Goal: Information Seeking & Learning: Learn about a topic

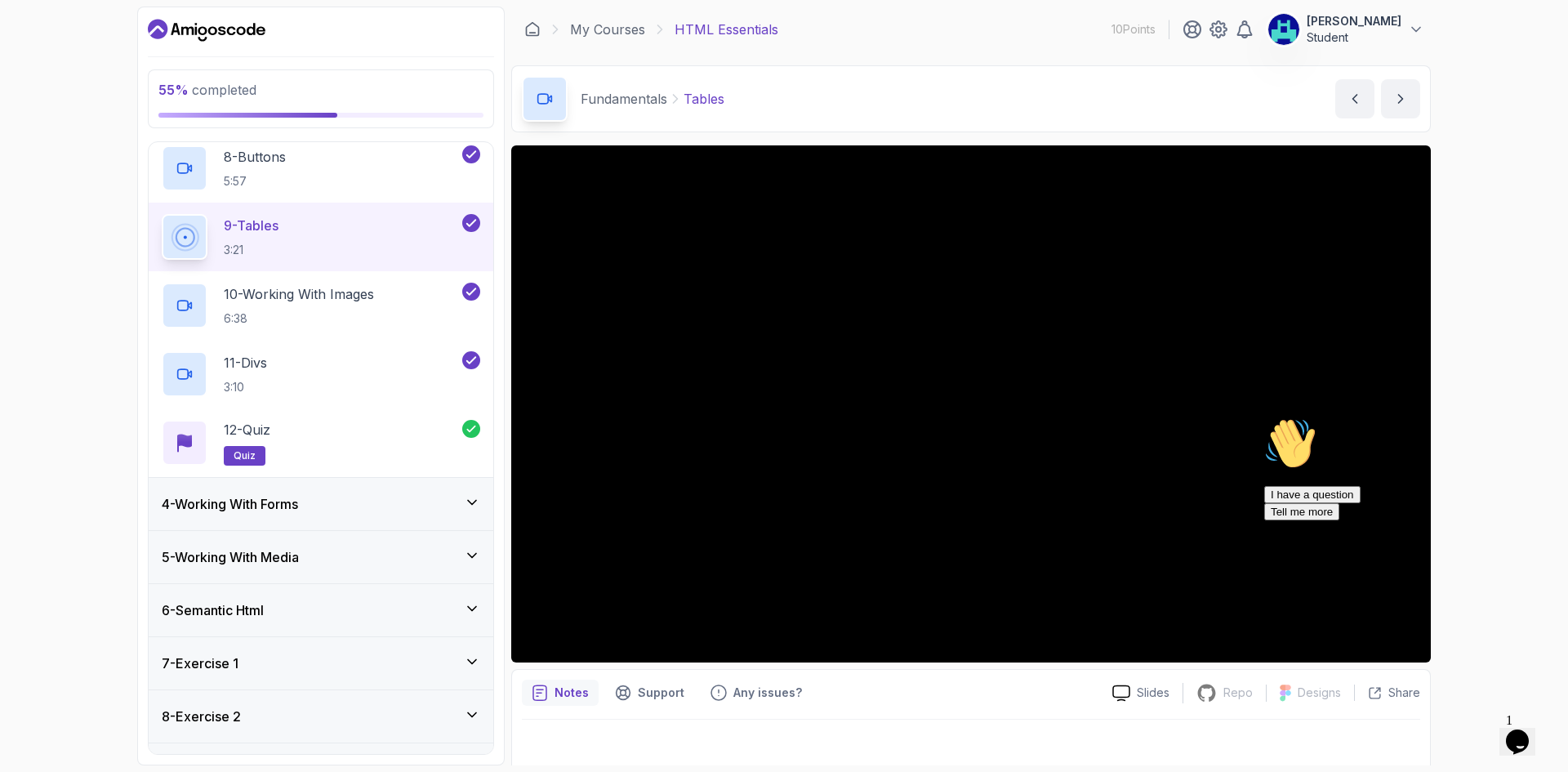
scroll to position [681, 0]
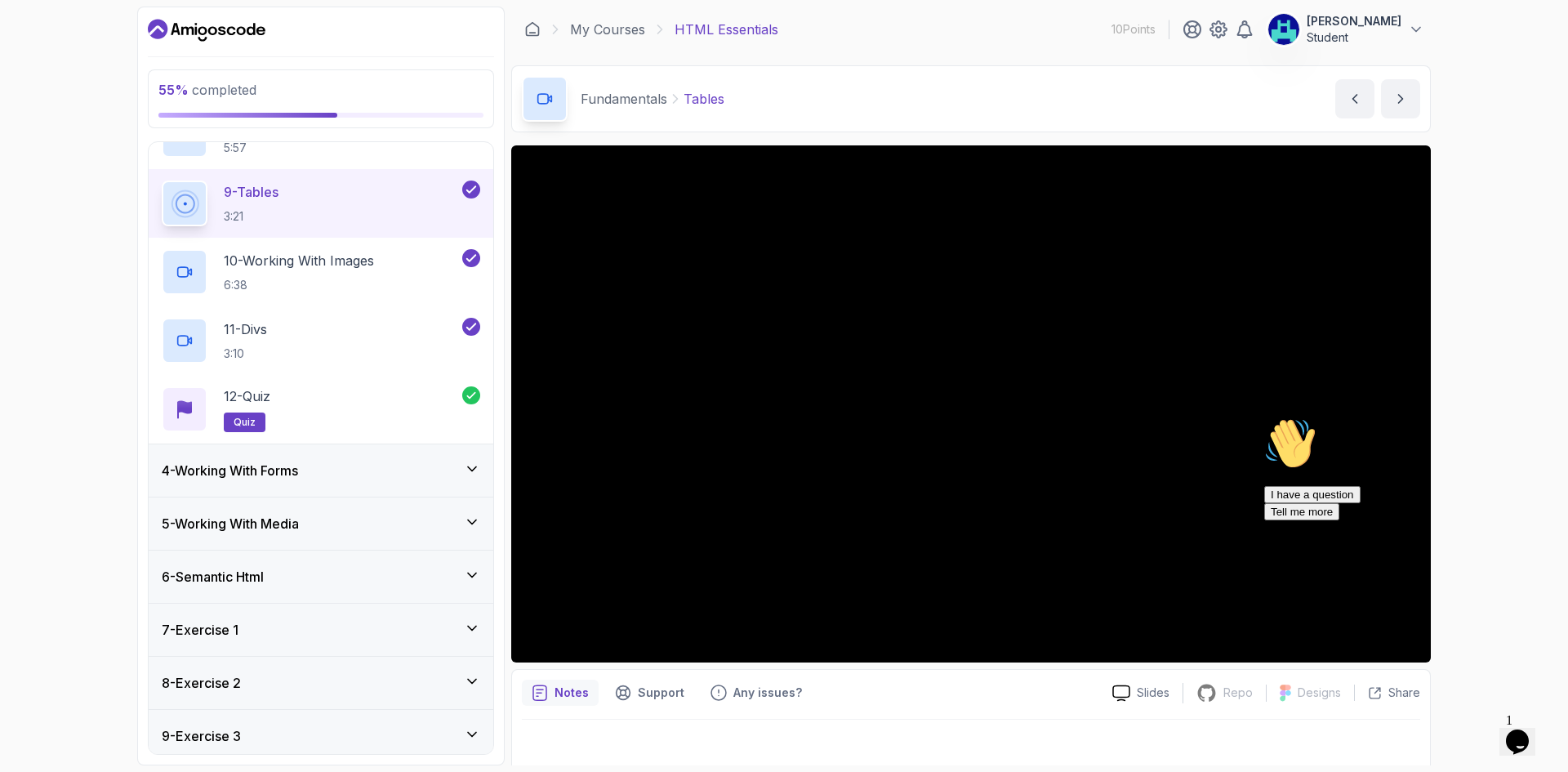
click at [286, 470] on h3 "4 - Working With Forms" at bounding box center [231, 470] width 137 height 19
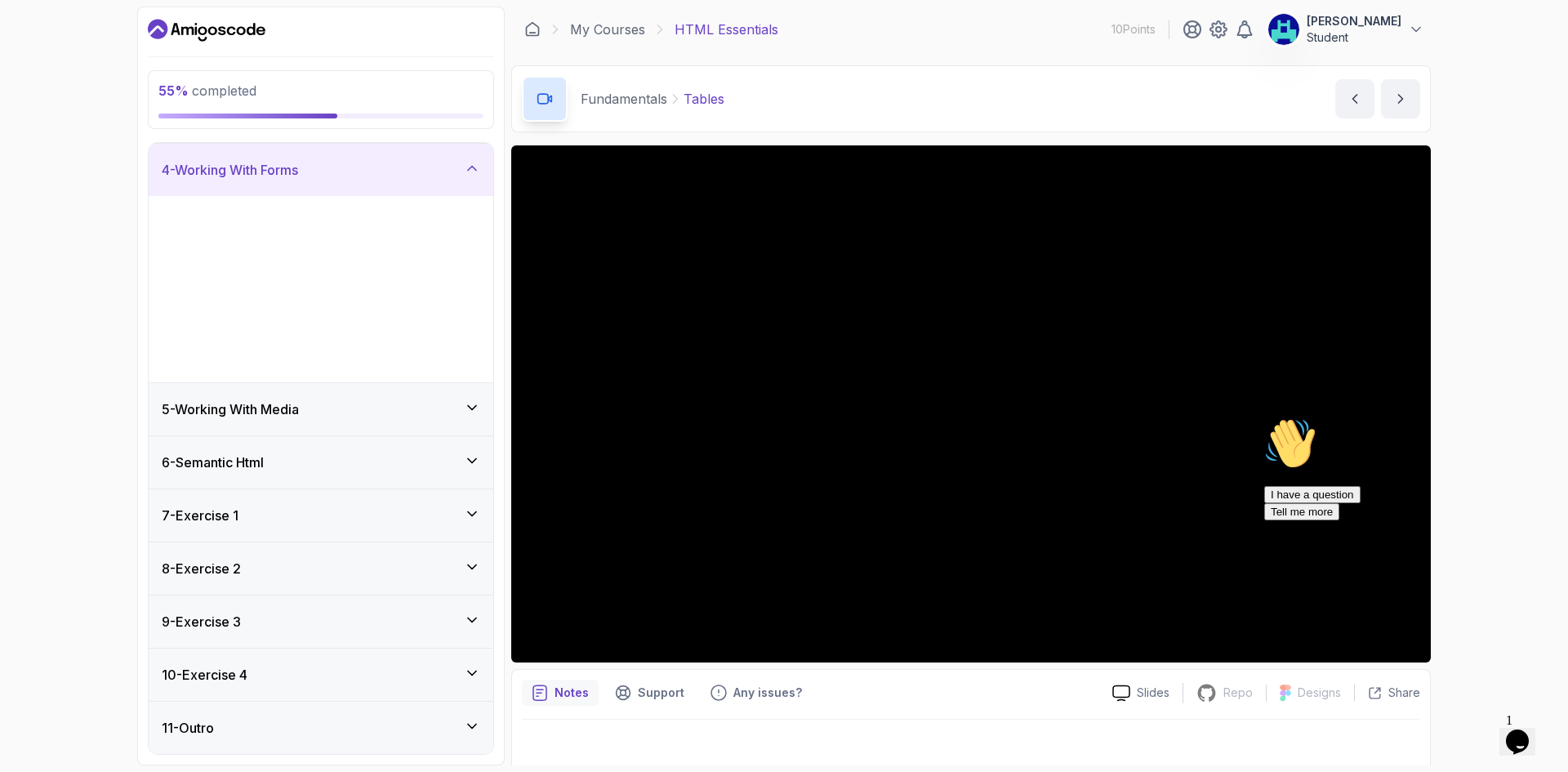
scroll to position [0, 0]
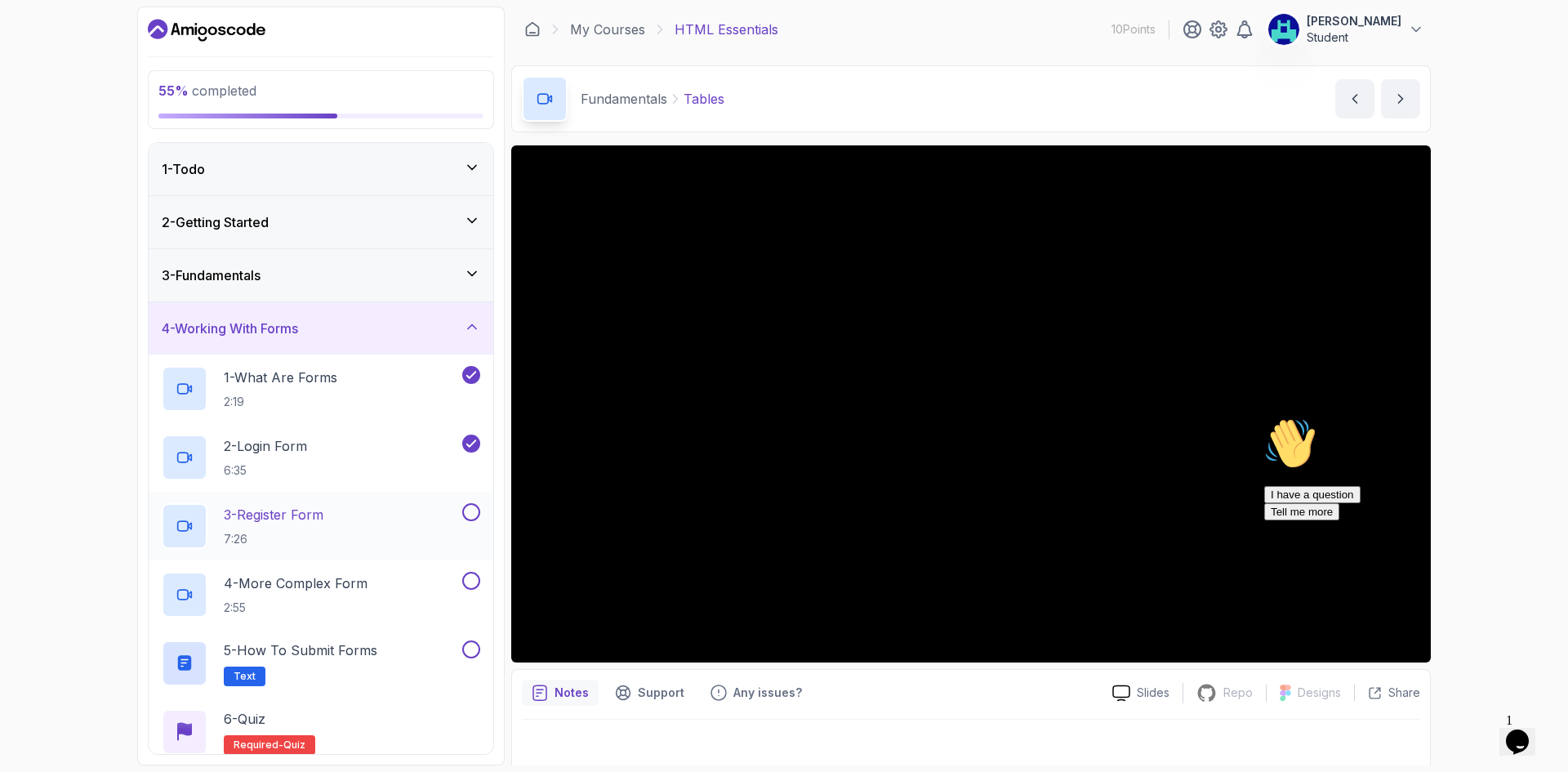
click at [338, 514] on div "3 - Register Form 7:26" at bounding box center [311, 526] width 297 height 46
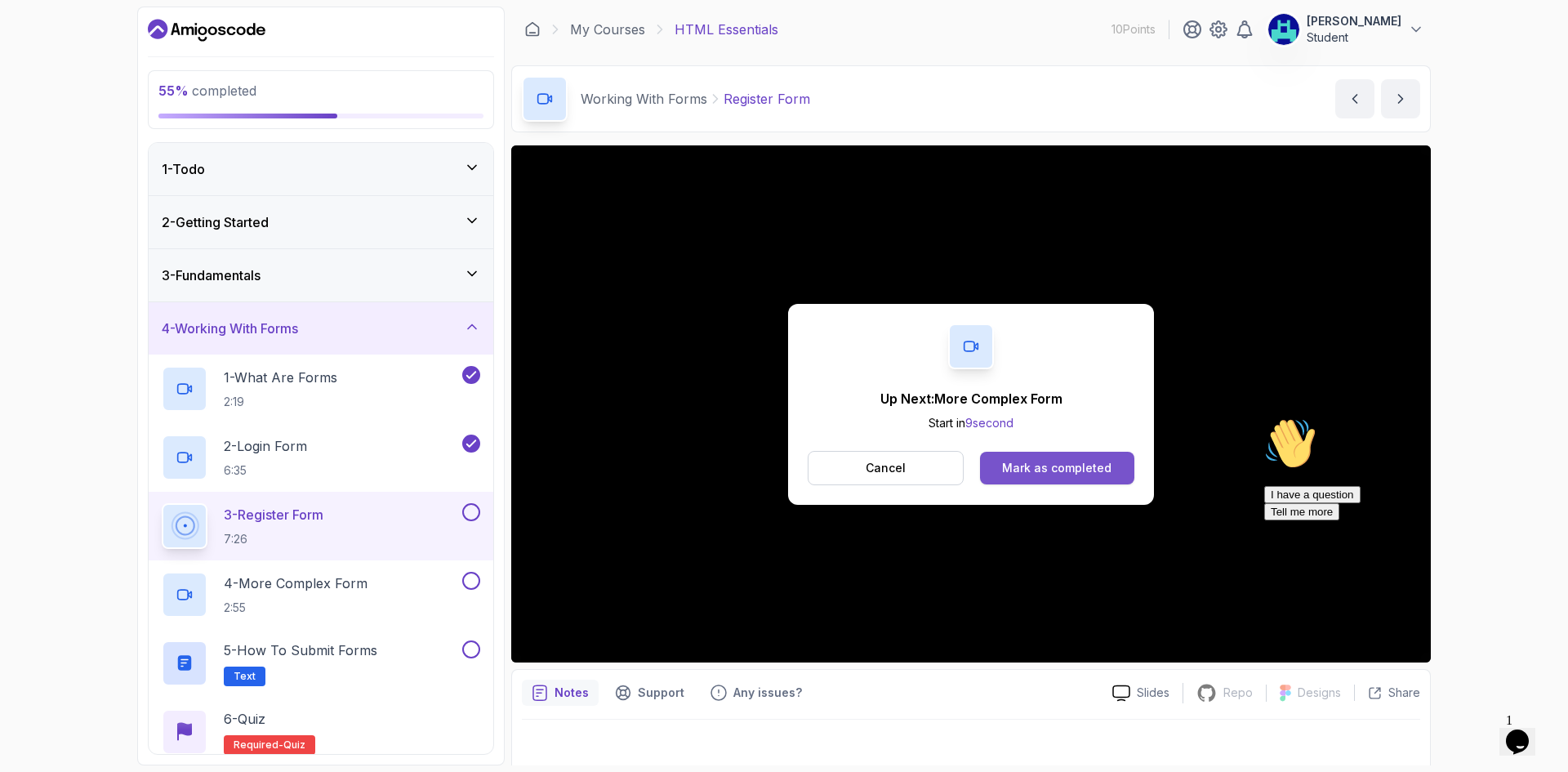
click at [1045, 468] on div "Mark as completed" at bounding box center [1057, 468] width 110 height 16
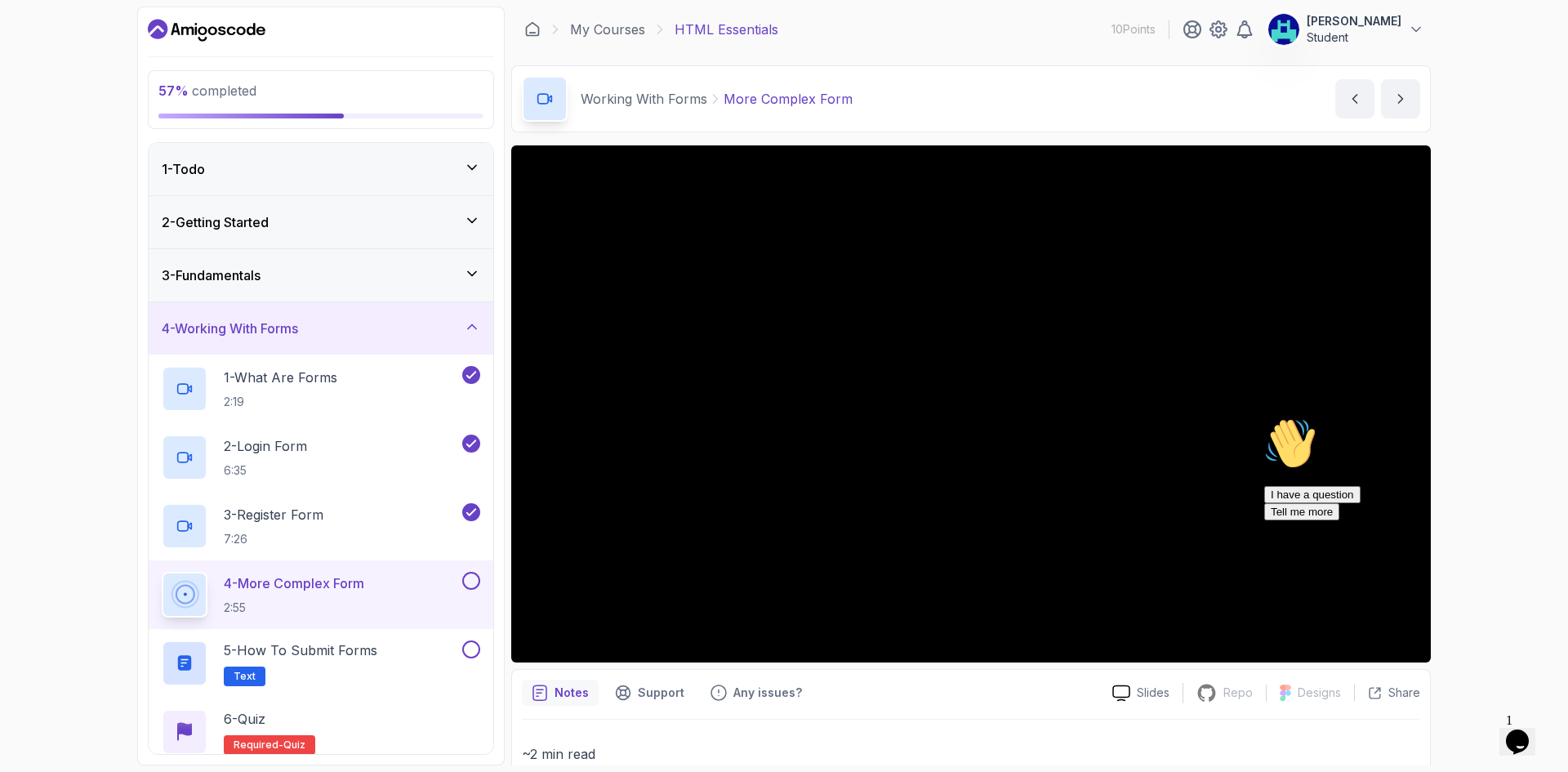
click at [1264, 417] on icon "Chat attention grabber" at bounding box center [1264, 417] width 0 height 0
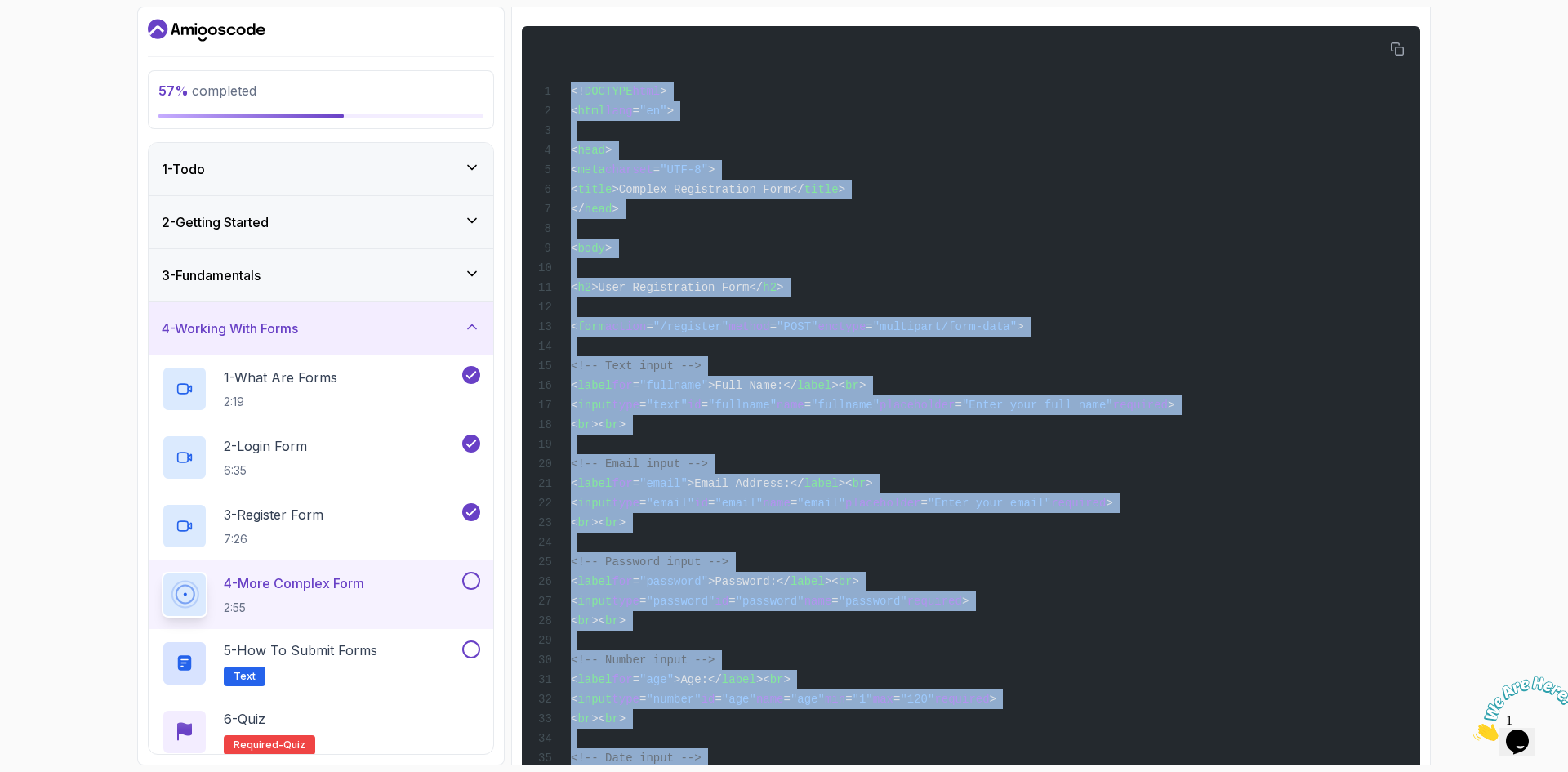
scroll to position [844, 0]
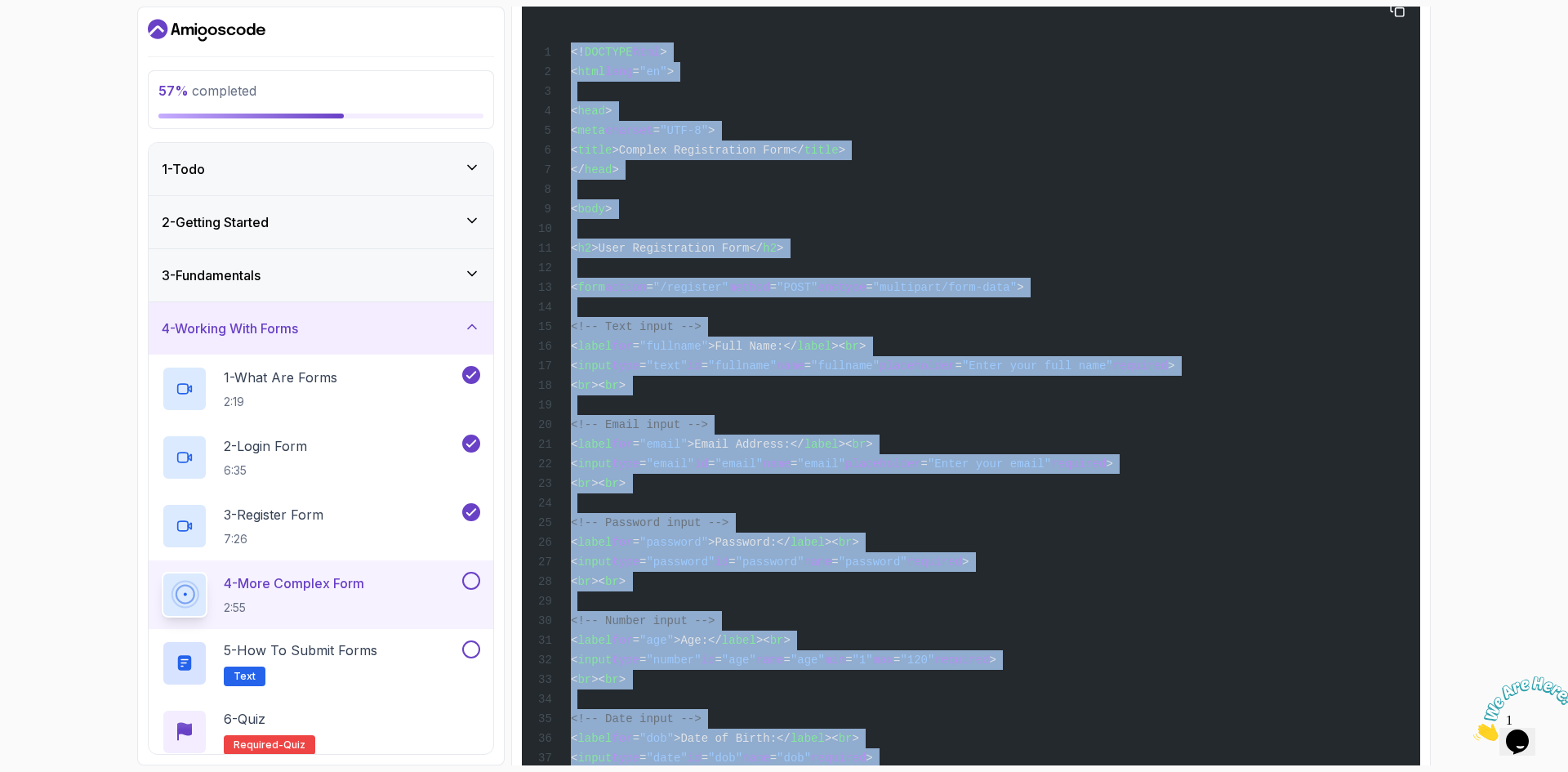
drag, startPoint x: 672, startPoint y: 705, endPoint x: 566, endPoint y: 46, distance: 667.5
copy code "<! DOCTYPE html > < html lang = "en" > < head > < meta charset = "UTF-8" > < ti…"
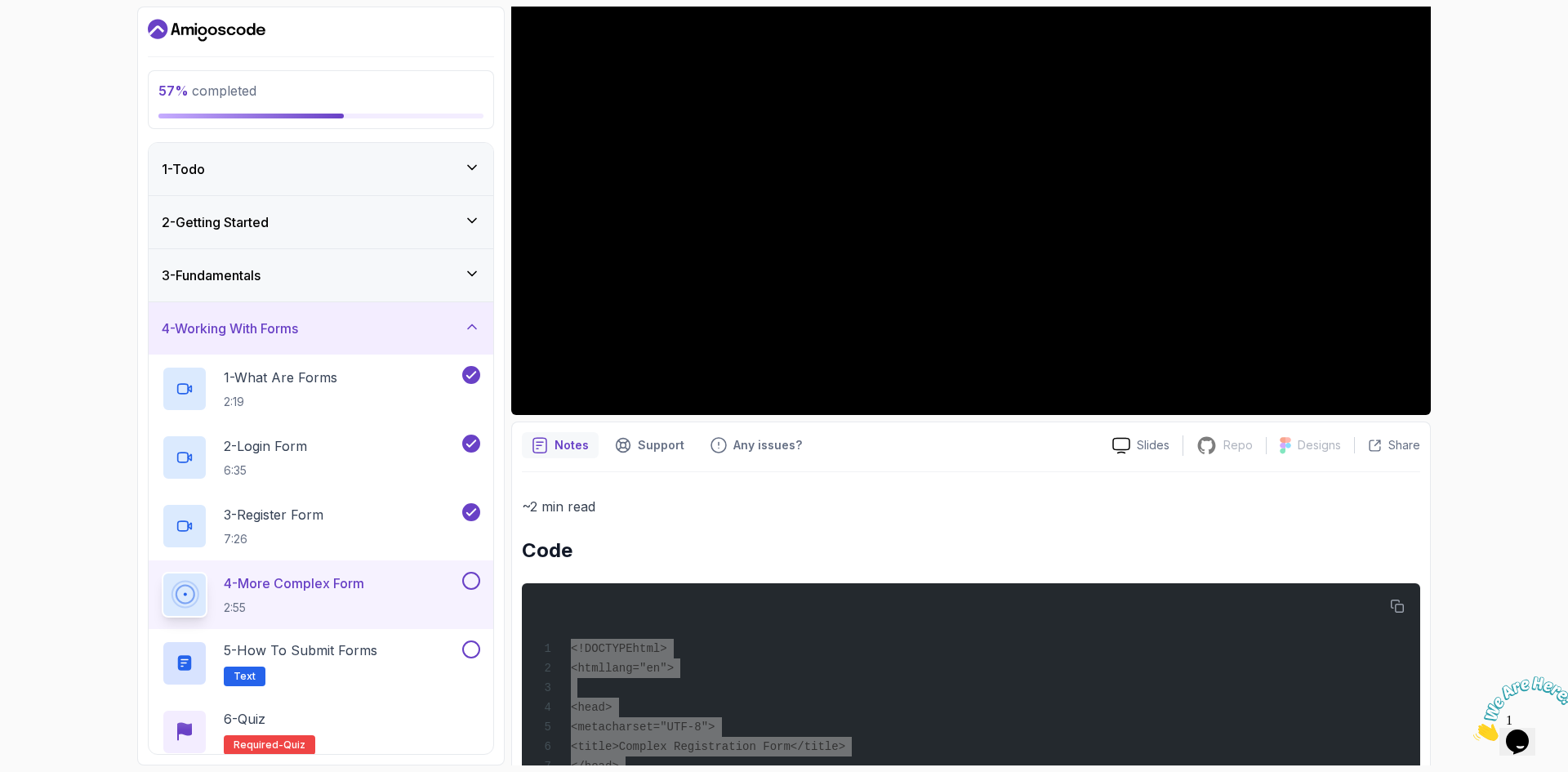
scroll to position [27, 0]
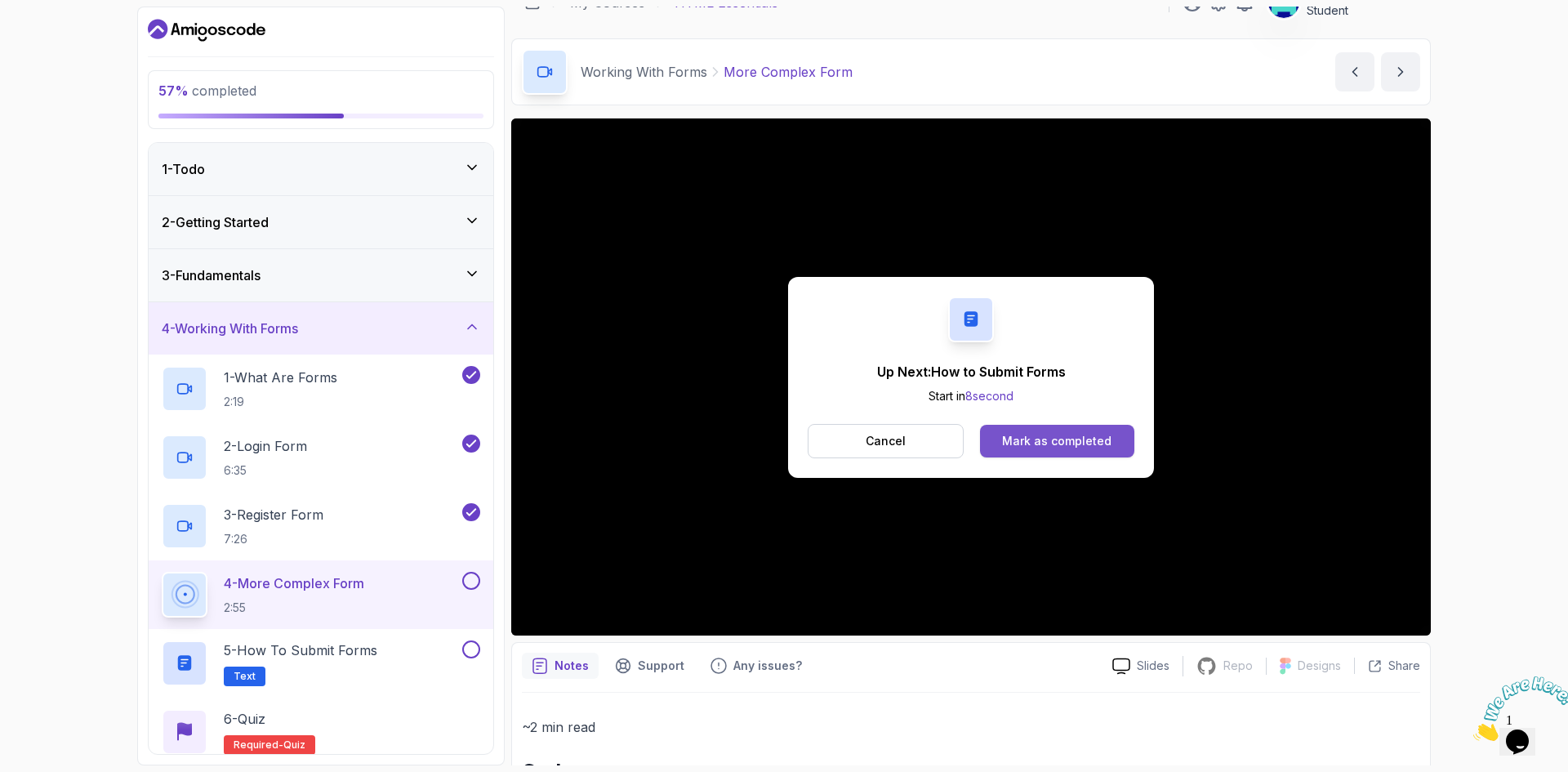
click at [1057, 445] on div "Mark as completed" at bounding box center [1057, 441] width 110 height 16
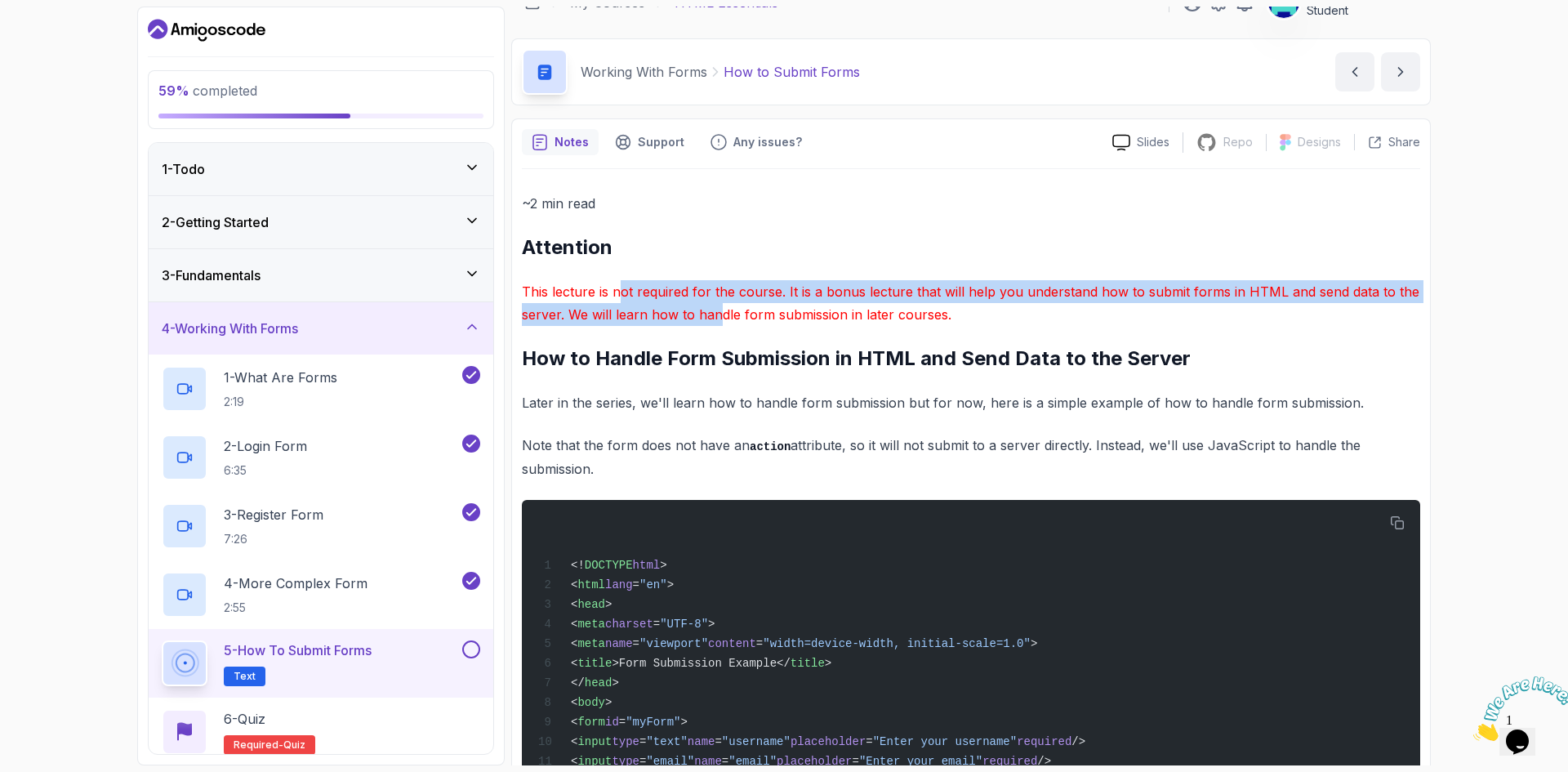
drag, startPoint x: 663, startPoint y: 285, endPoint x: 719, endPoint y: 309, distance: 60.9
click at [719, 309] on p "This lecture is not required for the course. It is a bonus lecture that will he…" at bounding box center [971, 303] width 898 height 46
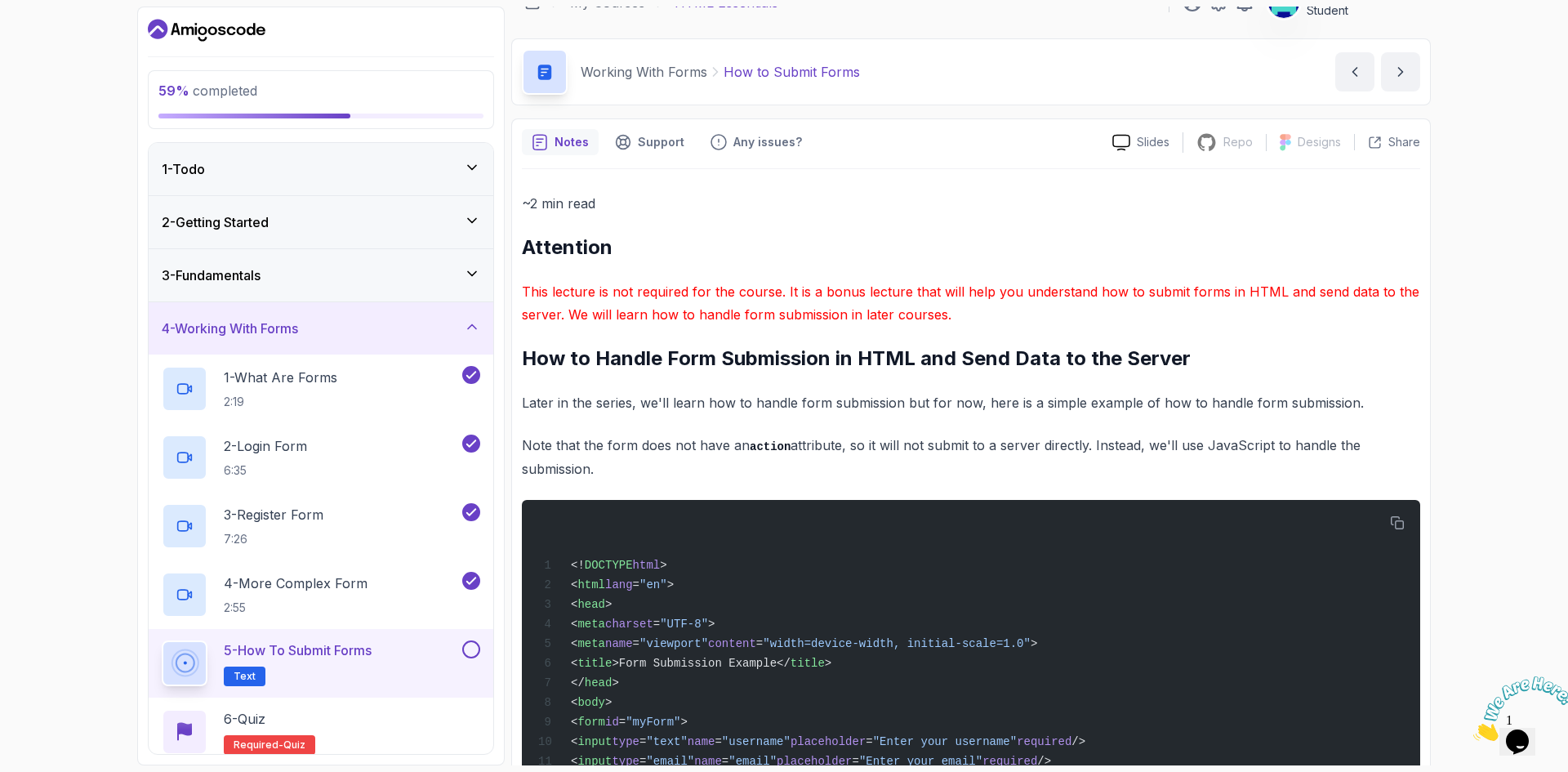
click at [810, 318] on p "This lecture is not required for the course. It is a bonus lecture that will he…" at bounding box center [971, 303] width 898 height 46
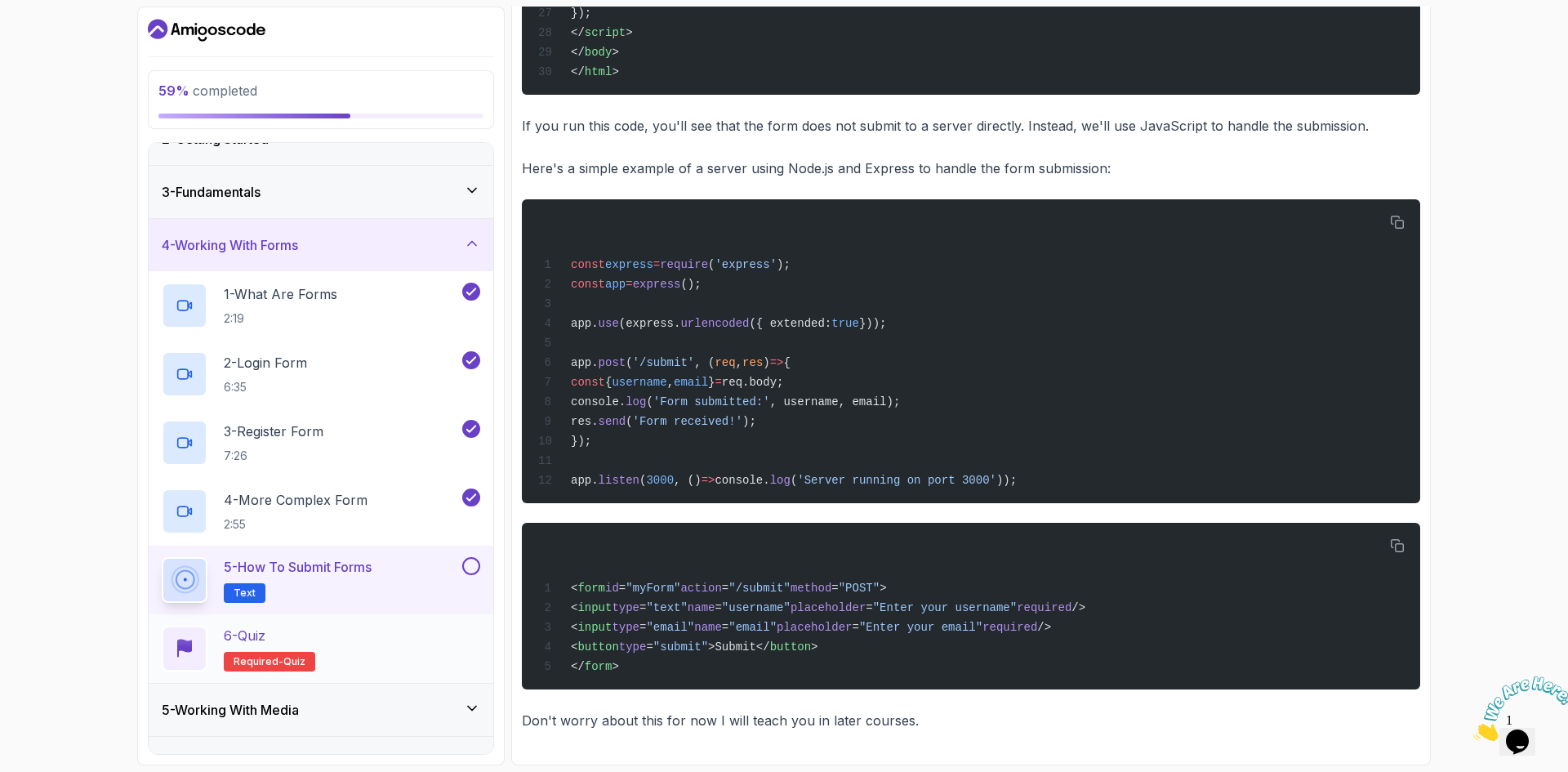
scroll to position [137, 0]
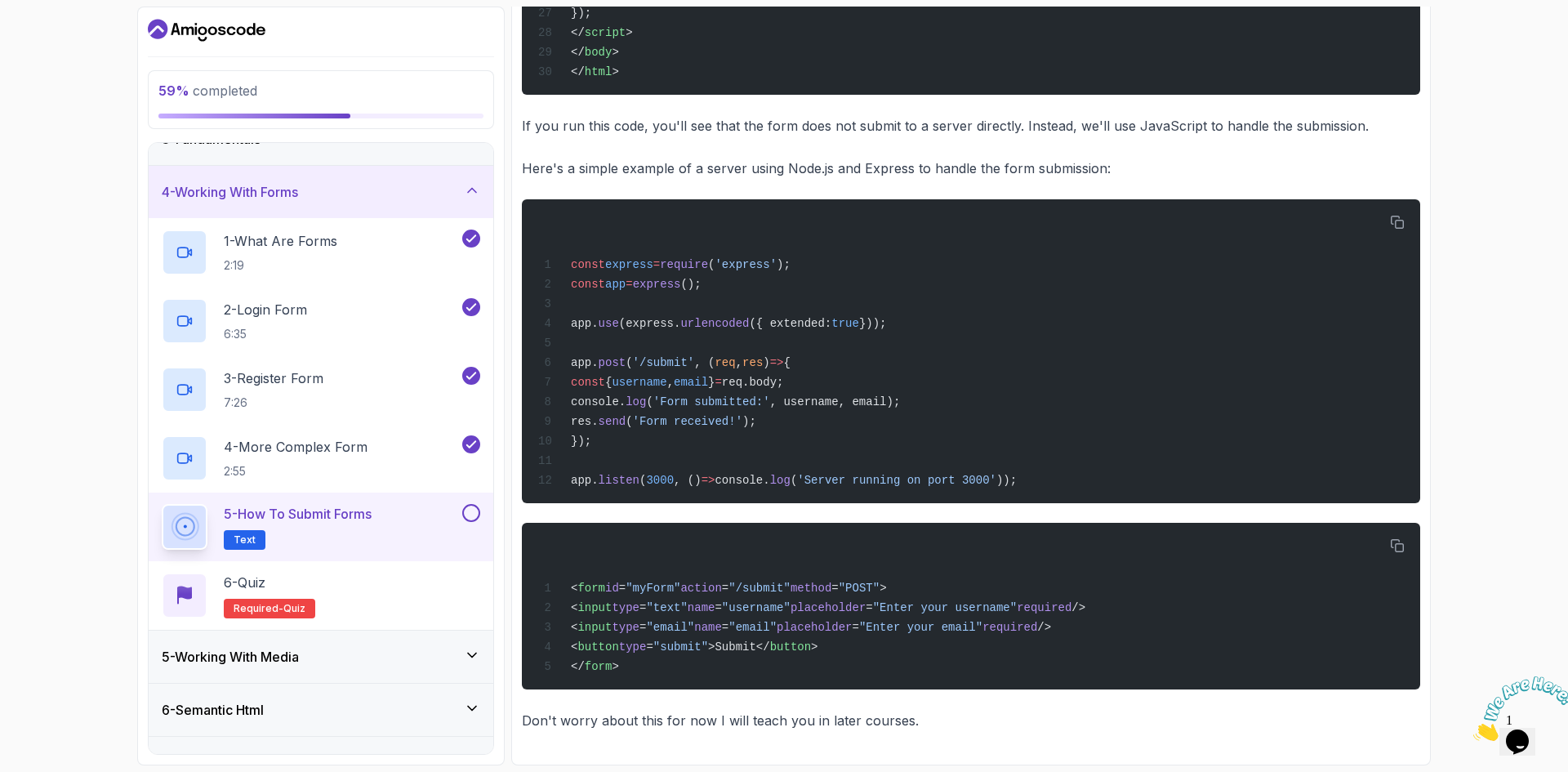
click at [393, 532] on div "5 - How to Submit Forms Text" at bounding box center [311, 527] width 297 height 46
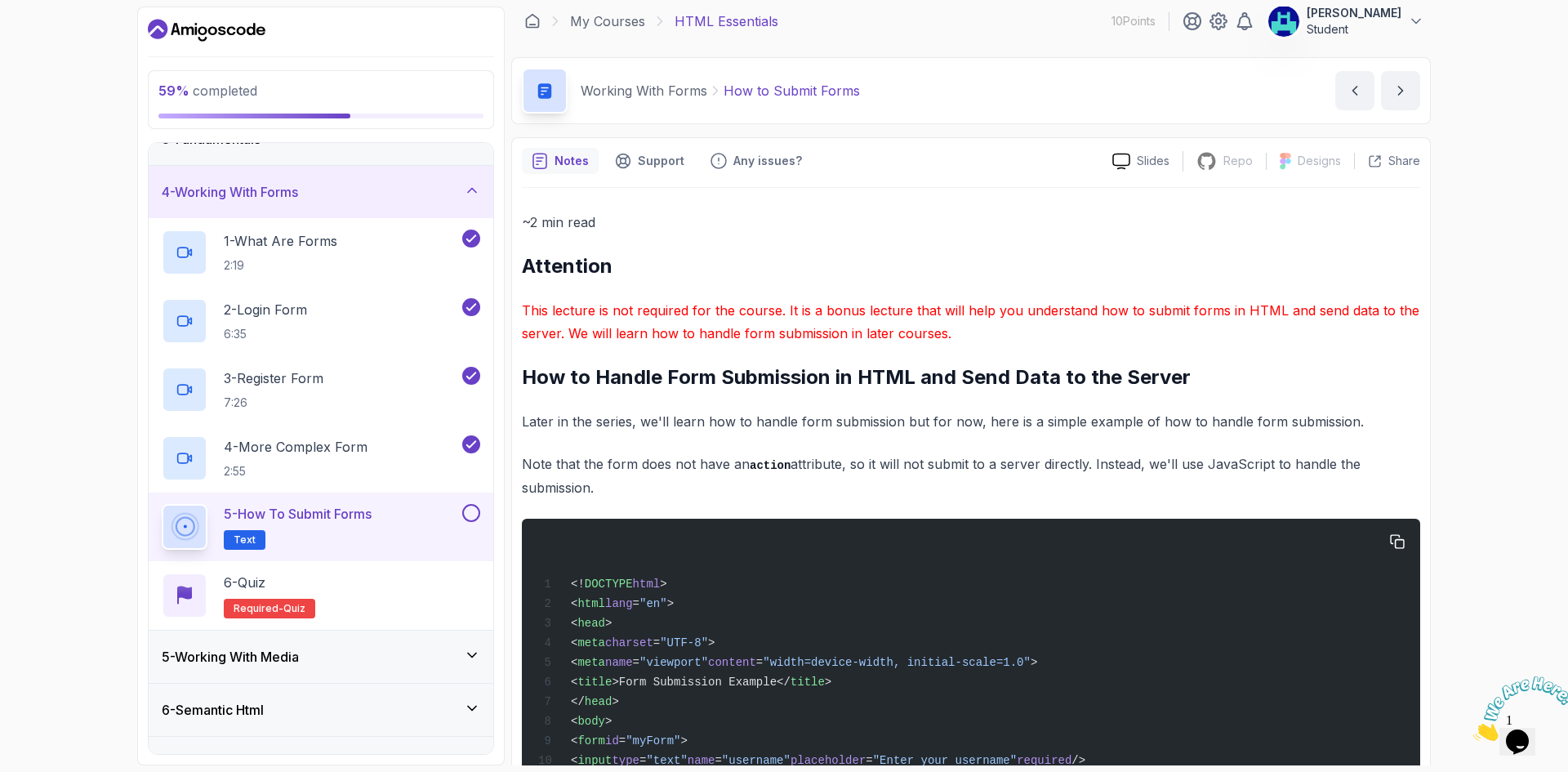
scroll to position [0, 0]
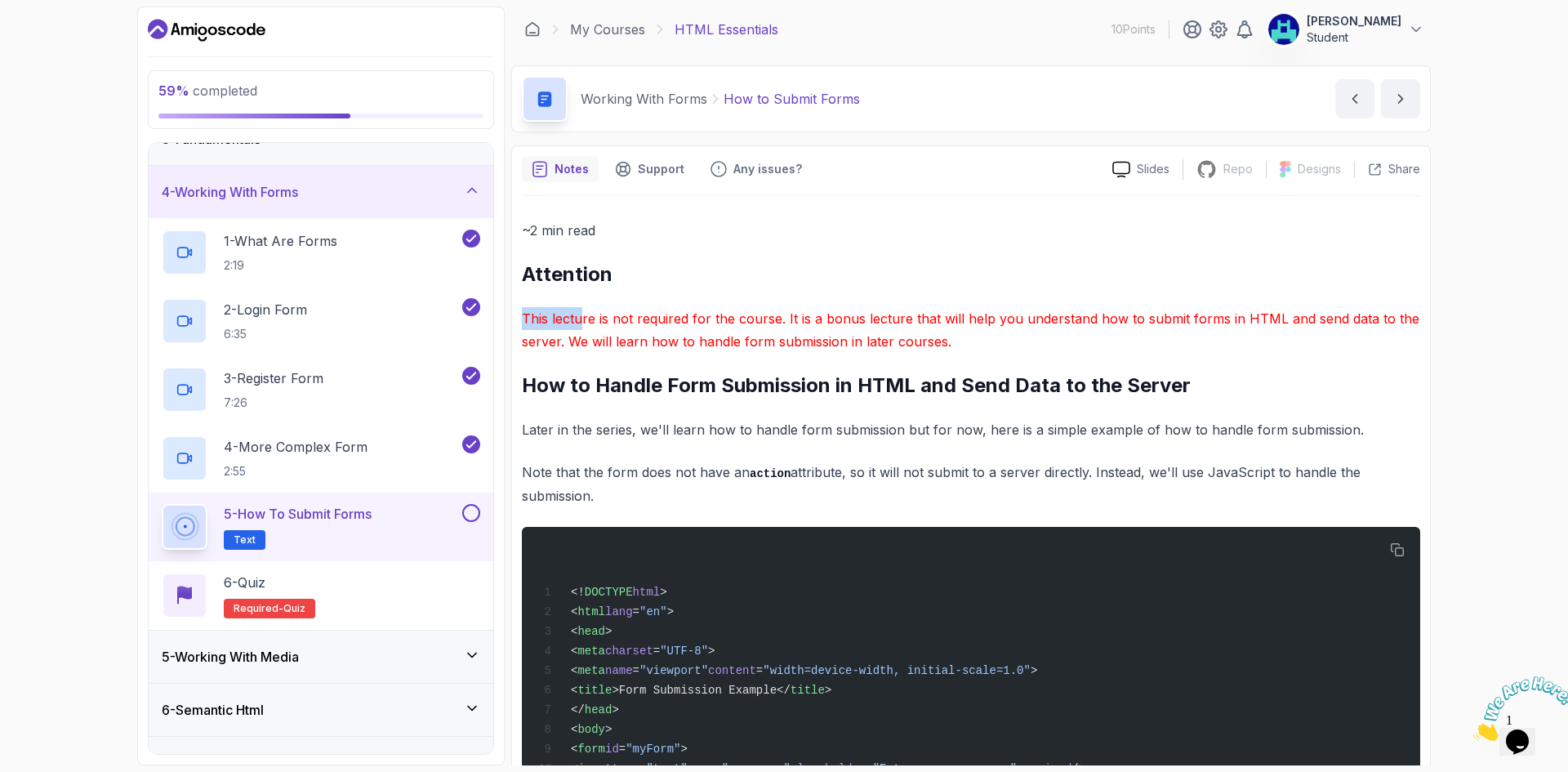
drag, startPoint x: 522, startPoint y: 306, endPoint x: 583, endPoint y: 332, distance: 66.3
drag, startPoint x: 588, startPoint y: 394, endPoint x: 598, endPoint y: 407, distance: 16.4
click at [588, 394] on h2 "How to Handle Form Submission in HTML and Send Data to the Server" at bounding box center [971, 385] width 898 height 26
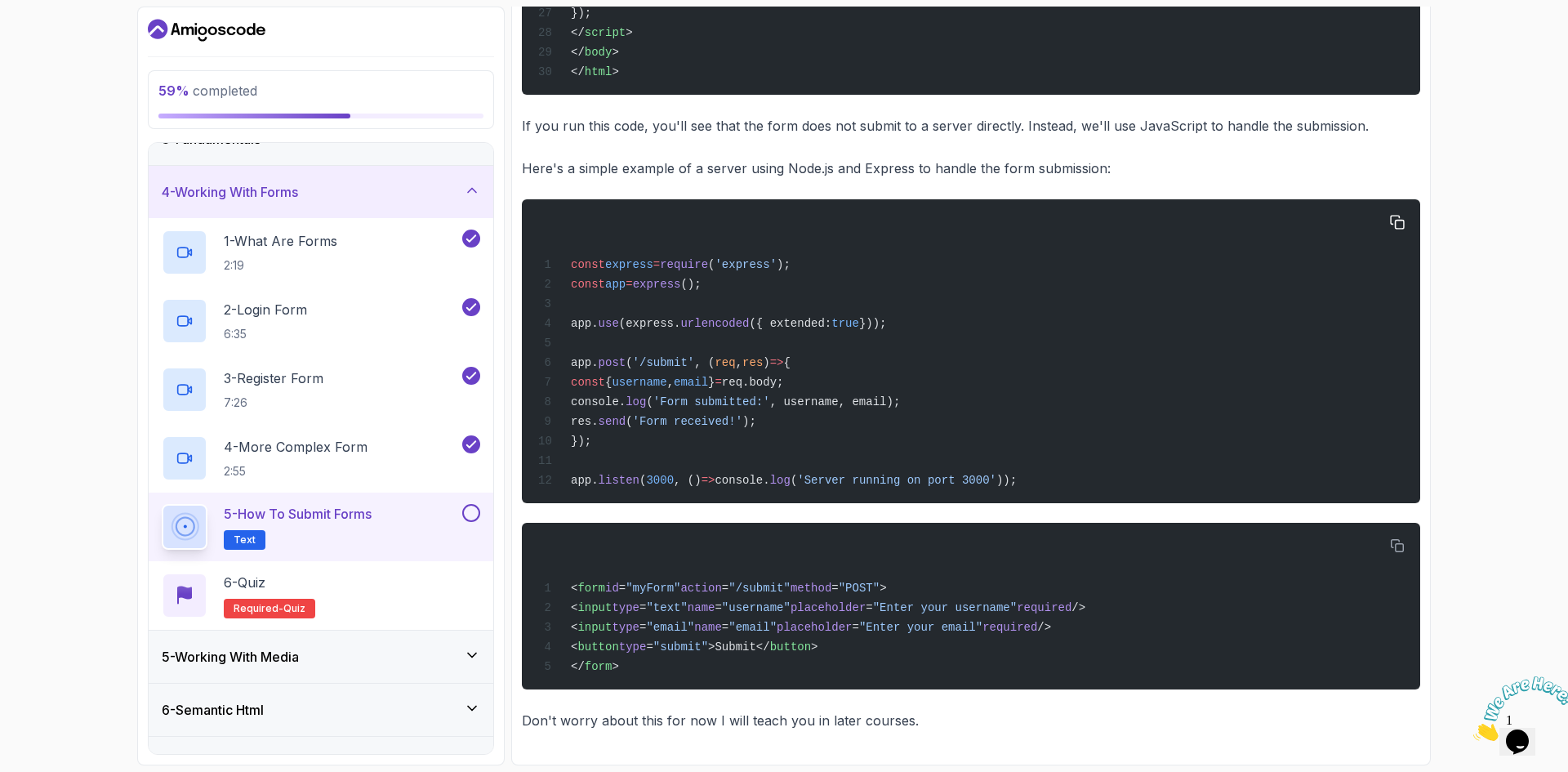
scroll to position [1128, 0]
click at [431, 579] on div "6 - Quiz Required- quiz" at bounding box center [321, 595] width 318 height 46
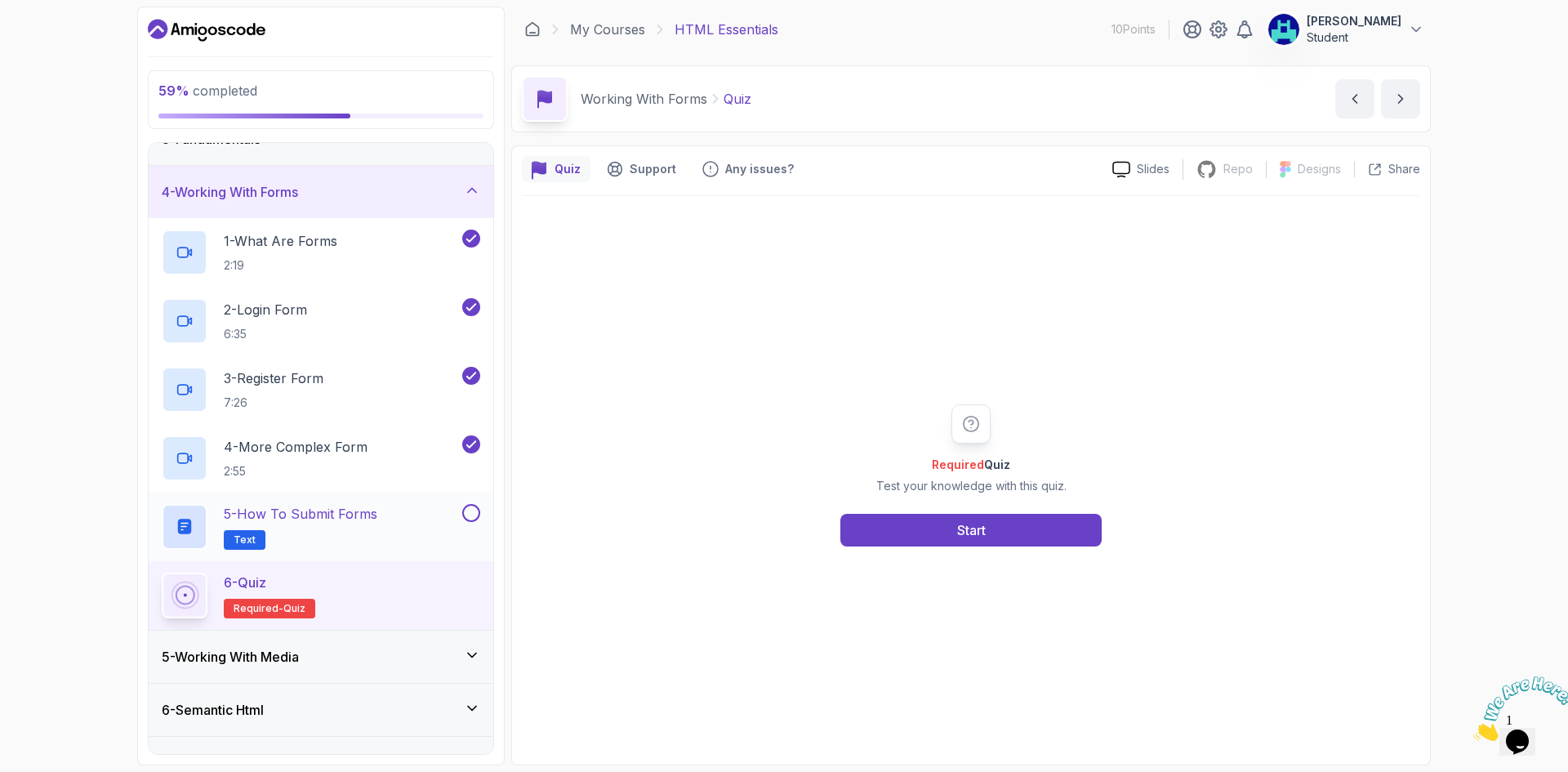
click at [480, 514] on div "5 - How to Submit Forms Text" at bounding box center [321, 526] width 345 height 68
click at [467, 518] on button at bounding box center [471, 513] width 18 height 18
click at [924, 541] on button "Start" at bounding box center [971, 530] width 262 height 33
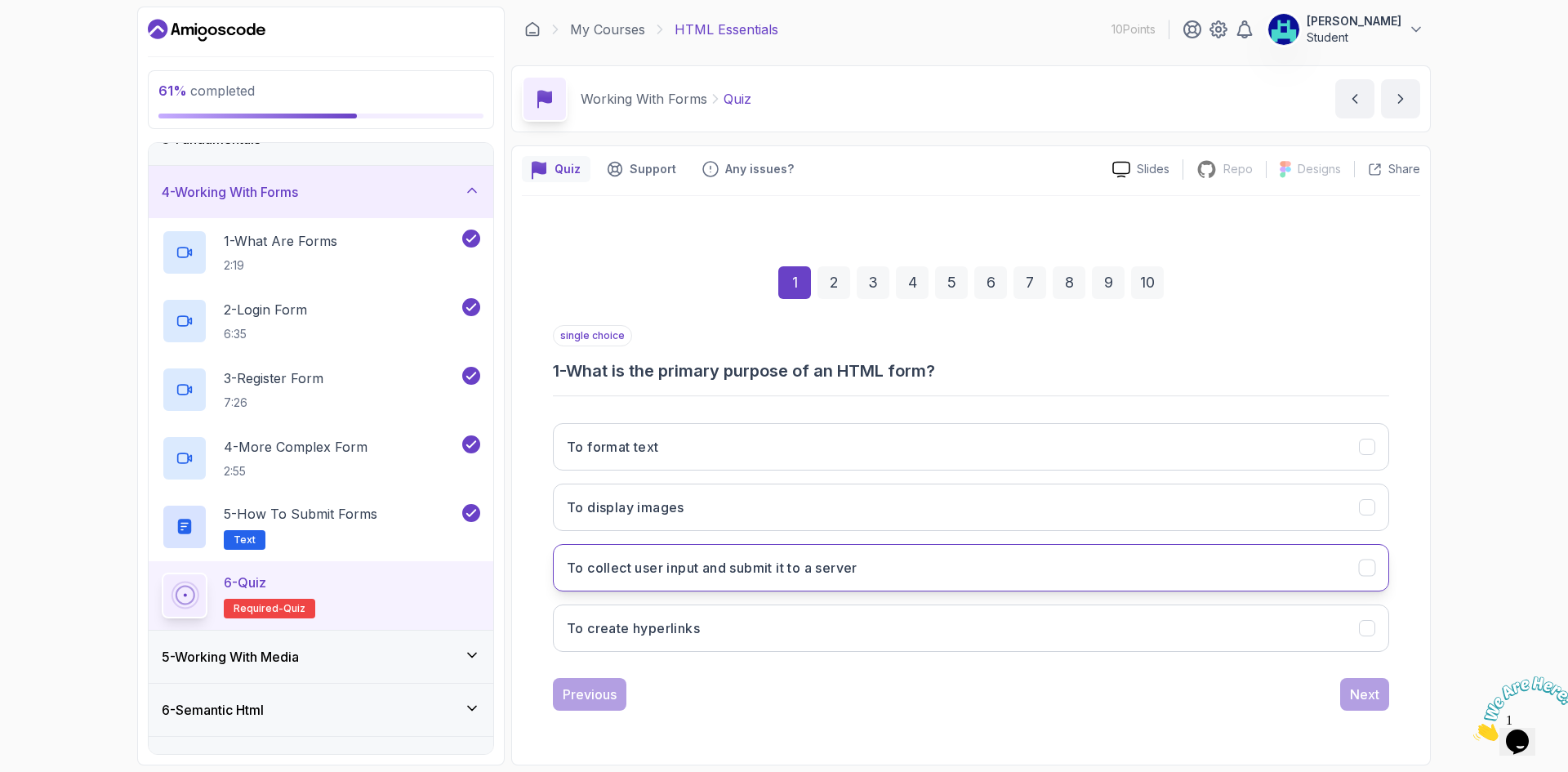
click at [779, 567] on h3 "To collect user input and submit it to a server" at bounding box center [712, 568] width 290 height 19
click at [1347, 698] on button "Next" at bounding box center [1365, 694] width 49 height 33
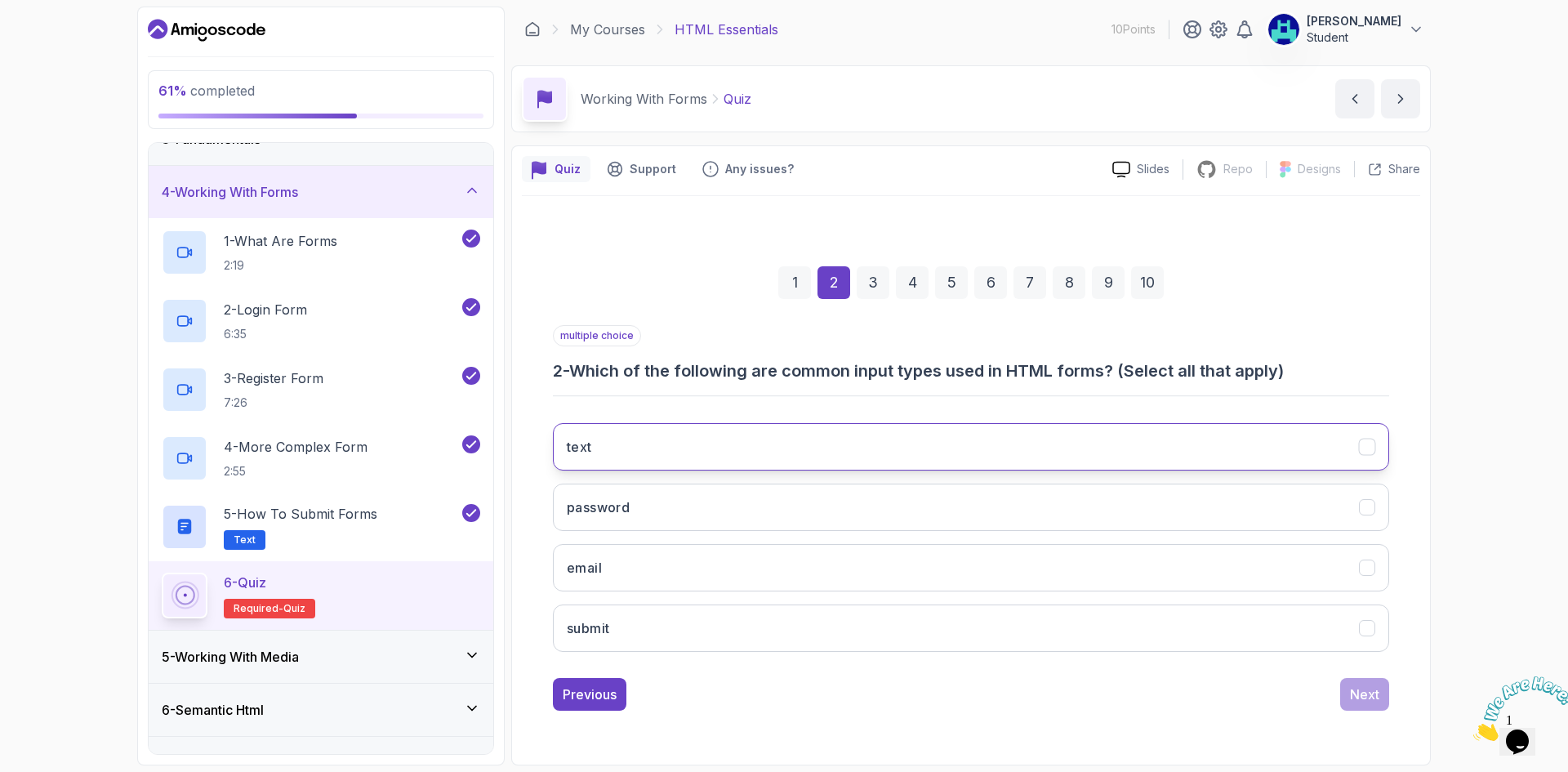
click at [691, 451] on button "text" at bounding box center [971, 447] width 837 height 47
click at [675, 503] on button "password" at bounding box center [971, 508] width 837 height 47
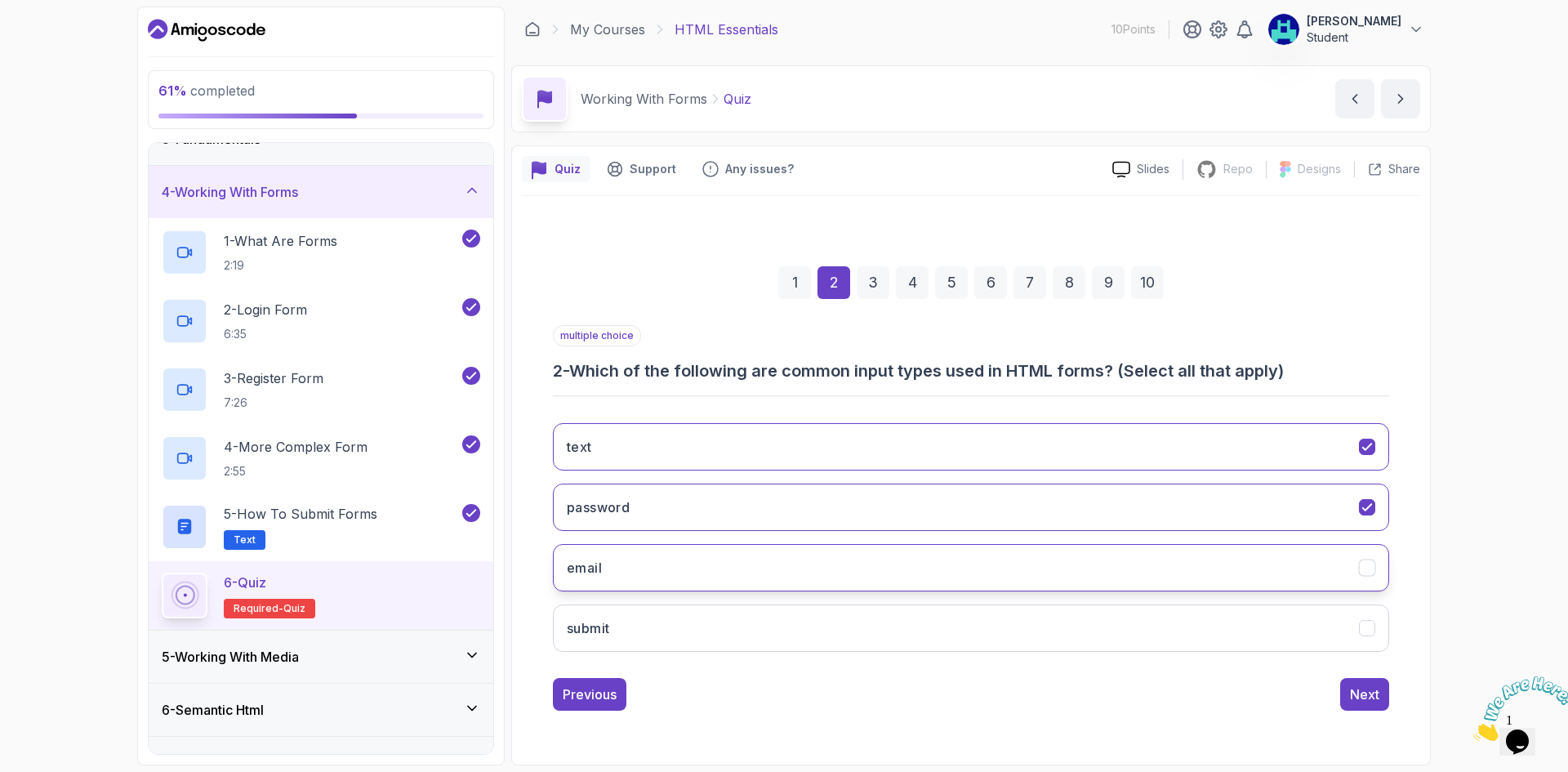
click at [659, 563] on button "email" at bounding box center [971, 568] width 837 height 47
click at [649, 610] on button "submit" at bounding box center [971, 628] width 837 height 47
click at [1400, 709] on div "1 2 3 4 5 6 7 8 9 10 multiple choice 2 - Which of the following are common inpu…" at bounding box center [971, 476] width 898 height 497
click at [1373, 696] on div "Next" at bounding box center [1365, 694] width 30 height 19
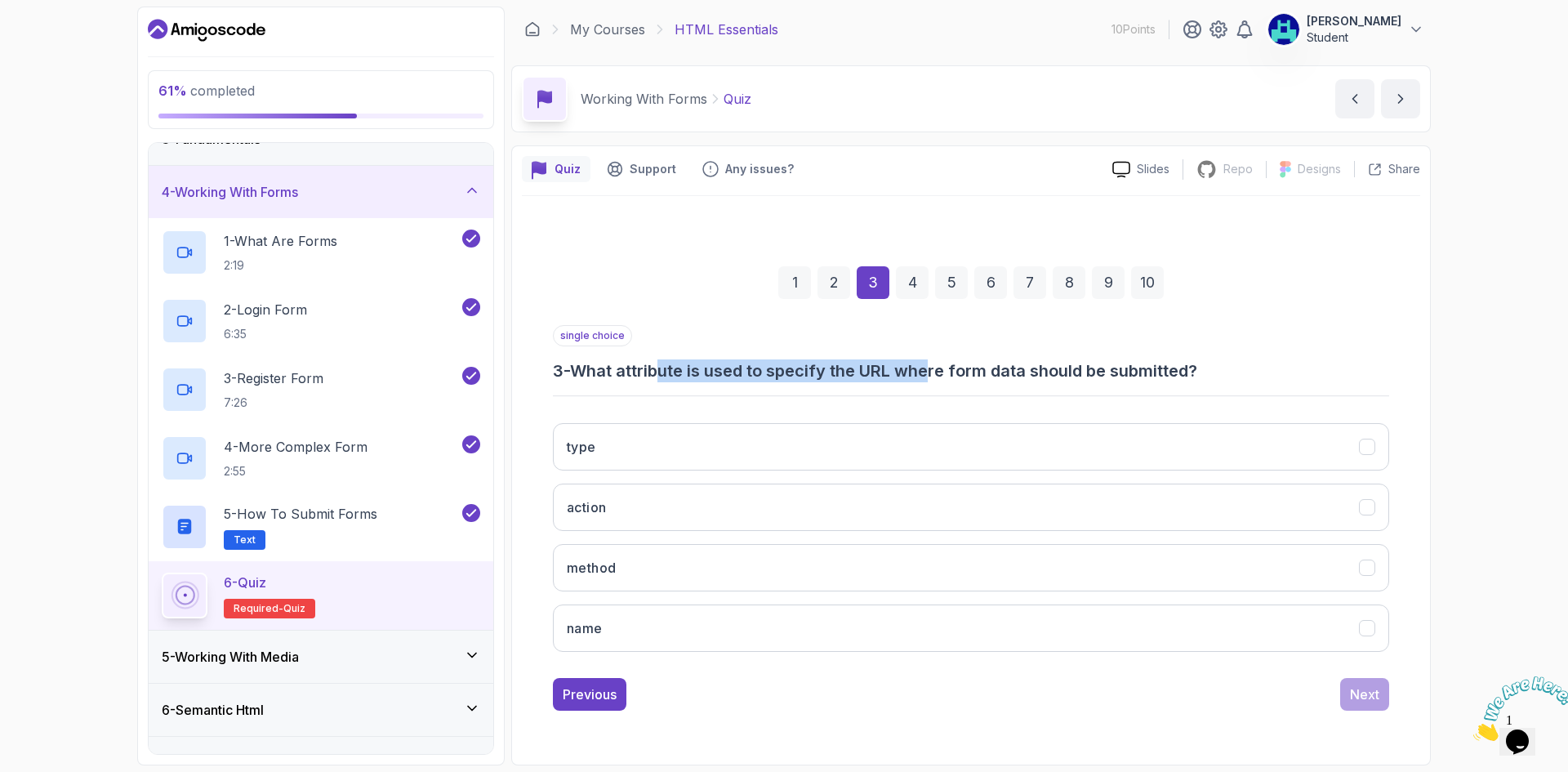
drag, startPoint x: 671, startPoint y: 375, endPoint x: 938, endPoint y: 370, distance: 267.0
click at [938, 370] on h3 "3 - What attribute is used to specify the URL where form data should be submitt…" at bounding box center [971, 371] width 837 height 23
click at [728, 504] on button "action" at bounding box center [971, 508] width 837 height 47
click at [1362, 690] on div "Next" at bounding box center [1365, 694] width 30 height 19
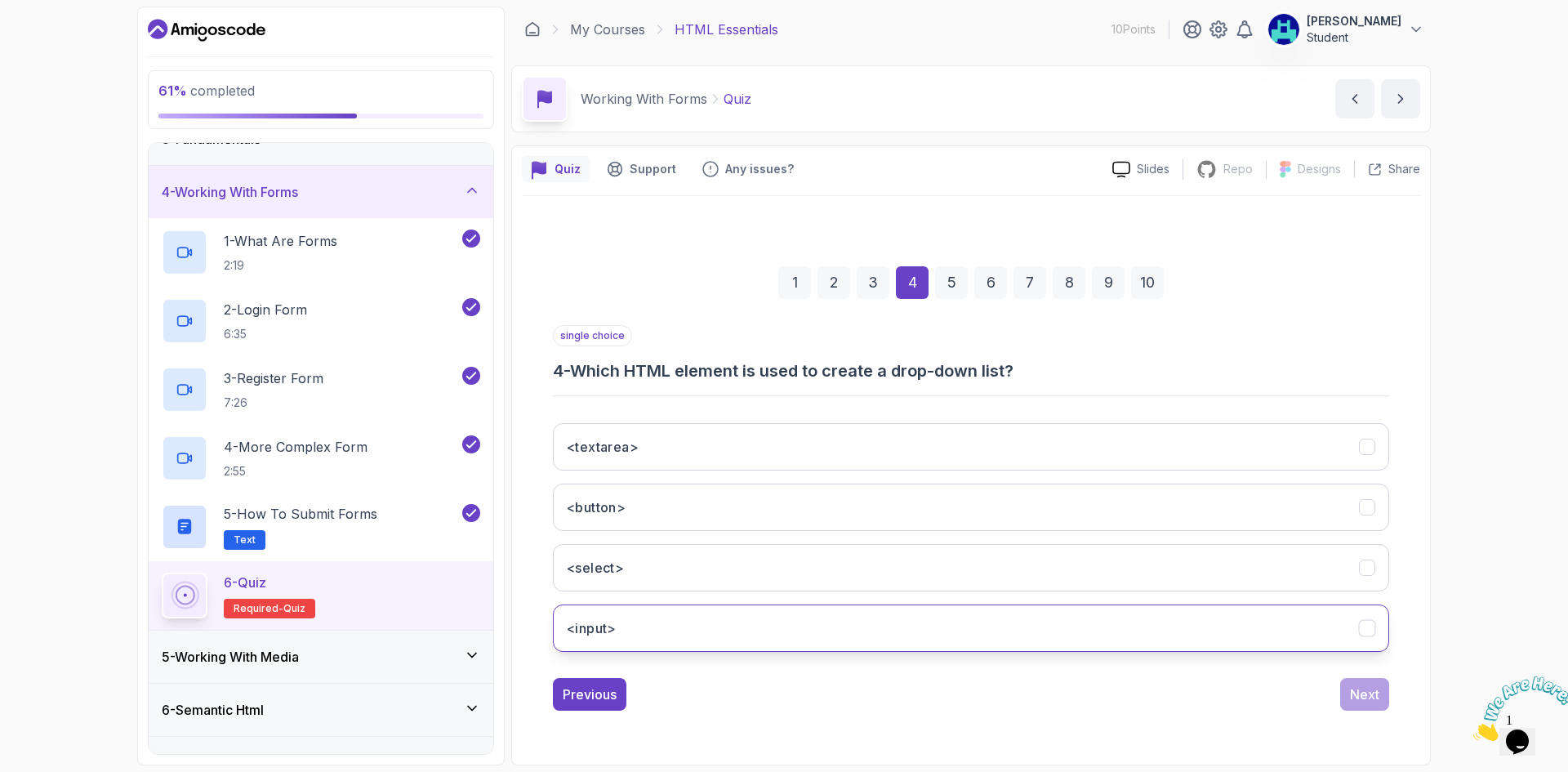
click at [644, 627] on button "<input>" at bounding box center [971, 628] width 837 height 47
click at [1362, 693] on div "Next" at bounding box center [1365, 694] width 30 height 19
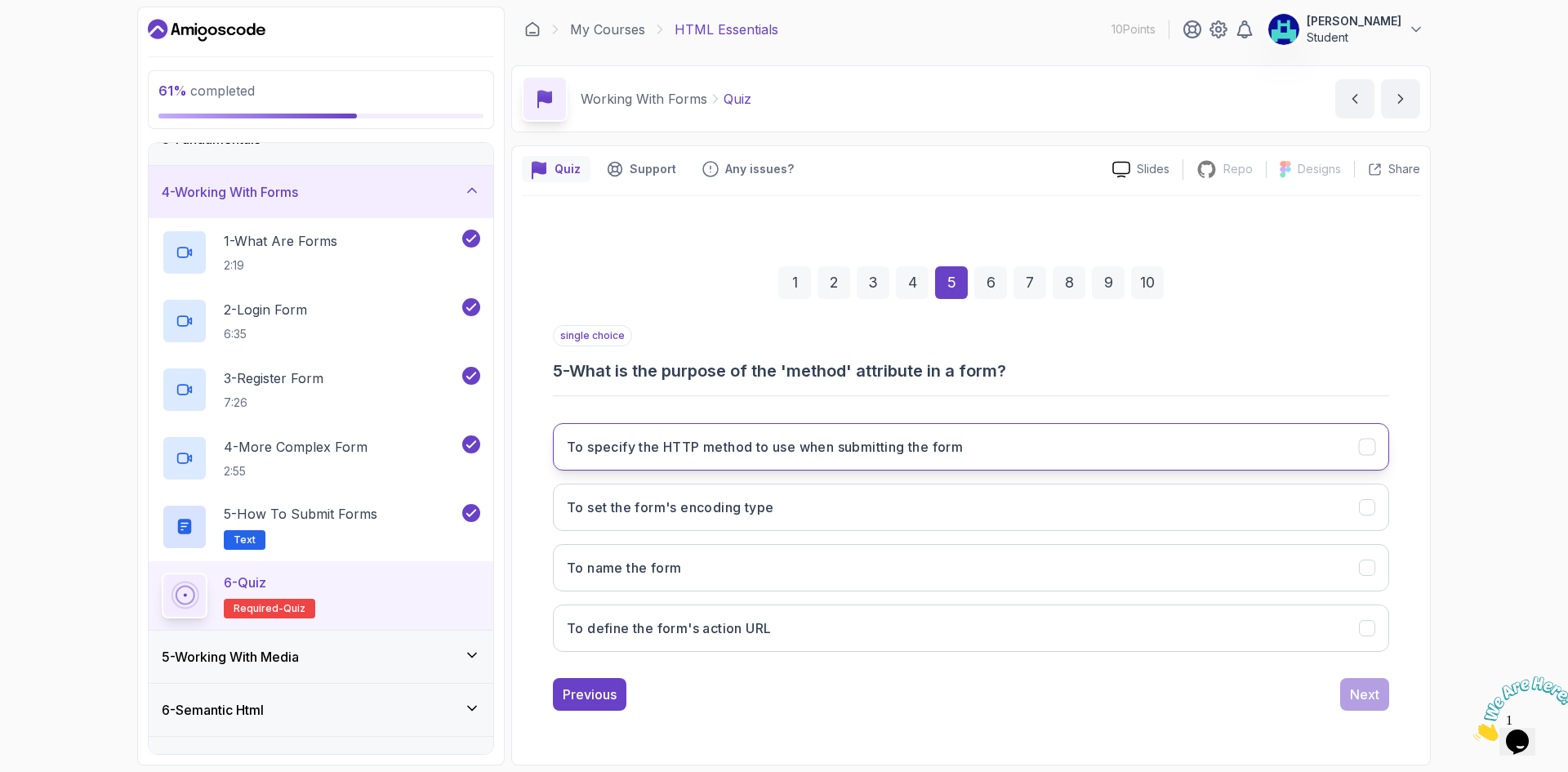
click at [783, 442] on h3 "To specify the HTTP method to use when submitting the form" at bounding box center [764, 447] width 396 height 19
click at [1354, 693] on div "Next" at bounding box center [1365, 694] width 30 height 19
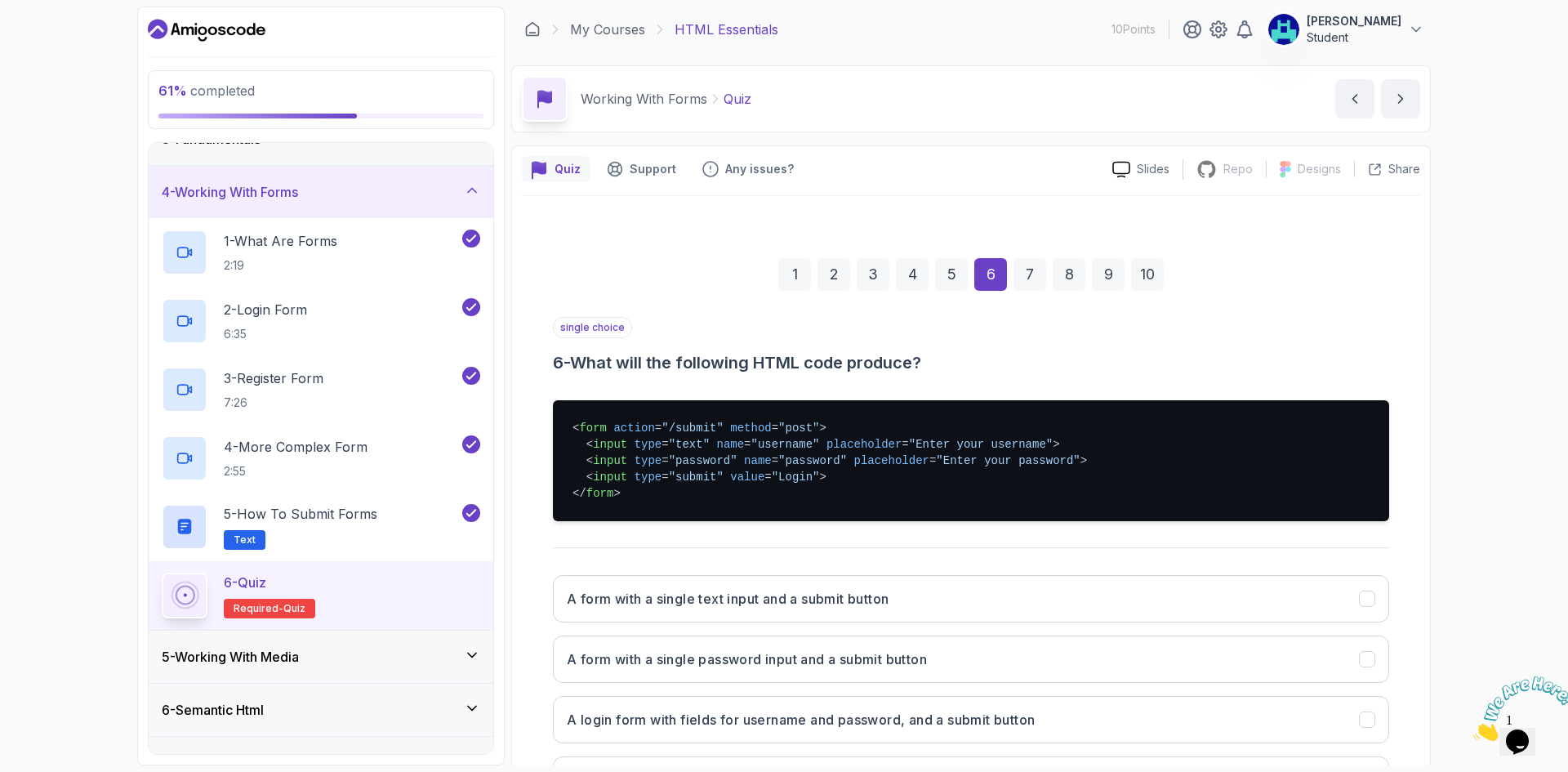
click at [944, 269] on div "5" at bounding box center [952, 275] width 33 height 33
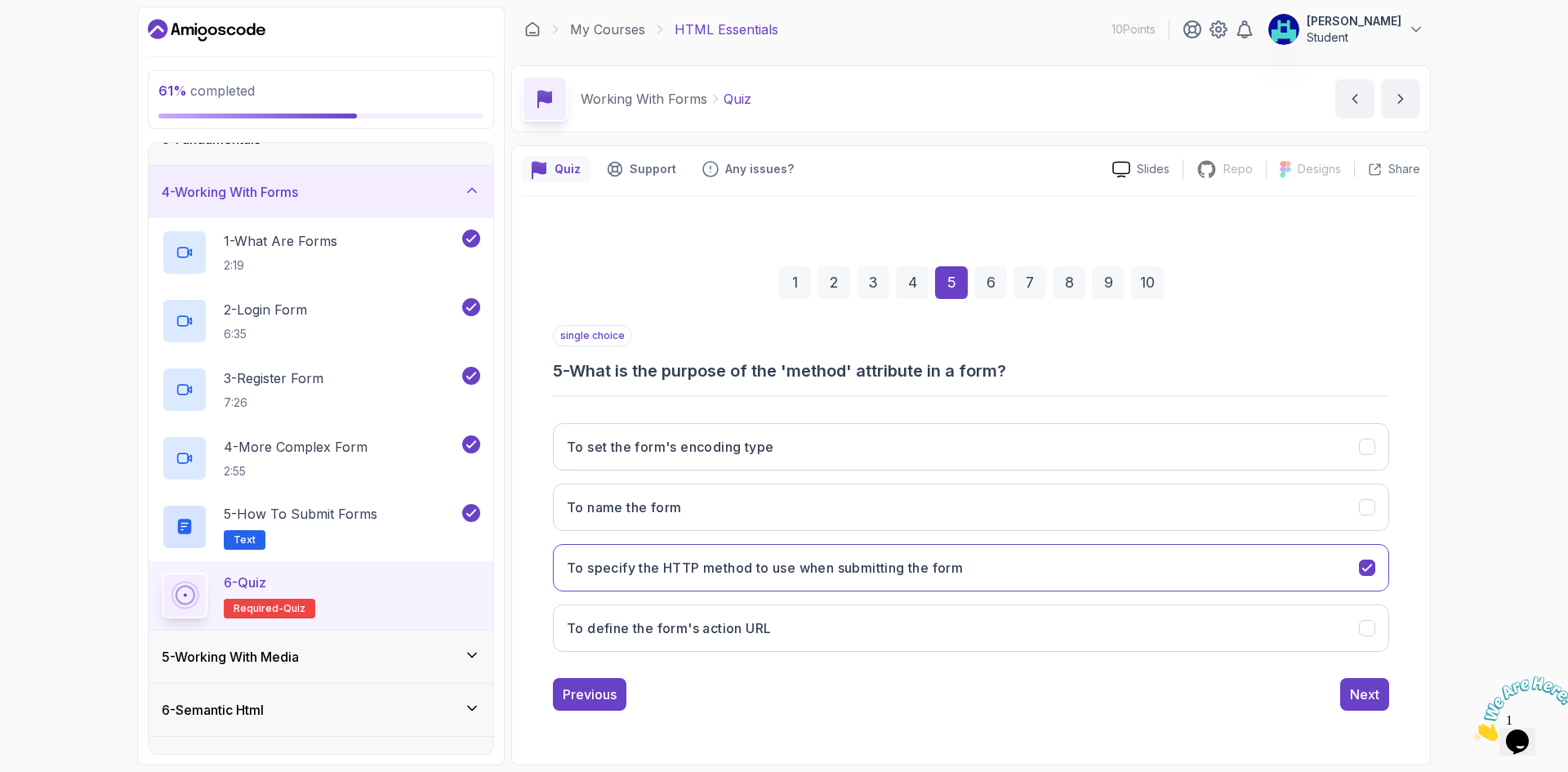
click at [982, 281] on div "6" at bounding box center [990, 282] width 33 height 33
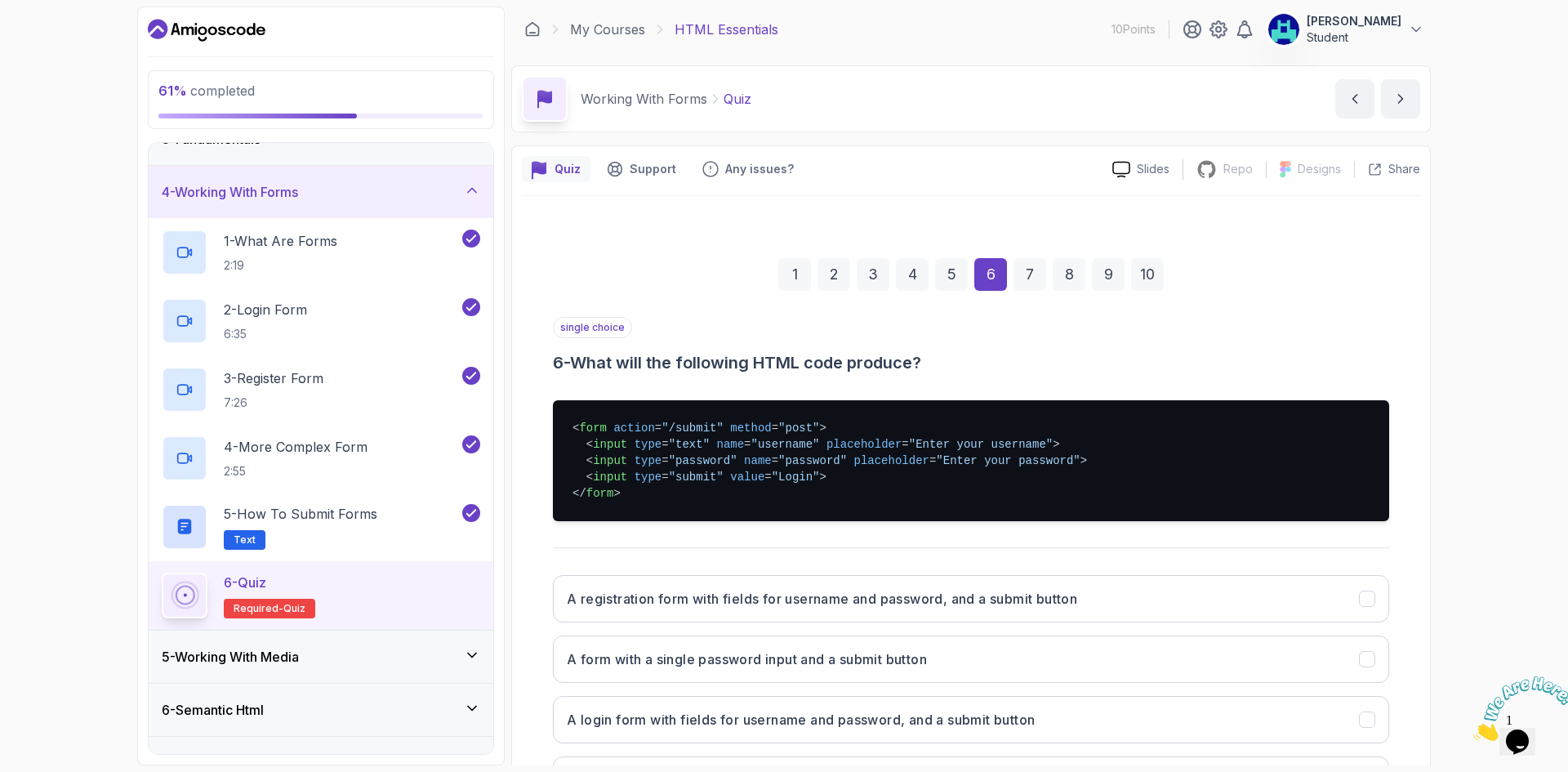
scroll to position [137, 0]
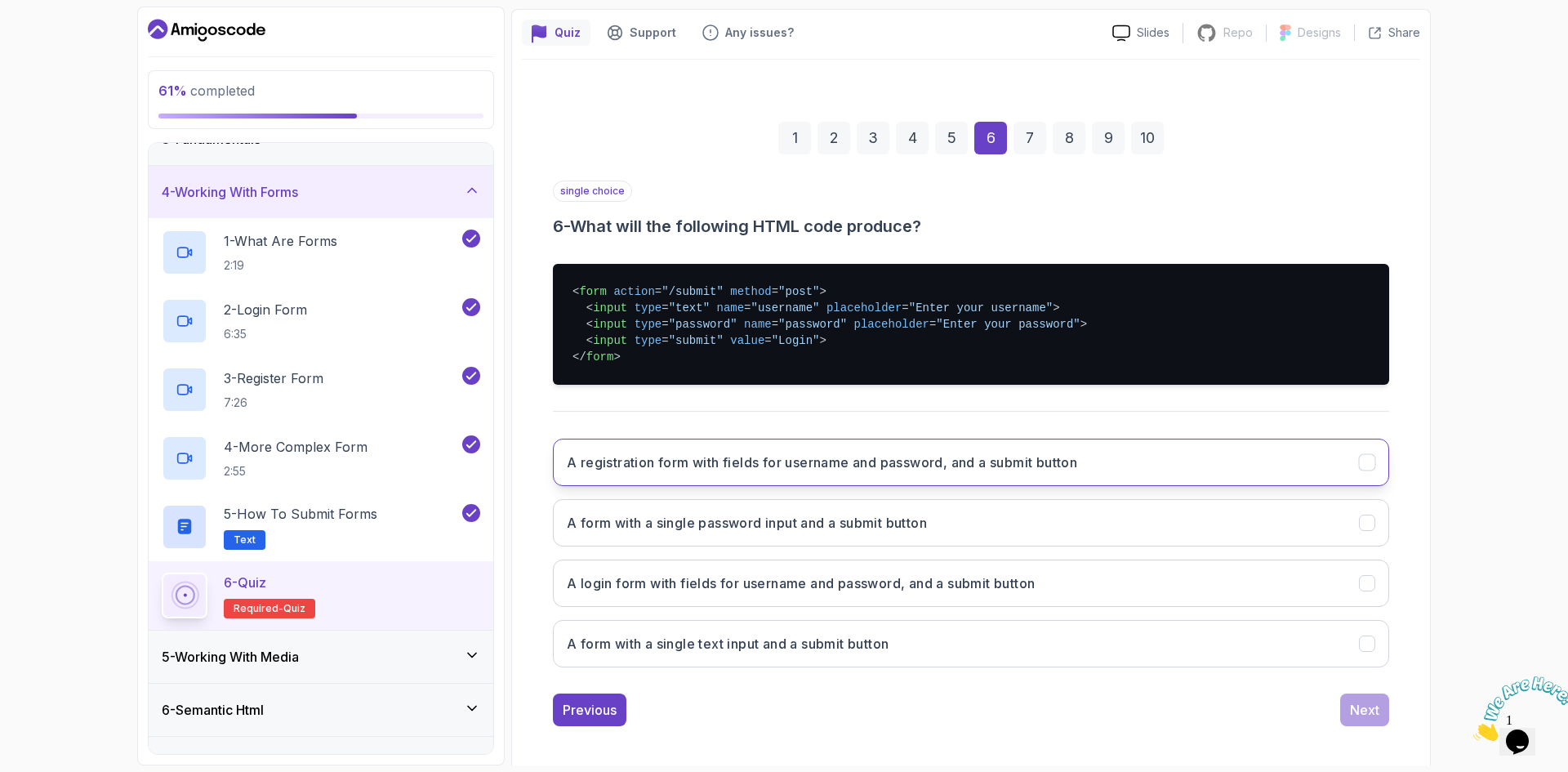
click at [967, 462] on h3 "A registration form with fields for username and password, and a submit button" at bounding box center [822, 462] width 511 height 19
click at [1378, 713] on div "Next" at bounding box center [1365, 709] width 30 height 19
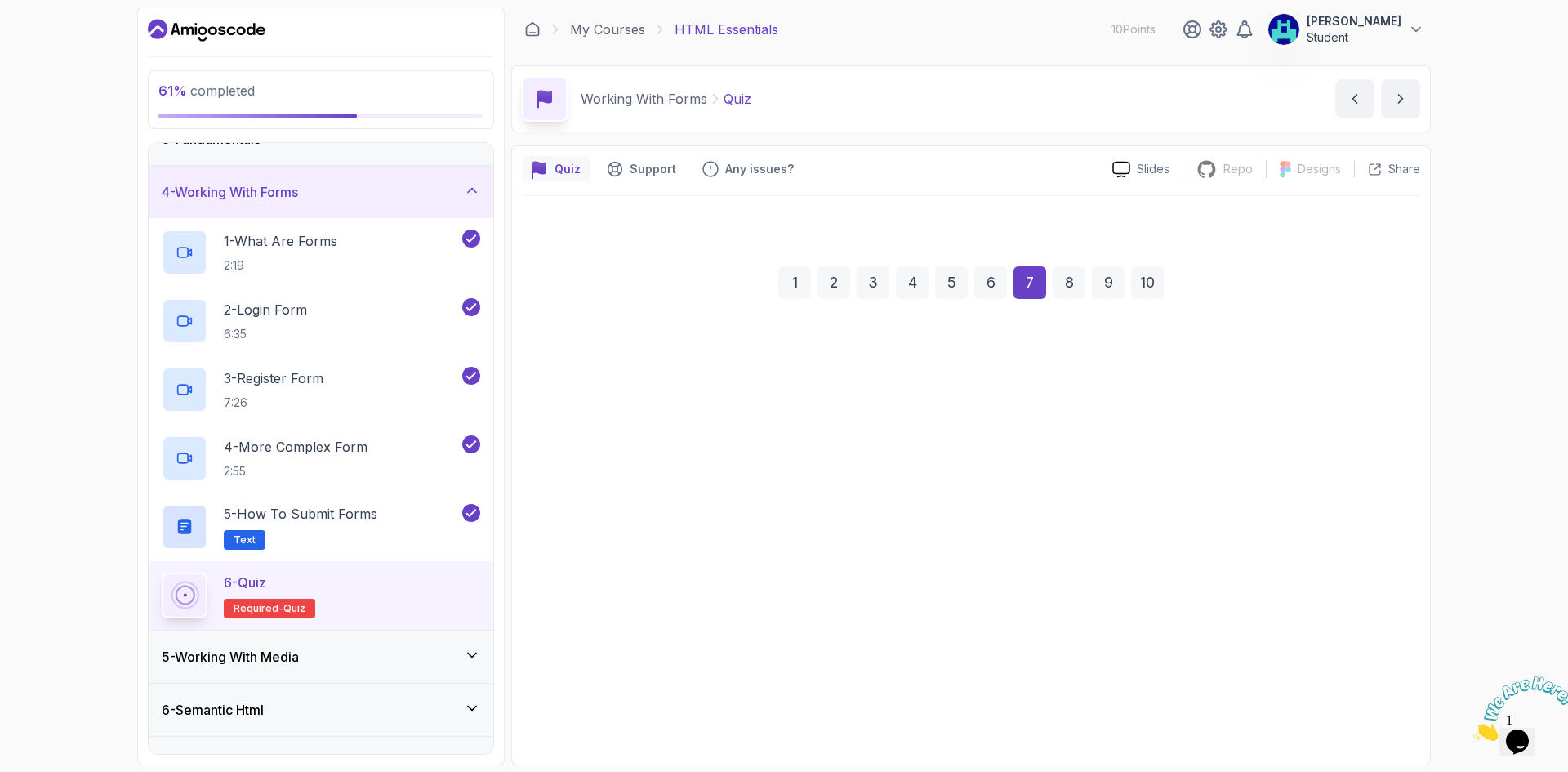
scroll to position [0, 0]
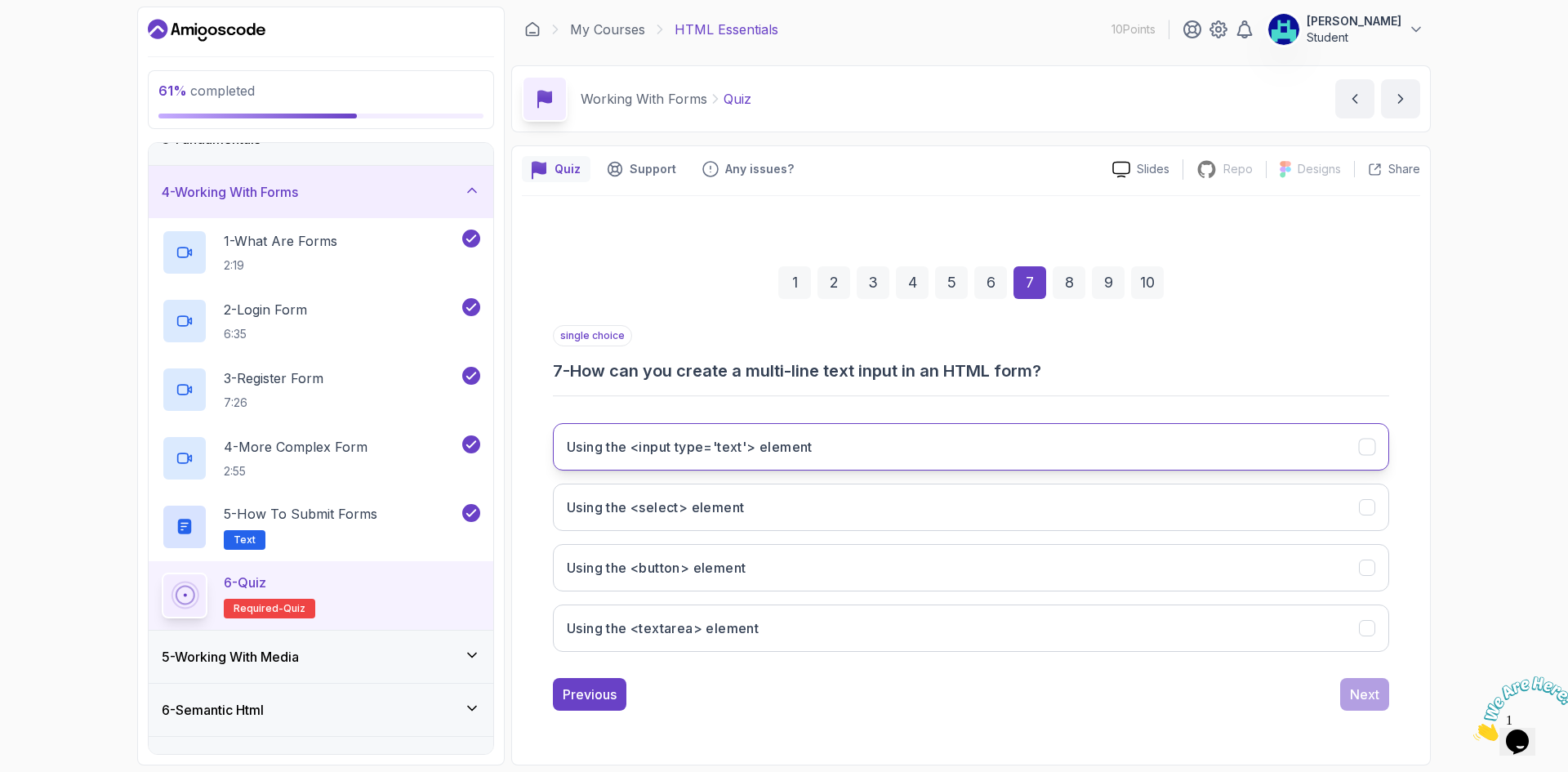
click at [828, 453] on button "Using the <input type='text'> element" at bounding box center [971, 447] width 837 height 47
click at [1363, 697] on div "Next" at bounding box center [1365, 694] width 30 height 19
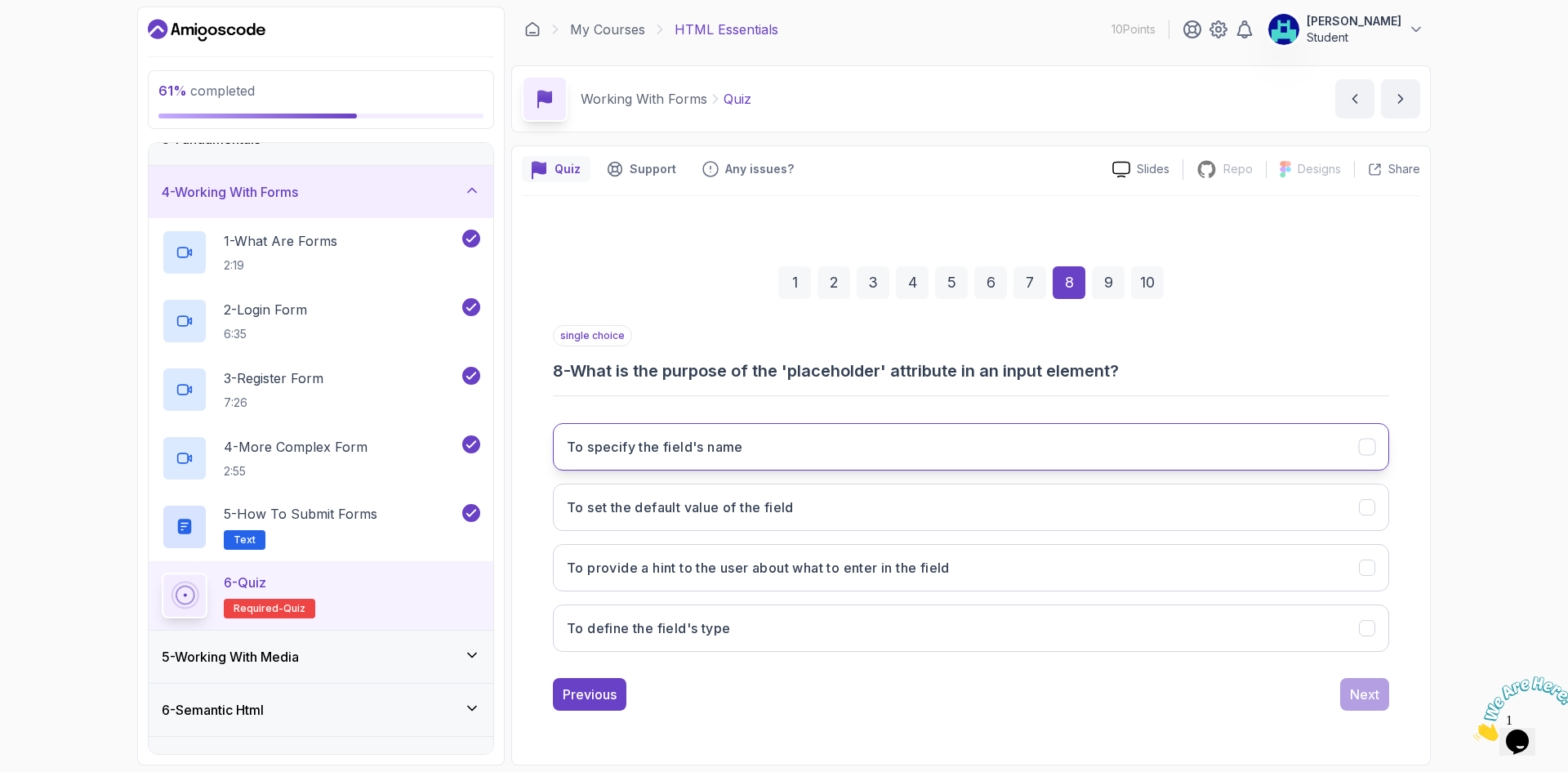
click at [756, 447] on button "To specify the field's name" at bounding box center [971, 447] width 837 height 47
click at [1374, 685] on div "Next" at bounding box center [1365, 694] width 30 height 19
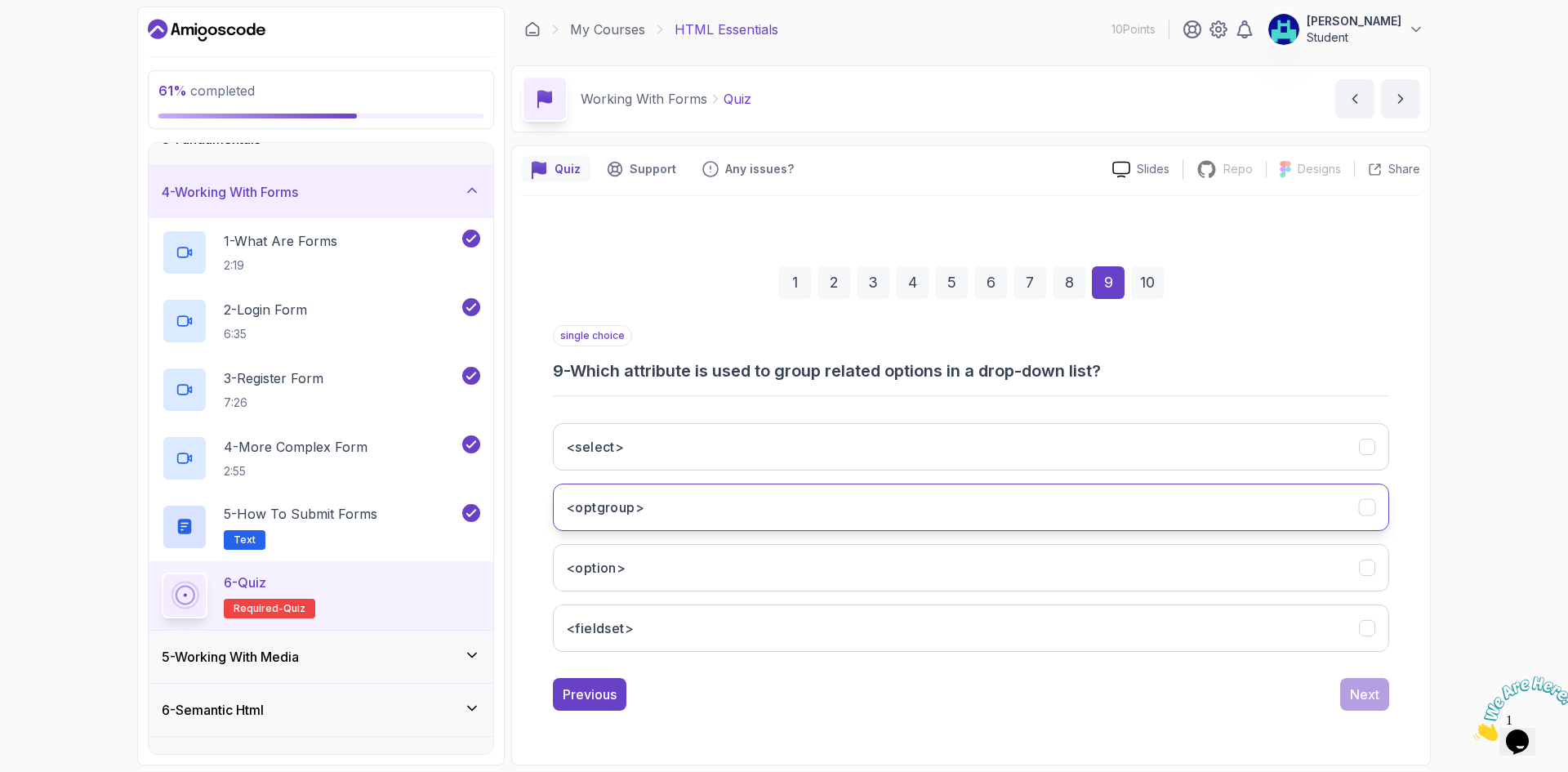
click at [654, 513] on button "<optgroup>" at bounding box center [971, 508] width 837 height 47
click at [1370, 700] on div "Next" at bounding box center [1365, 694] width 30 height 19
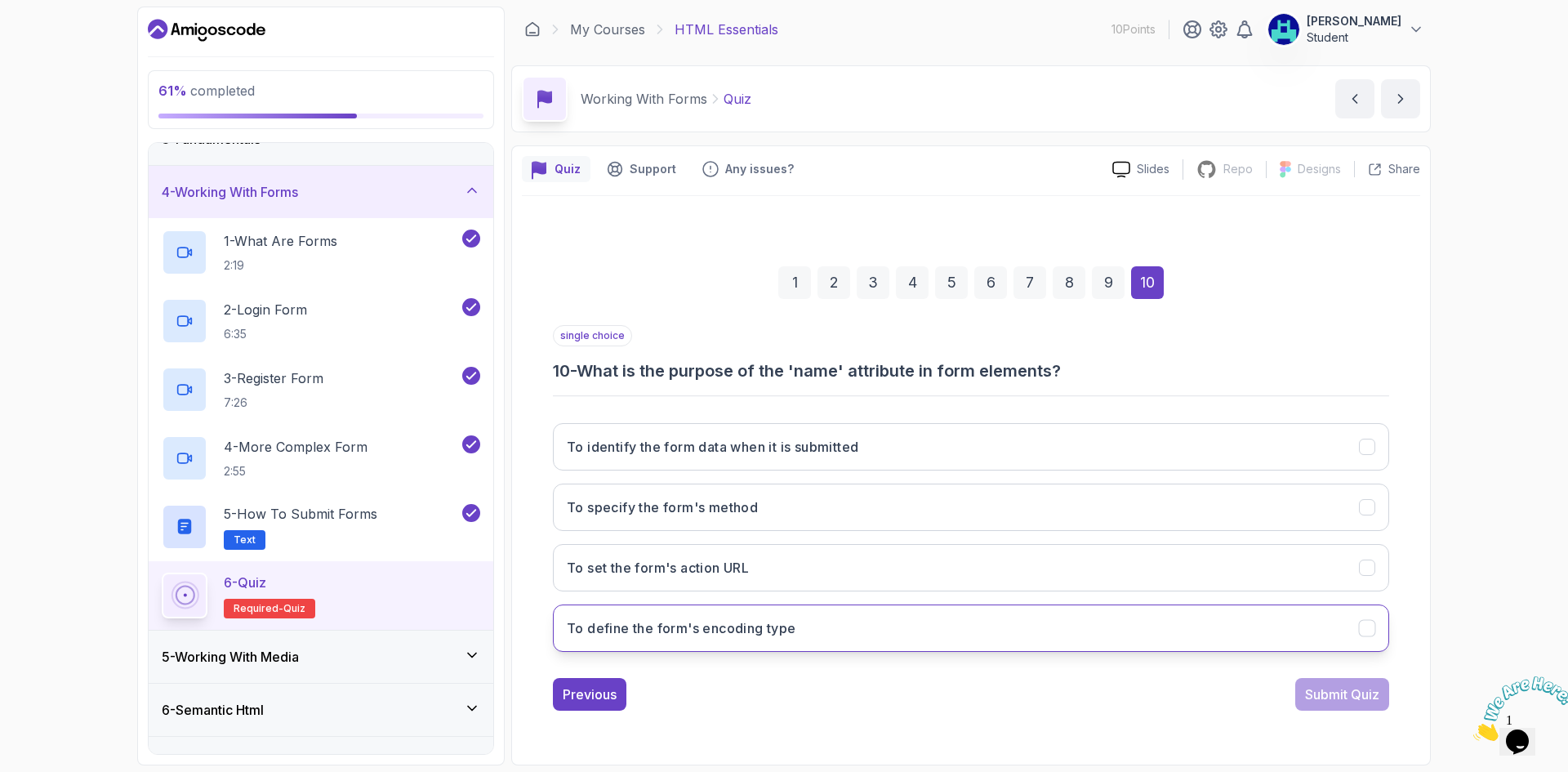
click at [790, 631] on h3 "To define the form's encoding type" at bounding box center [681, 628] width 230 height 19
click at [1341, 712] on div "1 2 3 4 5 6 7 8 9 10 single choice 10 - What is the purpose of the 'name' attri…" at bounding box center [971, 476] width 898 height 497
click at [1343, 697] on div "Submit Quiz" at bounding box center [1343, 694] width 74 height 19
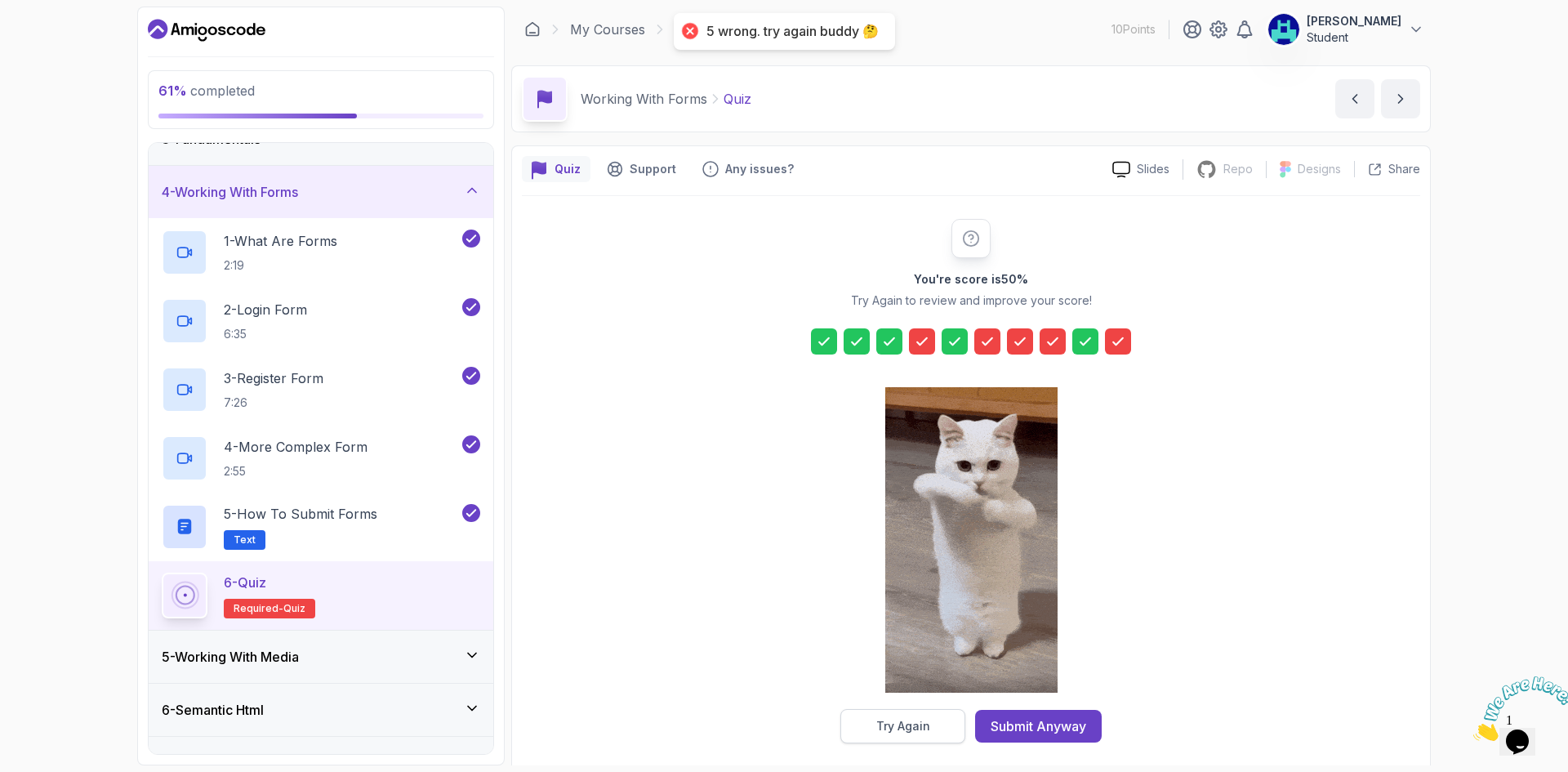
click at [936, 721] on button "Try Again" at bounding box center [903, 726] width 125 height 35
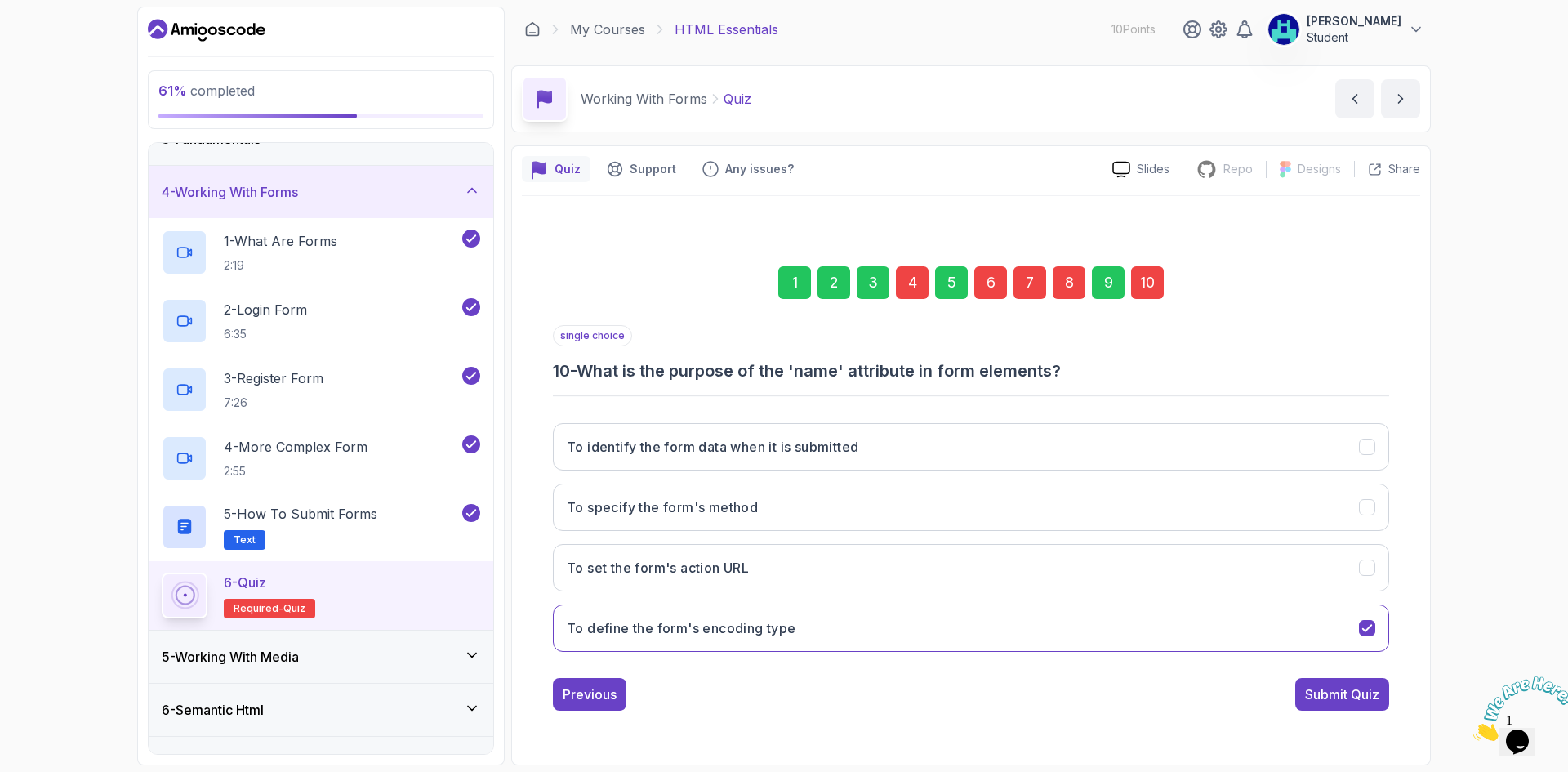
click at [914, 272] on div "4" at bounding box center [912, 282] width 33 height 33
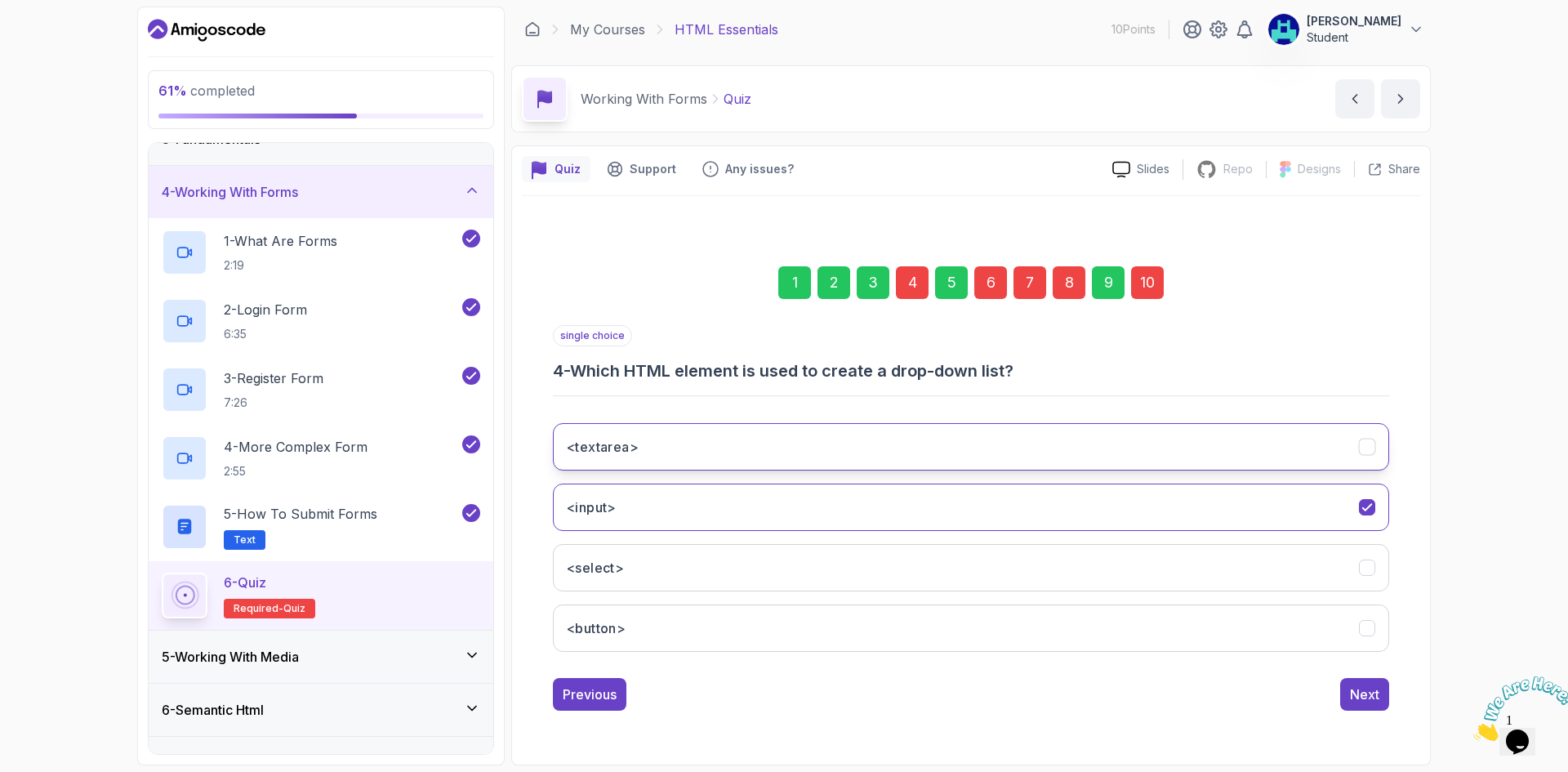
click at [1357, 446] on button "<textarea>" at bounding box center [971, 447] width 837 height 47
click at [988, 277] on div "6" at bounding box center [990, 282] width 33 height 33
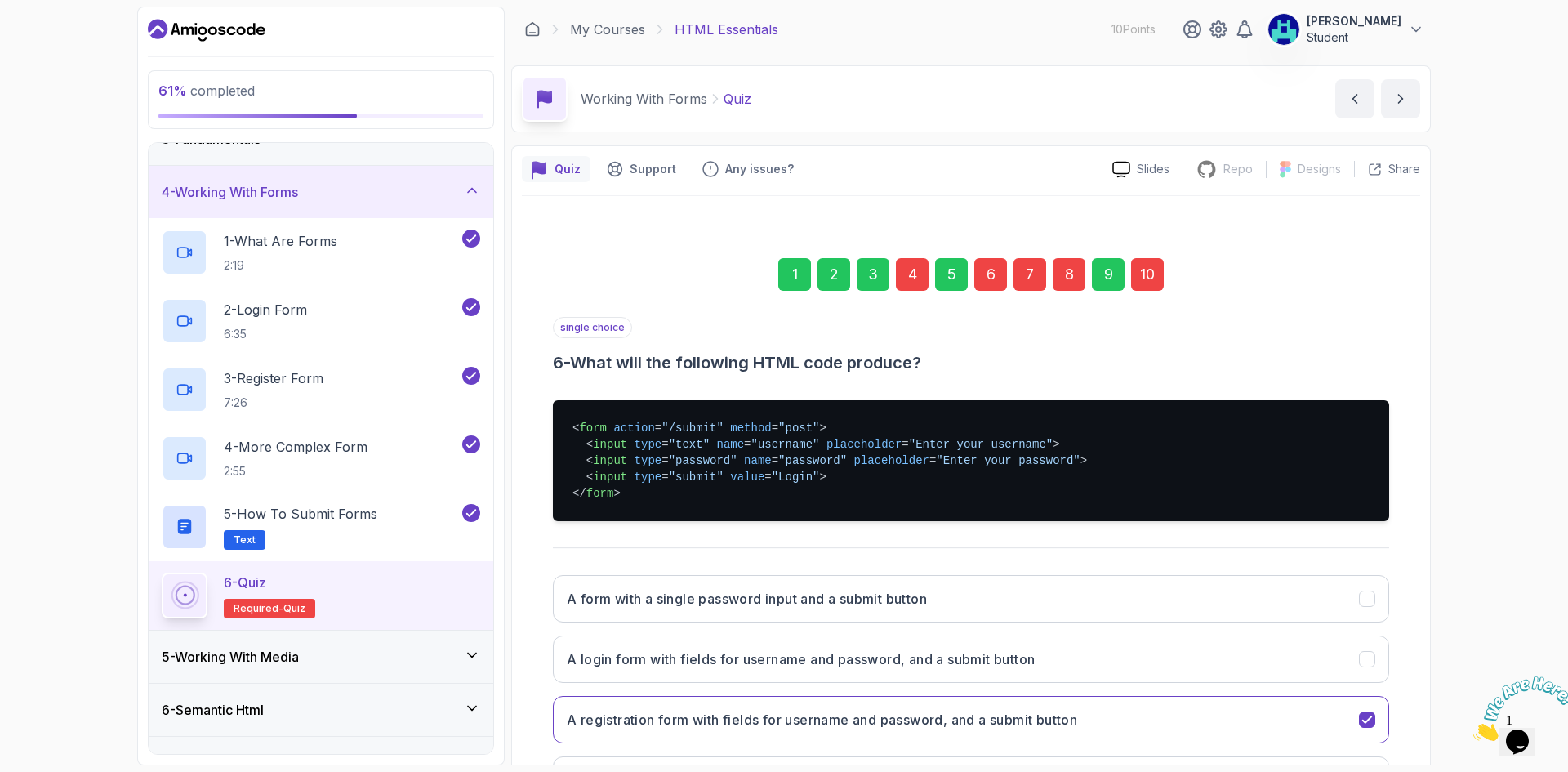
scroll to position [144, 0]
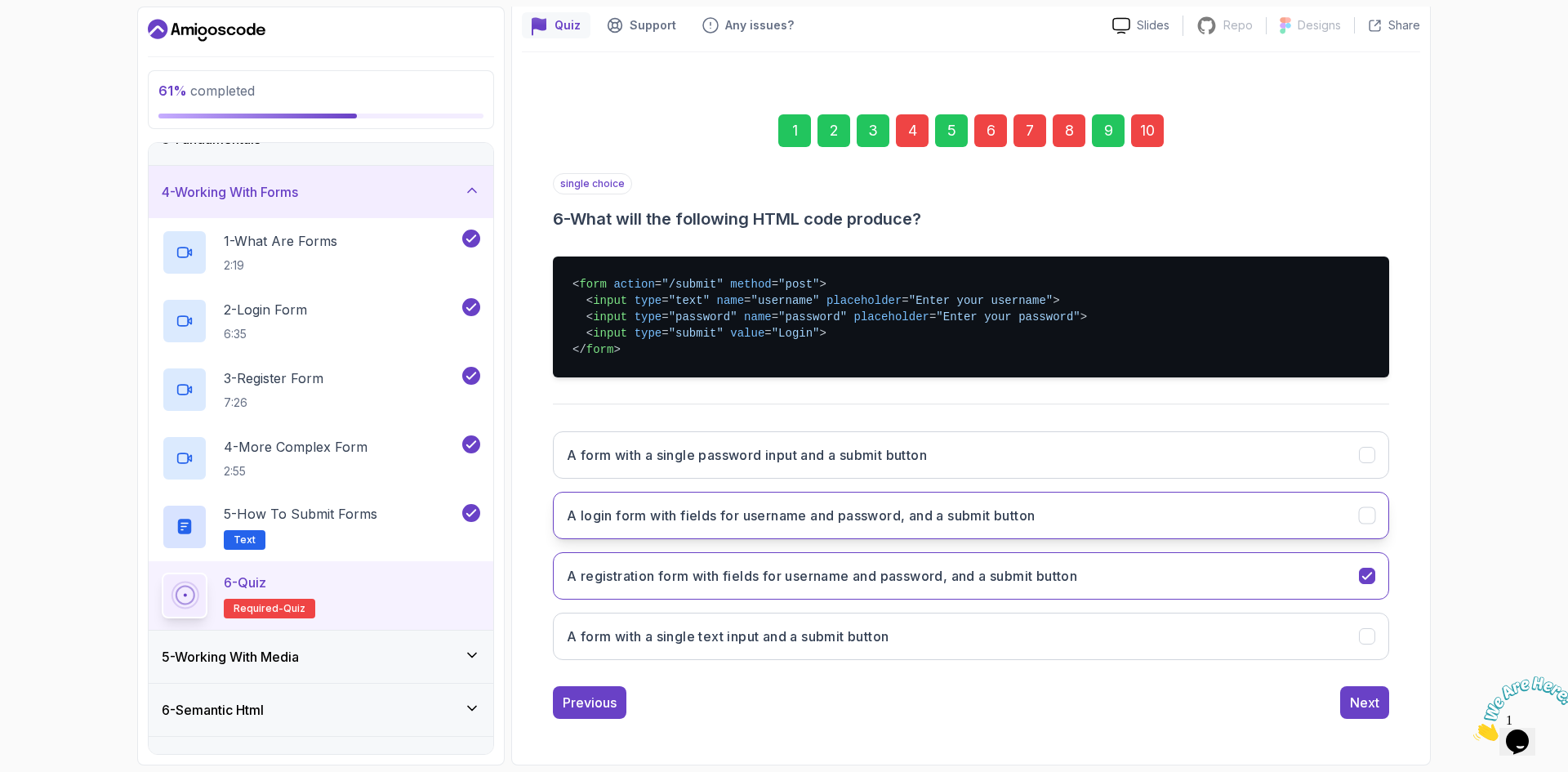
click at [1258, 514] on button "A login form with fields for username and password, and a submit button" at bounding box center [971, 515] width 837 height 47
click at [947, 527] on button "A login form with fields for username and password, and a submit button" at bounding box center [971, 515] width 837 height 47
click at [1378, 699] on div "Next" at bounding box center [1365, 702] width 30 height 19
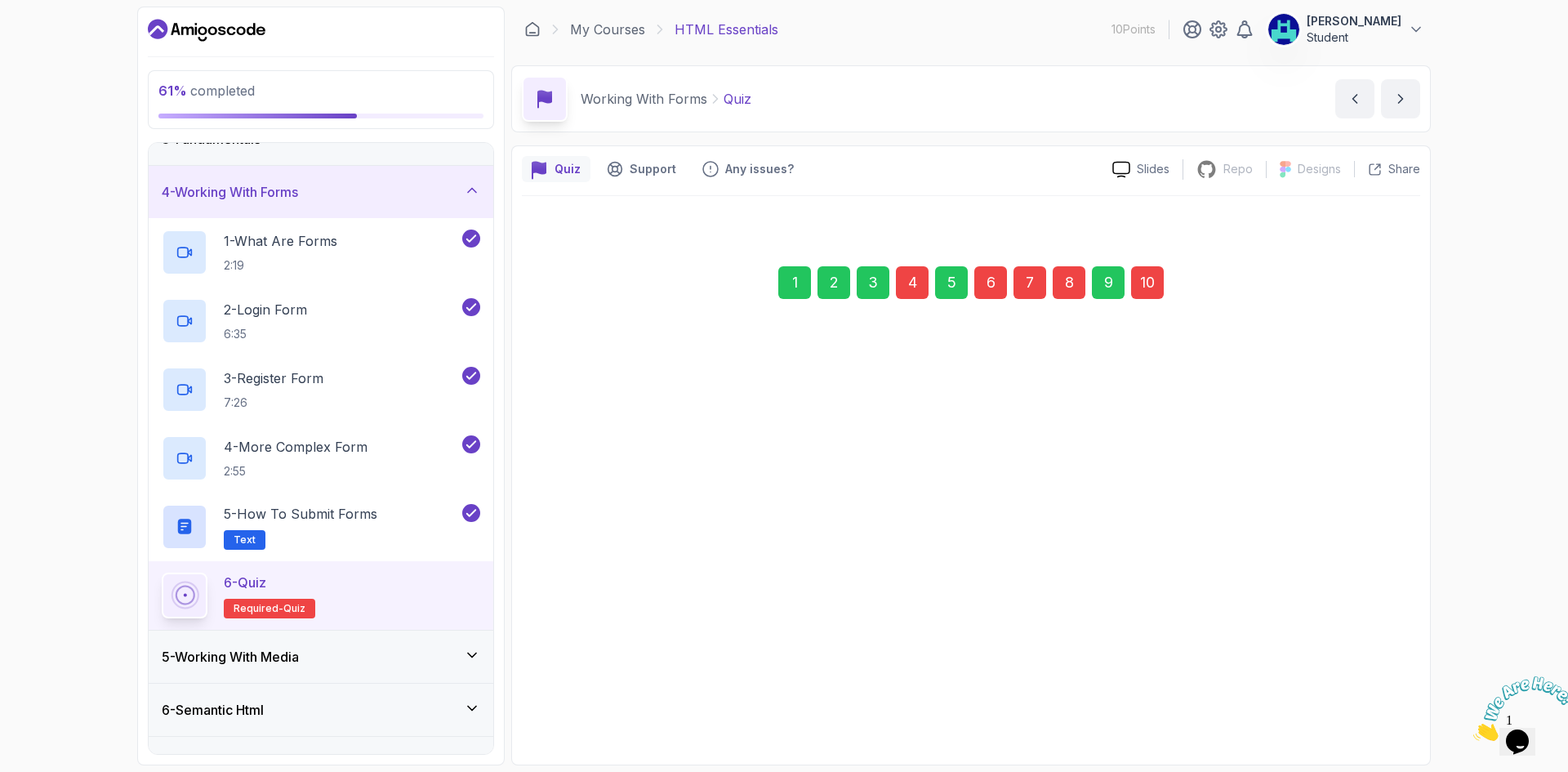
scroll to position [0, 0]
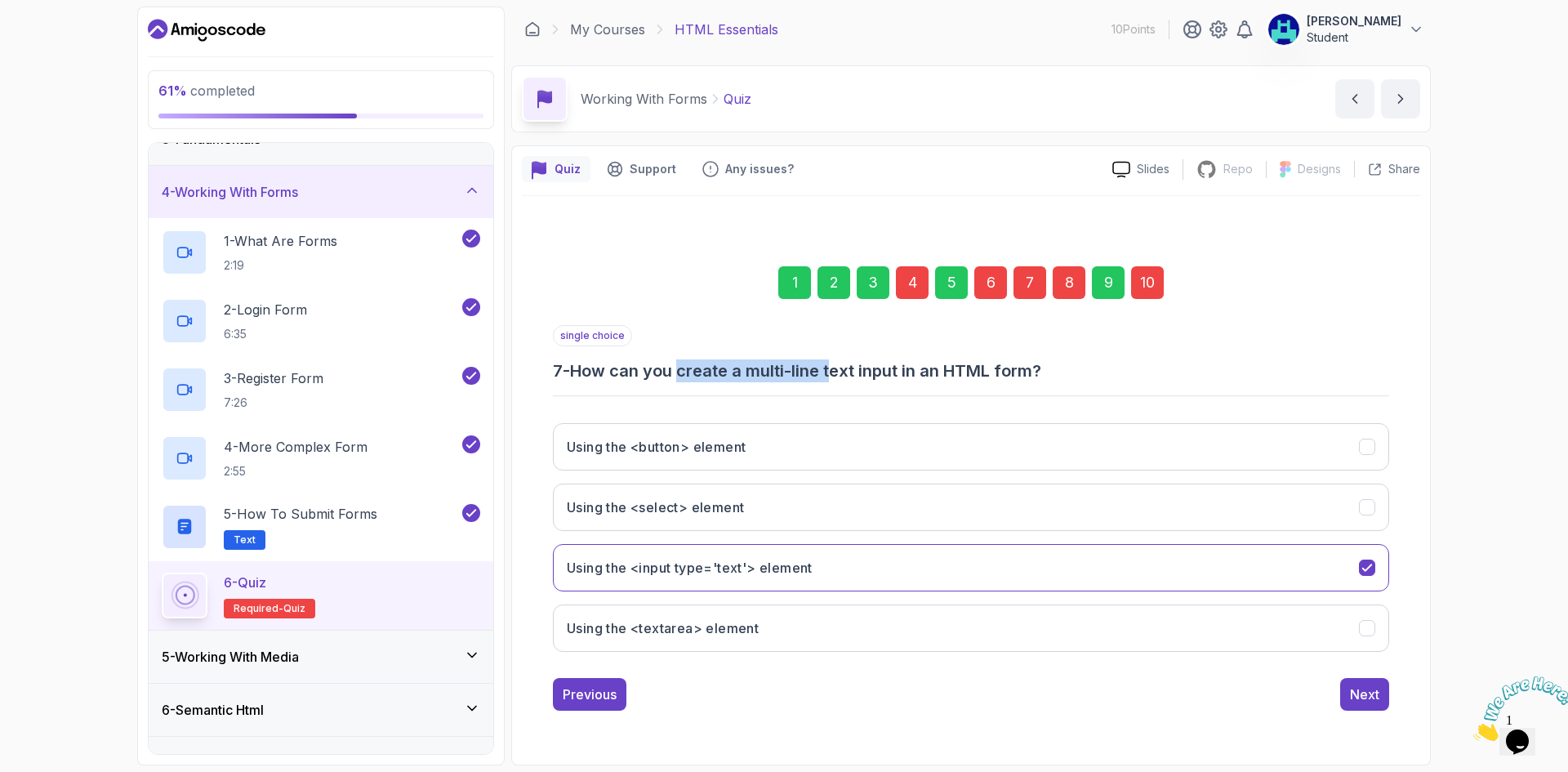
drag, startPoint x: 696, startPoint y: 373, endPoint x: 838, endPoint y: 371, distance: 142.0
click at [838, 371] on h3 "7 - How can you create a multi-line text input in an HTML form?" at bounding box center [971, 371] width 837 height 23
click at [741, 626] on h3 "Using the <textarea> element" at bounding box center [662, 628] width 192 height 19
click at [1366, 699] on div "Next" at bounding box center [1365, 694] width 30 height 19
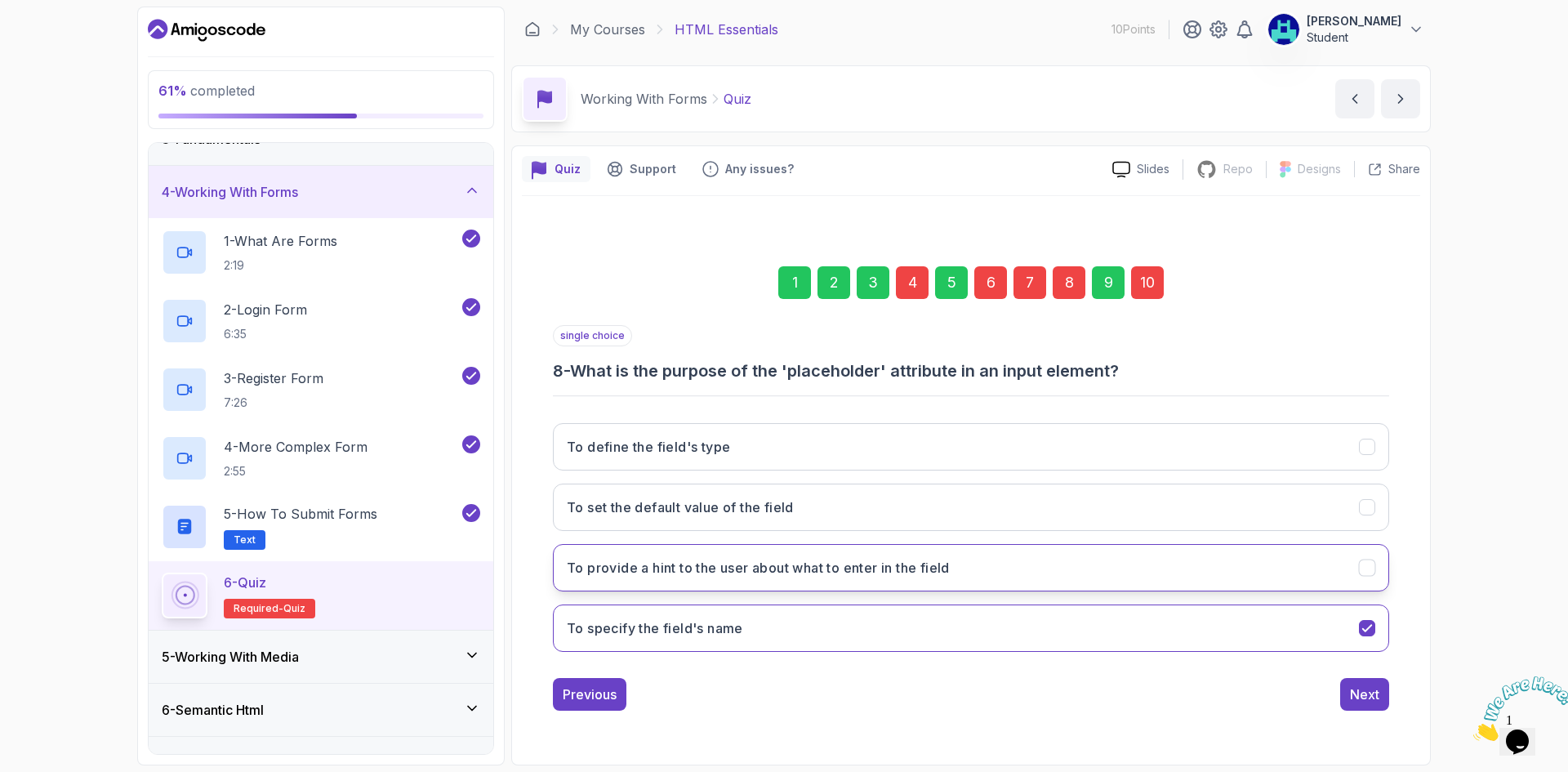
click at [739, 575] on h3 "To provide a hint to the user about what to enter in the field" at bounding box center [758, 568] width 383 height 19
click at [1159, 282] on div "10" at bounding box center [1148, 282] width 33 height 33
click at [814, 578] on button "To identify the form data when it is submitted" at bounding box center [971, 568] width 837 height 47
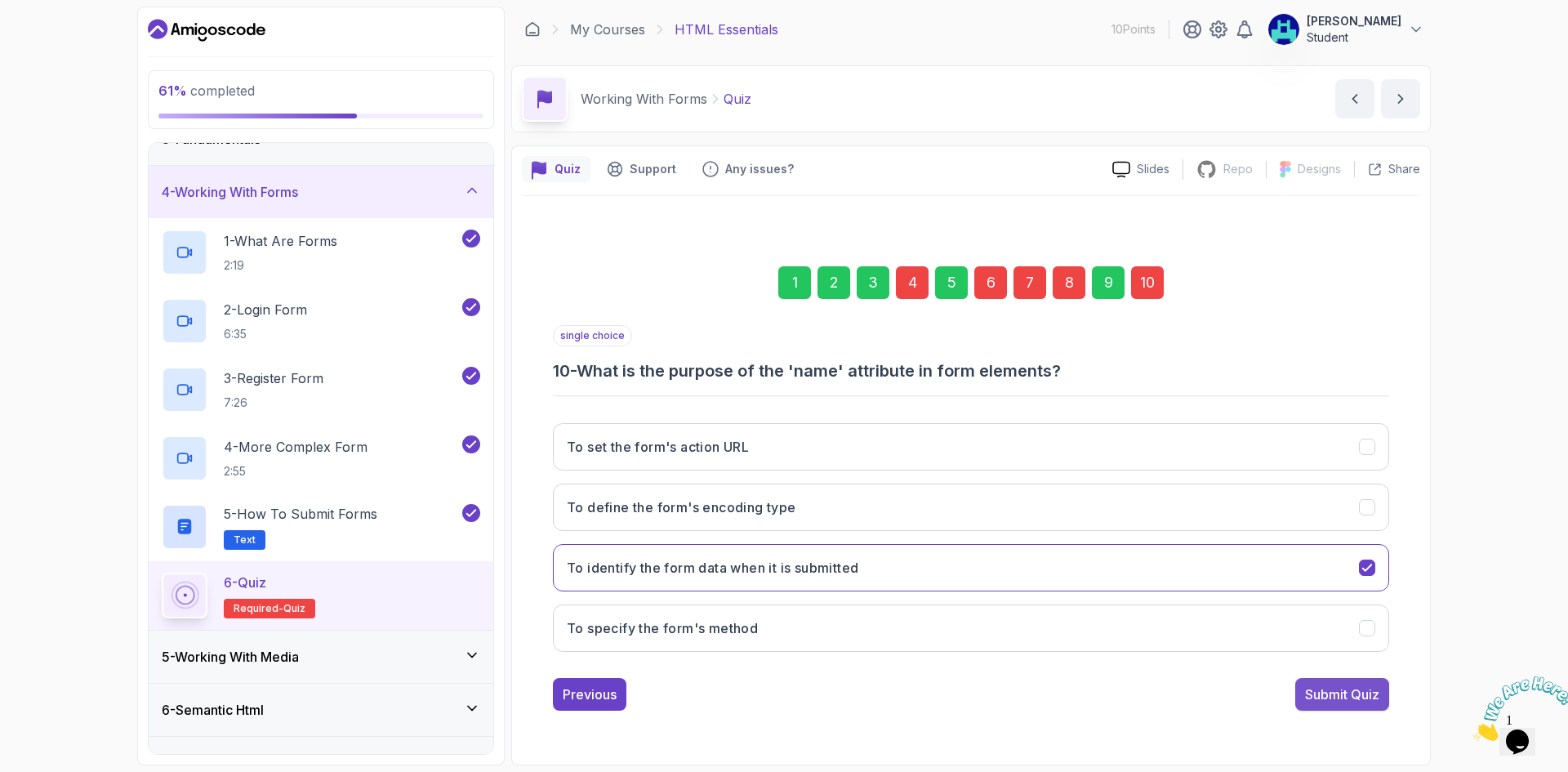
click at [1368, 687] on div "Submit Quiz" at bounding box center [1343, 694] width 74 height 19
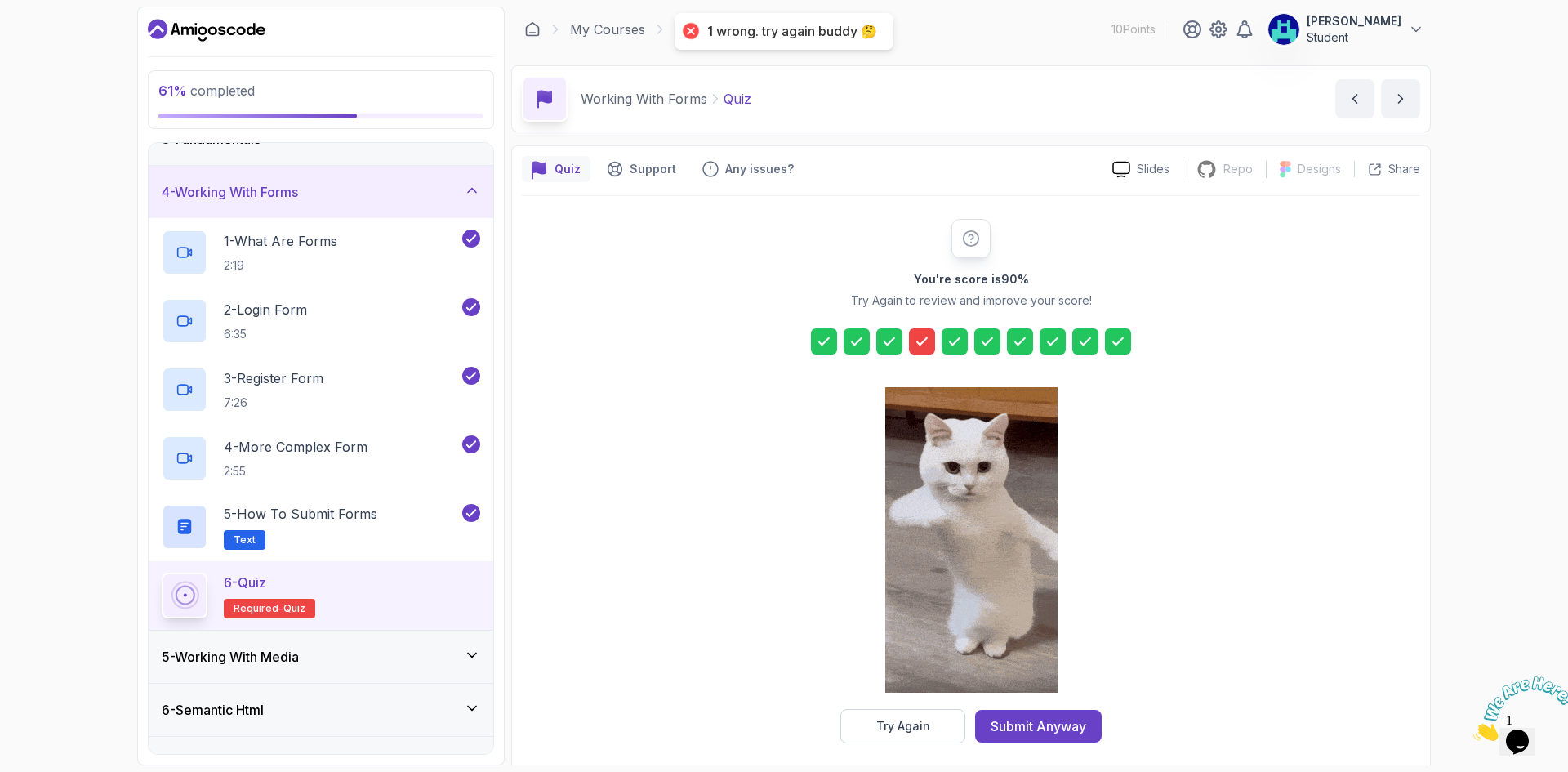
click at [925, 329] on div at bounding box center [922, 341] width 26 height 26
click at [921, 344] on icon at bounding box center [922, 341] width 10 height 7
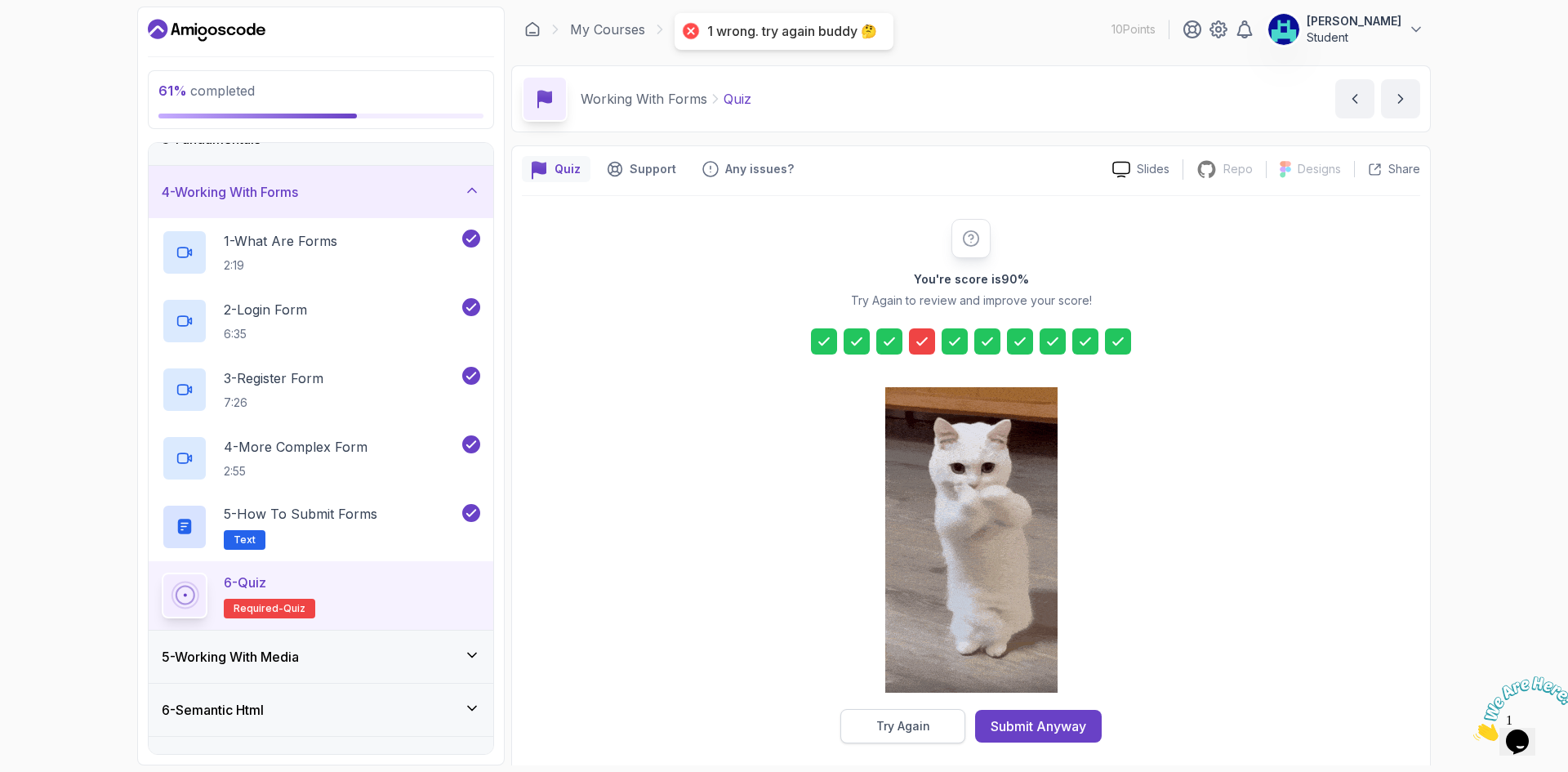
click at [936, 722] on button "Try Again" at bounding box center [903, 726] width 125 height 35
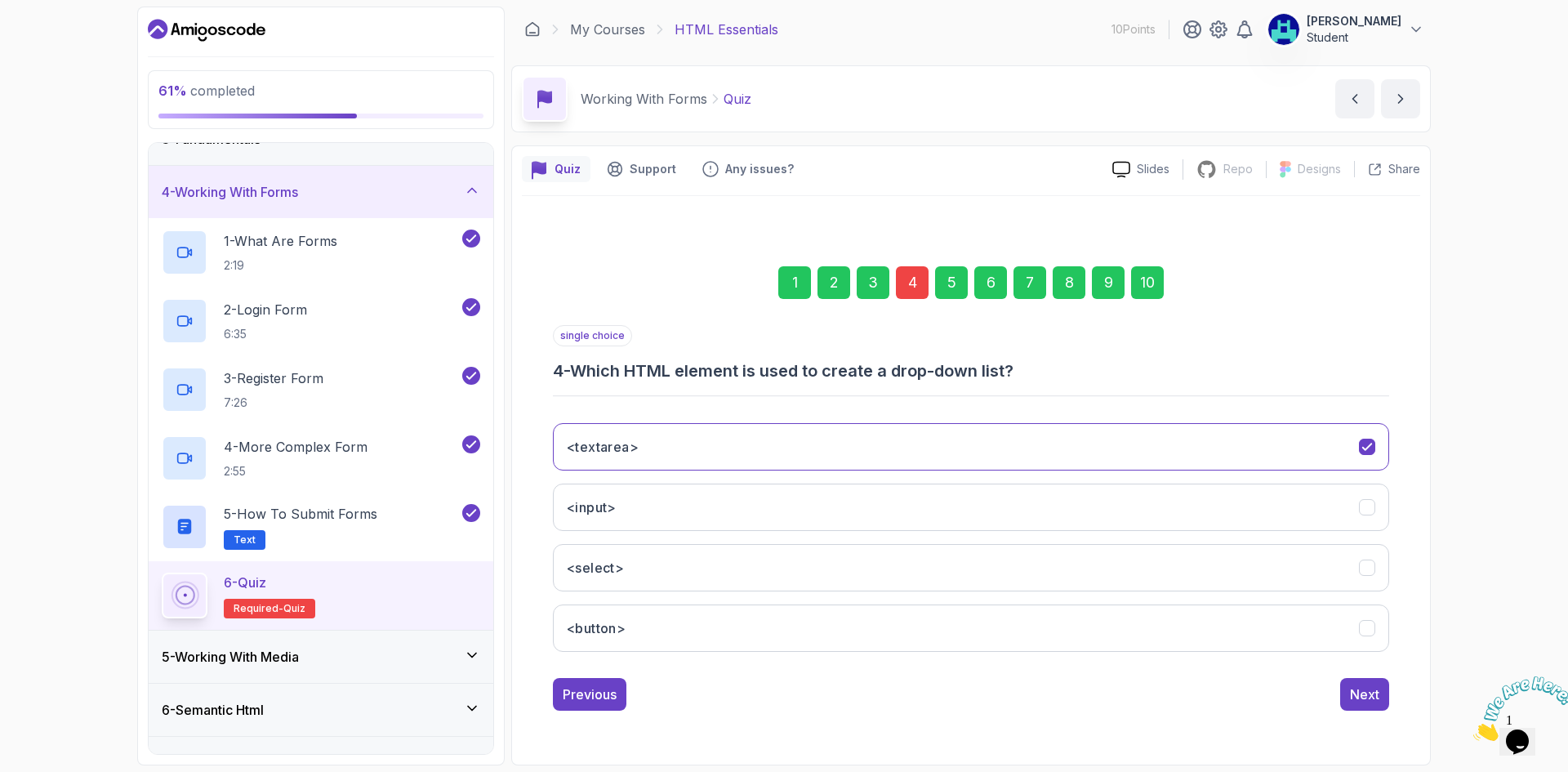
click at [907, 290] on div "4" at bounding box center [912, 282] width 33 height 33
click at [911, 277] on div "4" at bounding box center [912, 282] width 33 height 33
click at [734, 627] on button "<button>" at bounding box center [971, 628] width 837 height 47
click at [1358, 693] on div "Next" at bounding box center [1365, 694] width 30 height 19
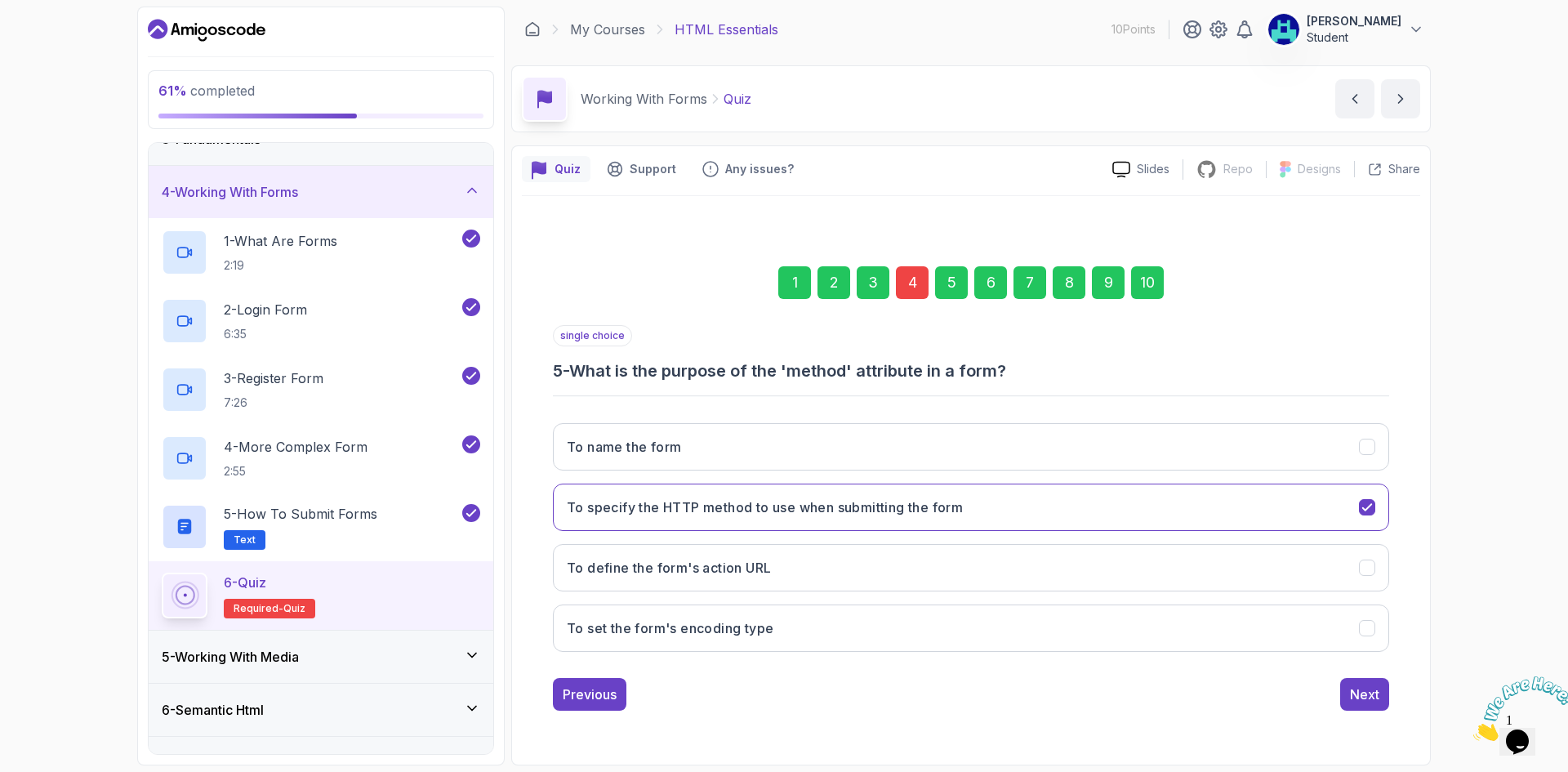
click at [1142, 287] on div "10" at bounding box center [1148, 282] width 33 height 33
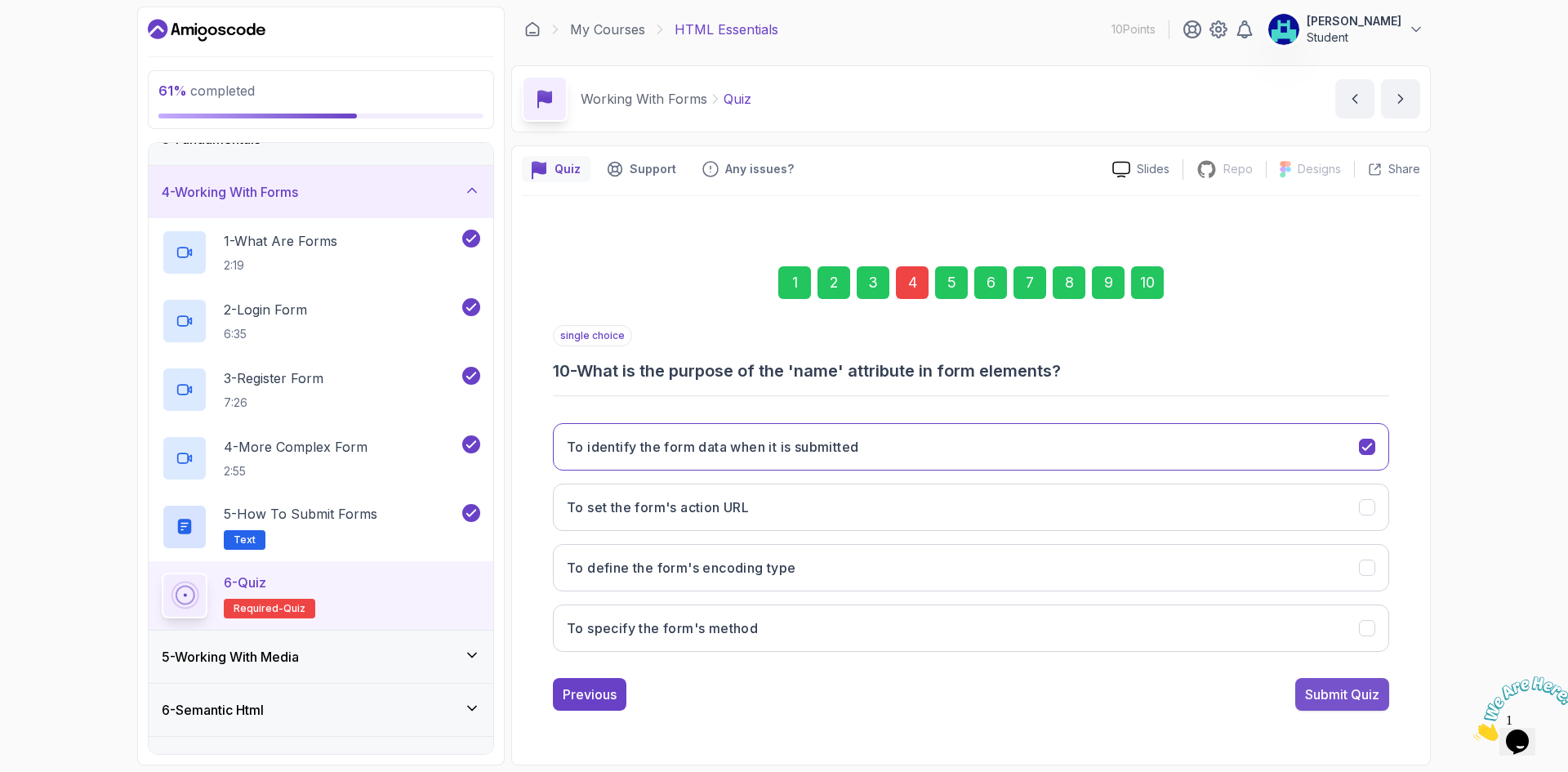
click at [1340, 693] on div "Submit Quiz" at bounding box center [1343, 694] width 74 height 19
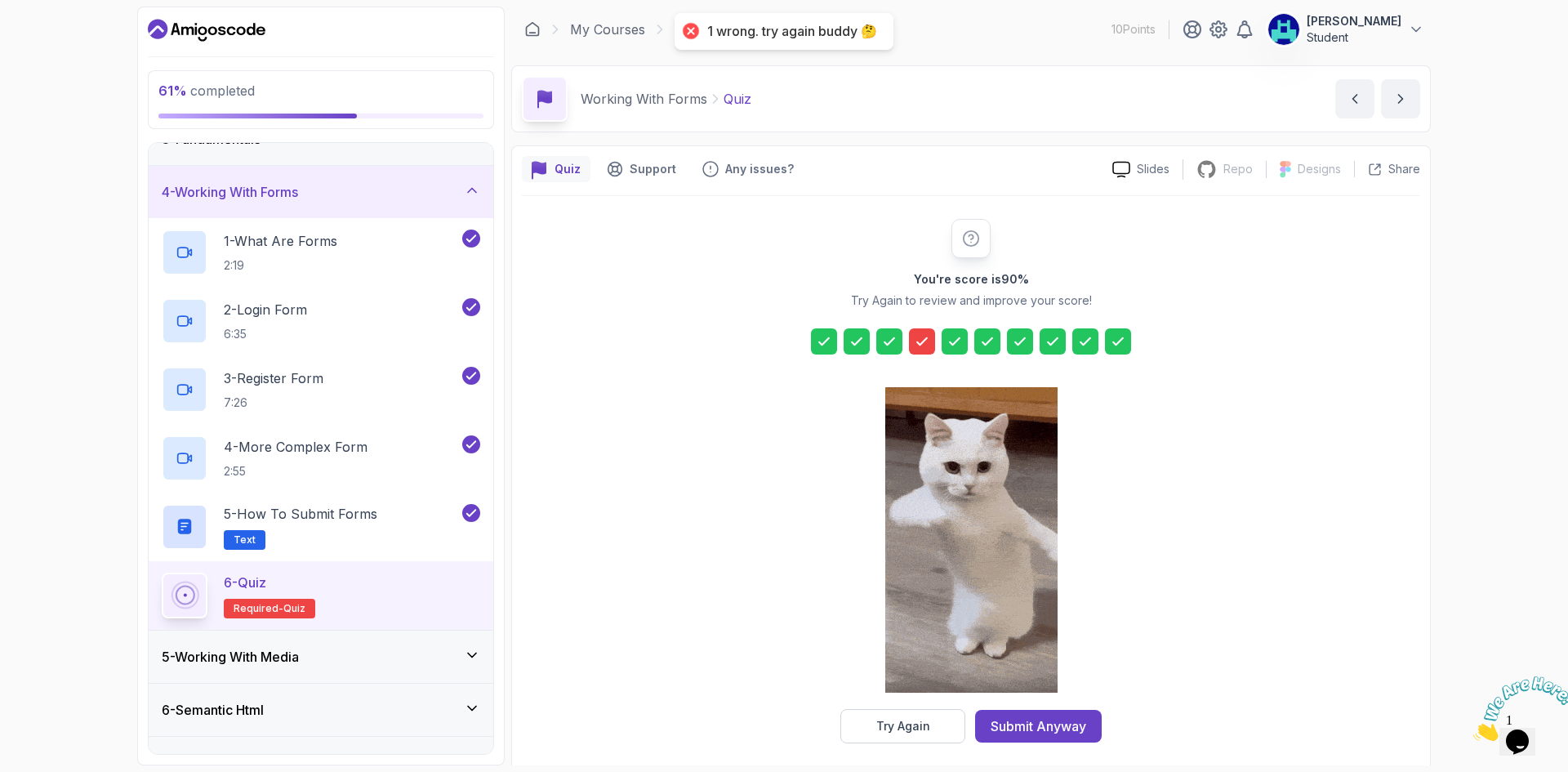
click at [921, 341] on icon at bounding box center [921, 341] width 16 height 16
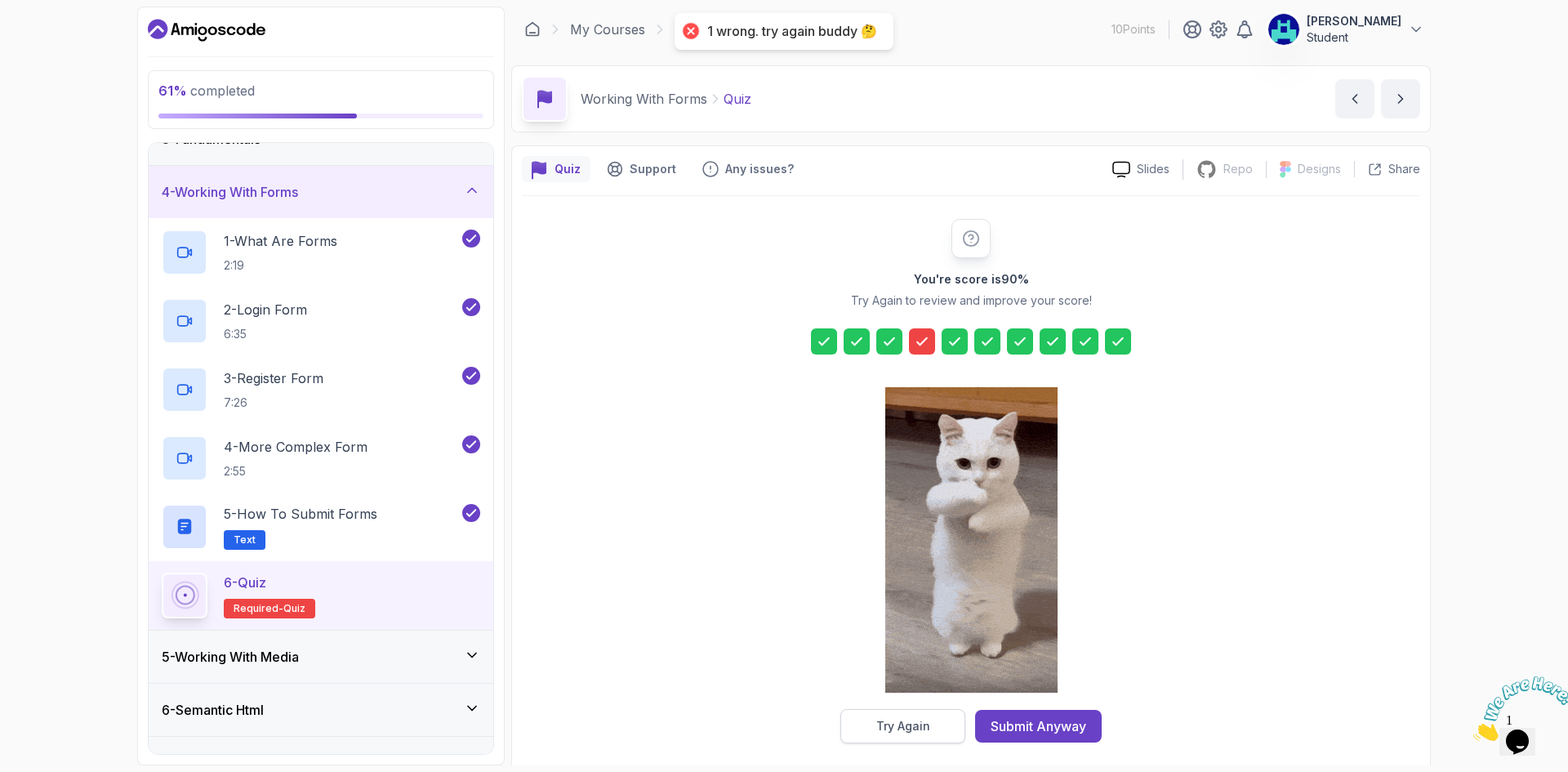
click at [937, 725] on button "Try Again" at bounding box center [903, 726] width 125 height 35
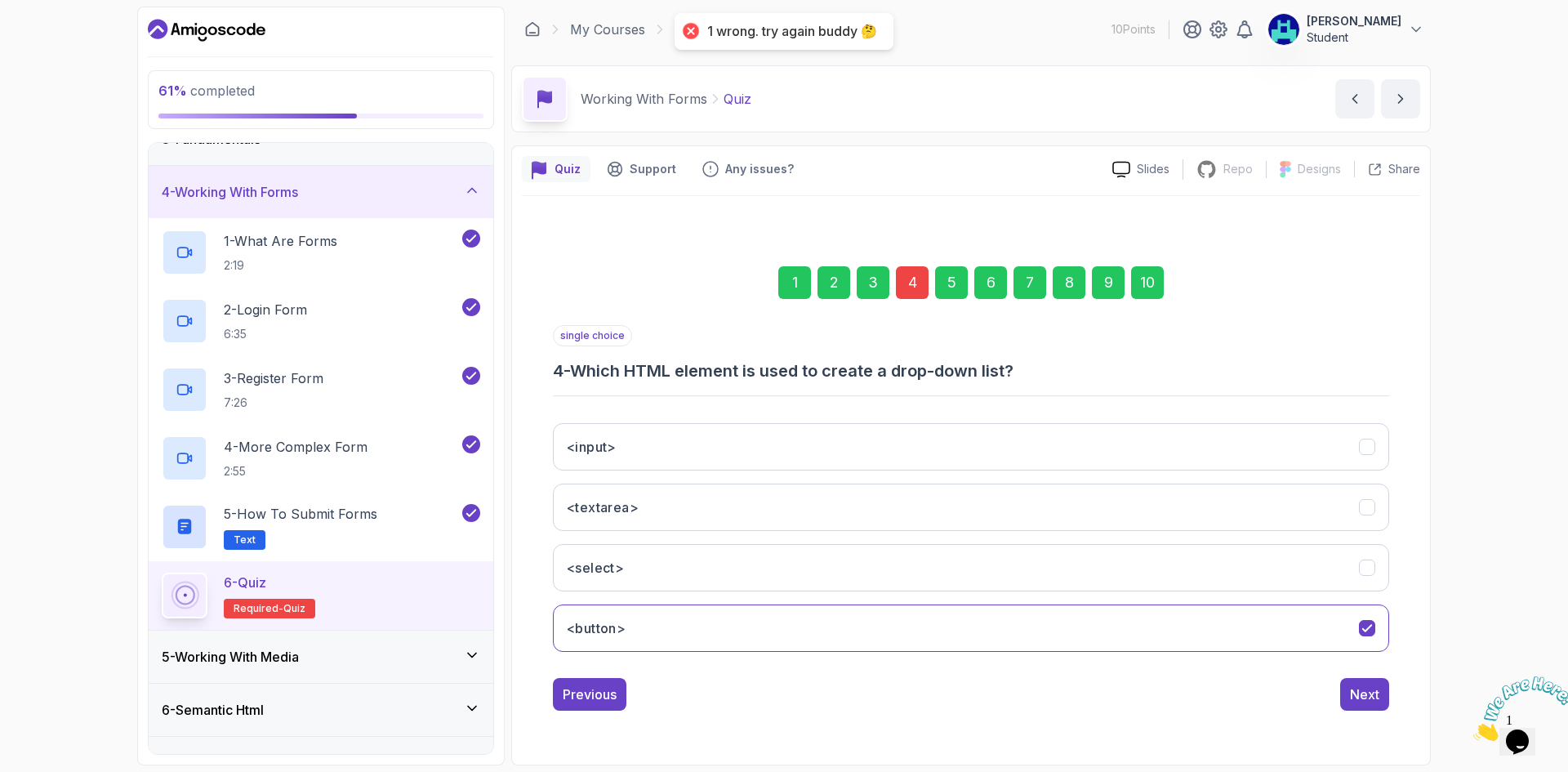
click at [913, 280] on div "4" at bounding box center [912, 282] width 33 height 33
click at [912, 272] on div "4" at bounding box center [912, 282] width 33 height 33
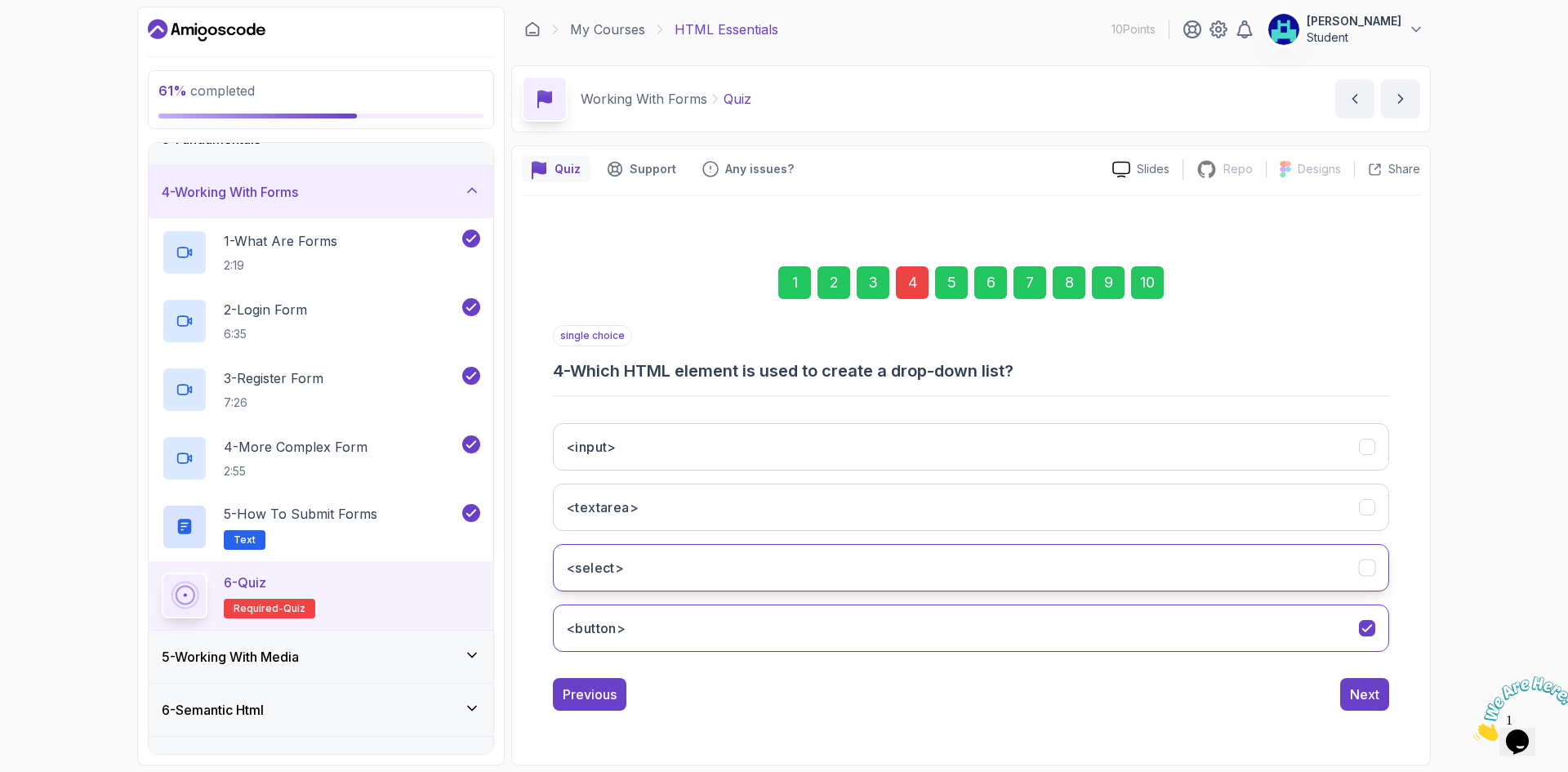
click at [741, 578] on button "<select>" at bounding box center [971, 568] width 837 height 47
click at [1375, 703] on div "Next" at bounding box center [1365, 694] width 30 height 19
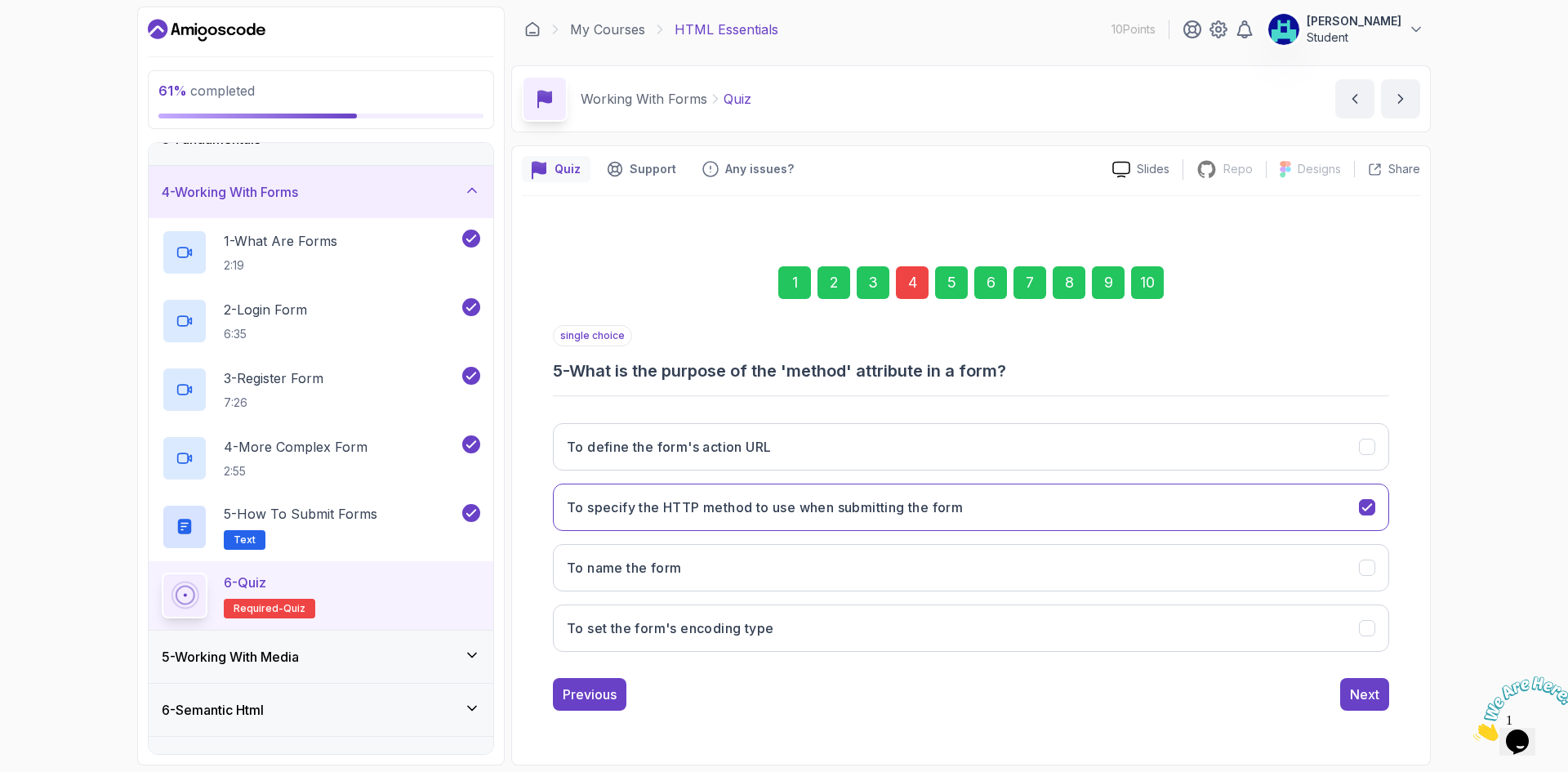
click at [1152, 284] on div "10" at bounding box center [1148, 282] width 33 height 33
click at [1355, 691] on div "Submit Quiz" at bounding box center [1343, 694] width 74 height 19
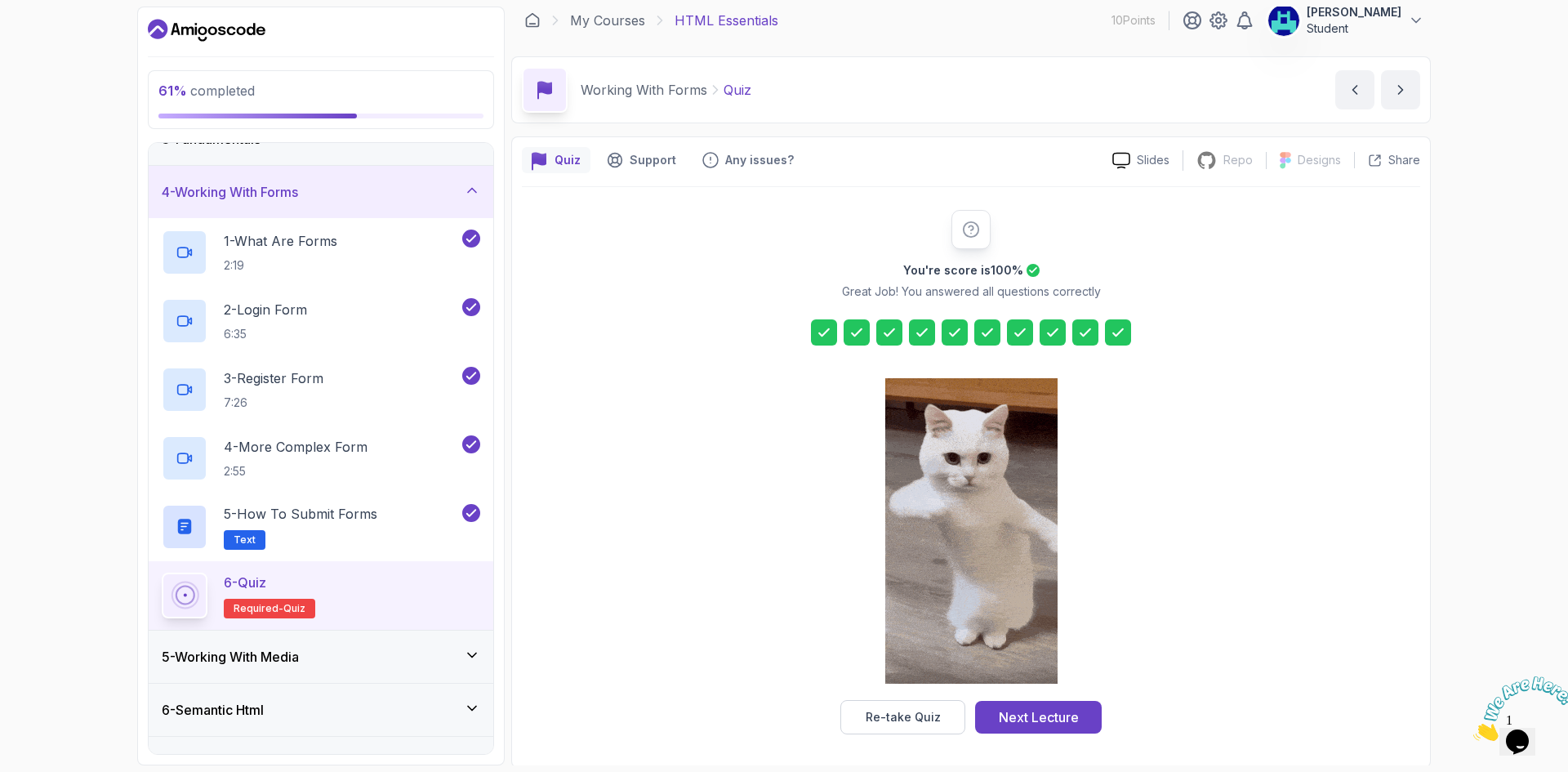
scroll to position [12, 0]
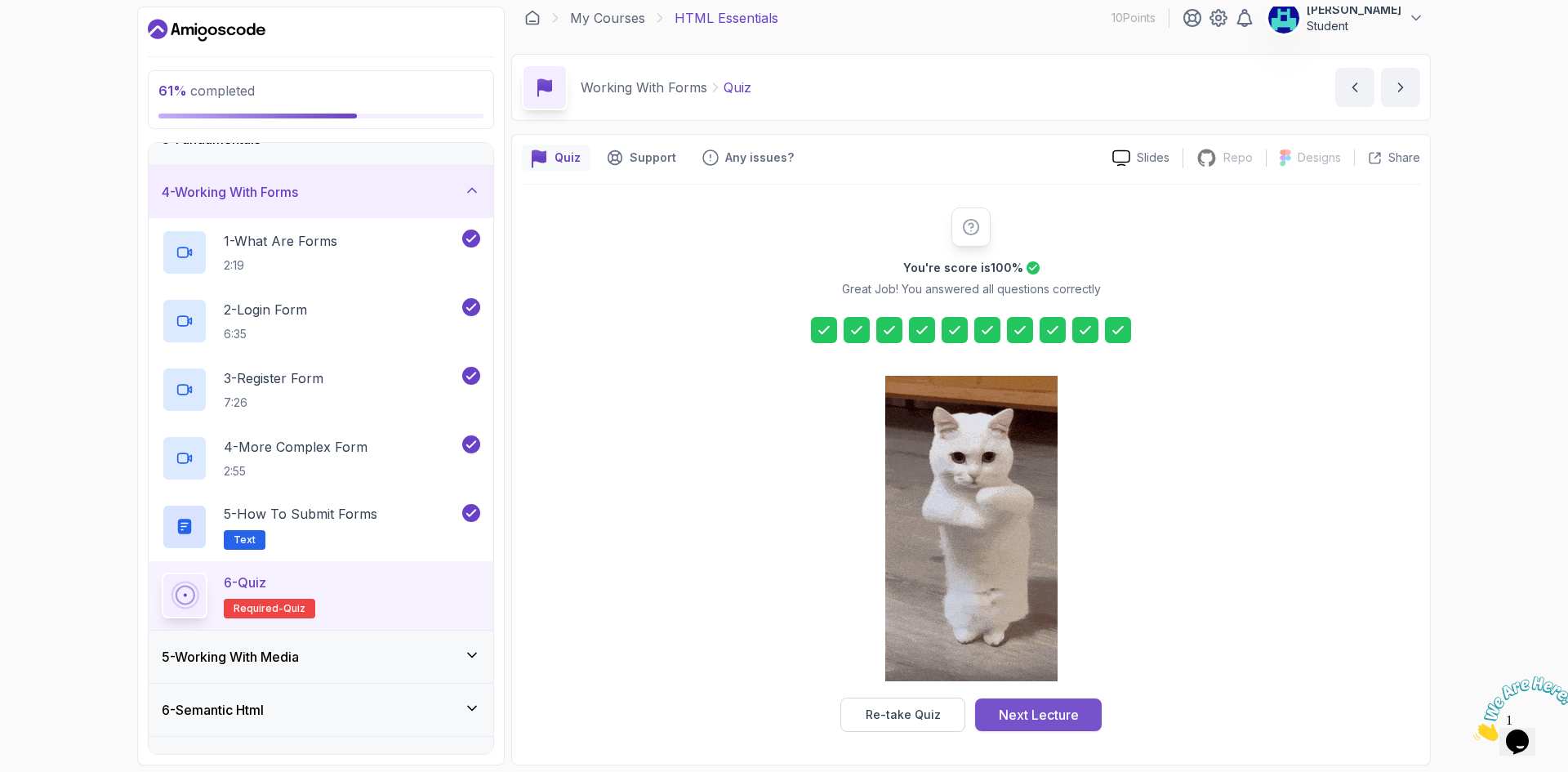
click at [1026, 718] on div "Next Lecture" at bounding box center [1039, 715] width 80 height 19
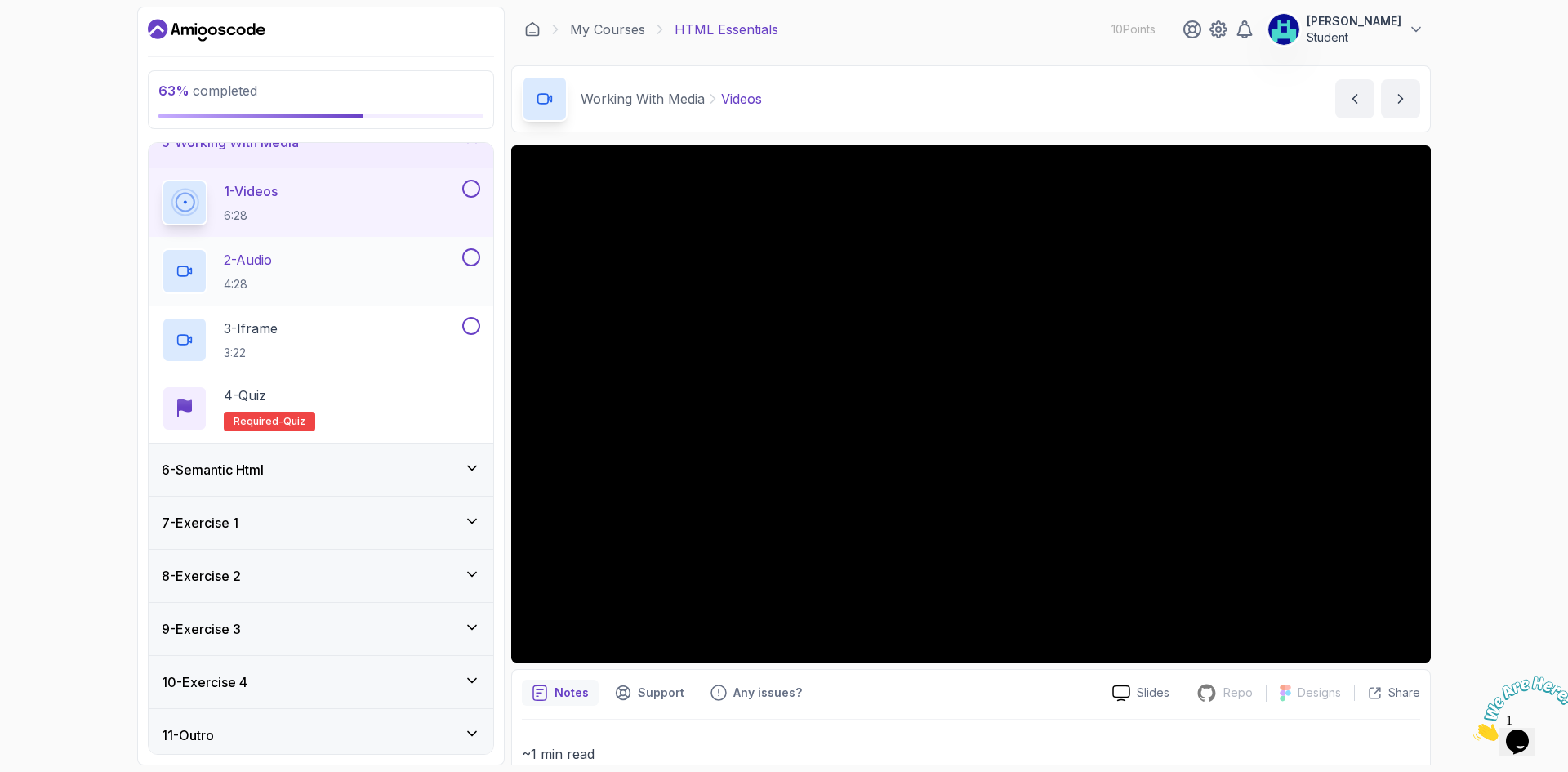
scroll to position [247, 0]
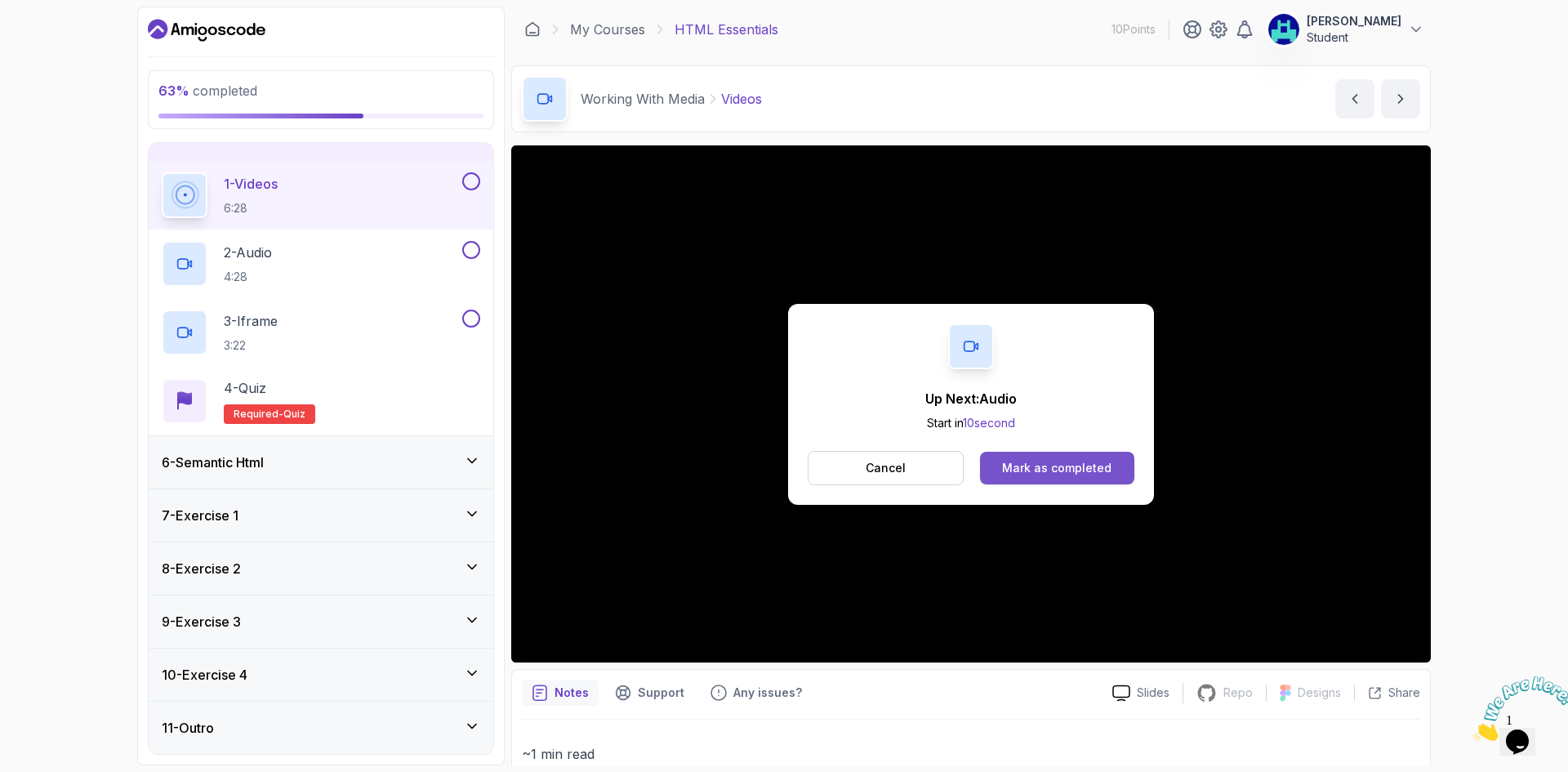
click at [1049, 468] on div "Mark as completed" at bounding box center [1057, 468] width 110 height 16
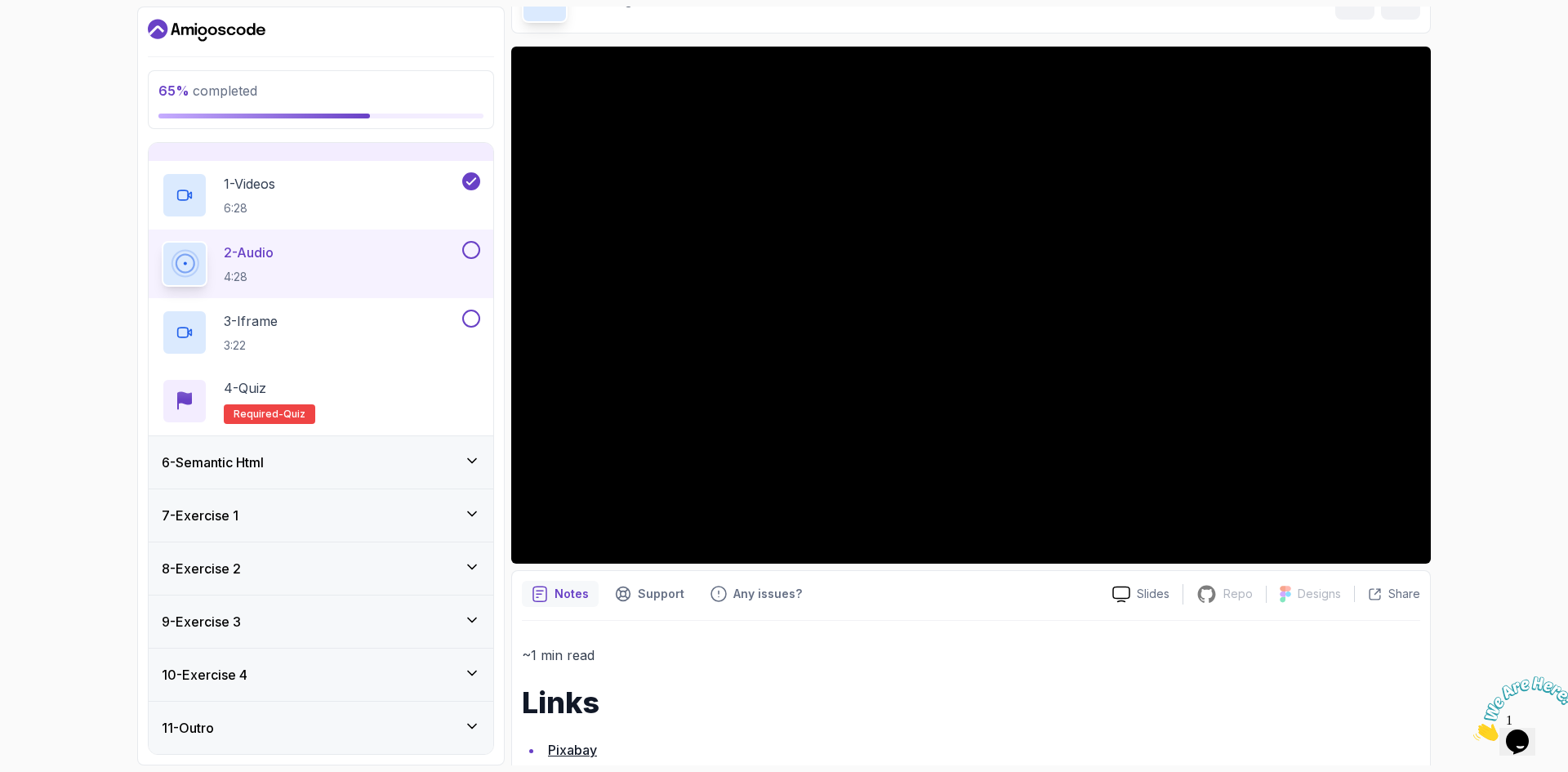
scroll to position [135, 0]
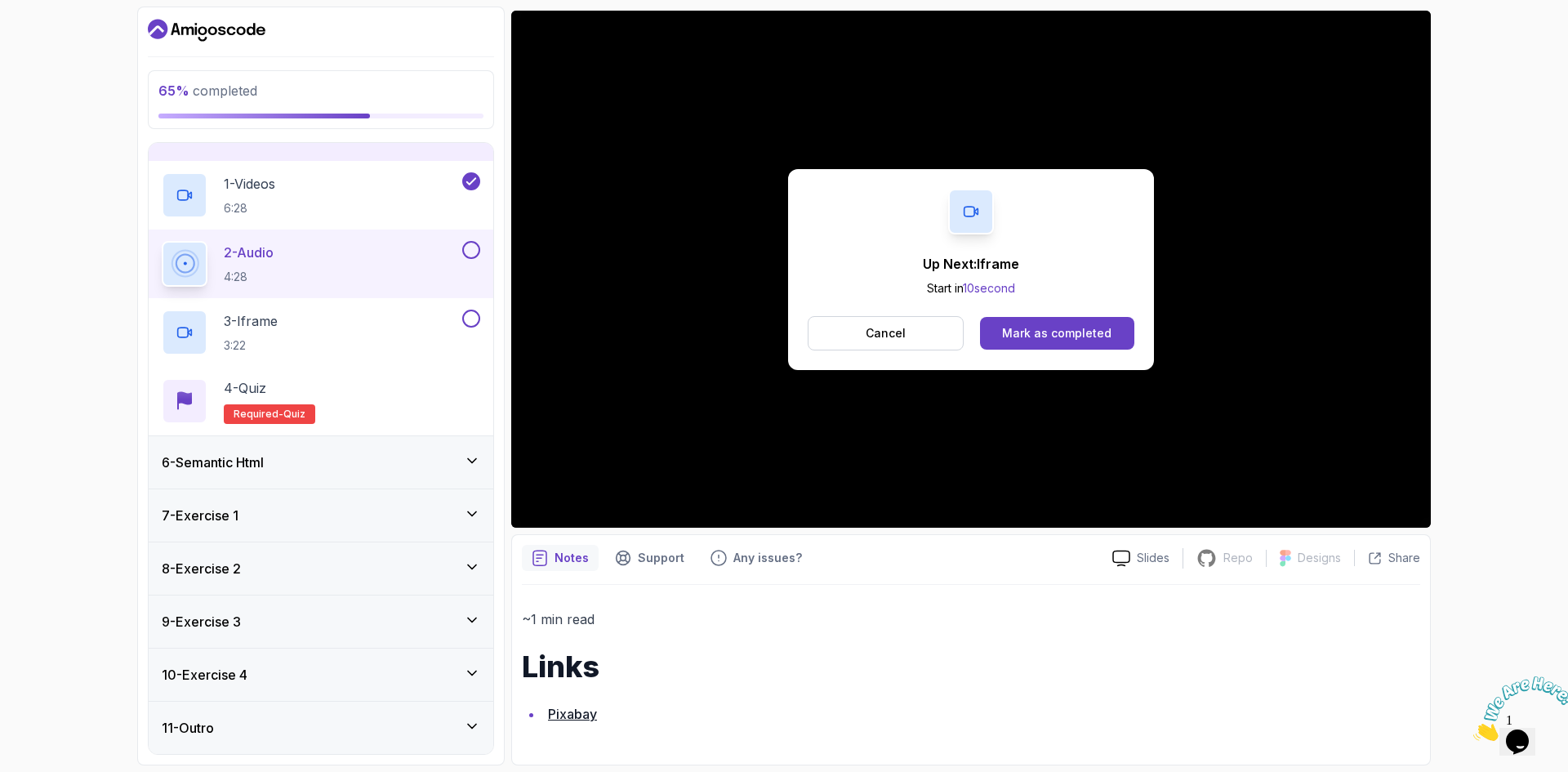
click at [1077, 351] on div "Up Next: Iframe Start in 10 second Cancel Mark as completed" at bounding box center [970, 269] width 366 height 201
click at [1072, 332] on div "Mark as completed" at bounding box center [1057, 333] width 110 height 16
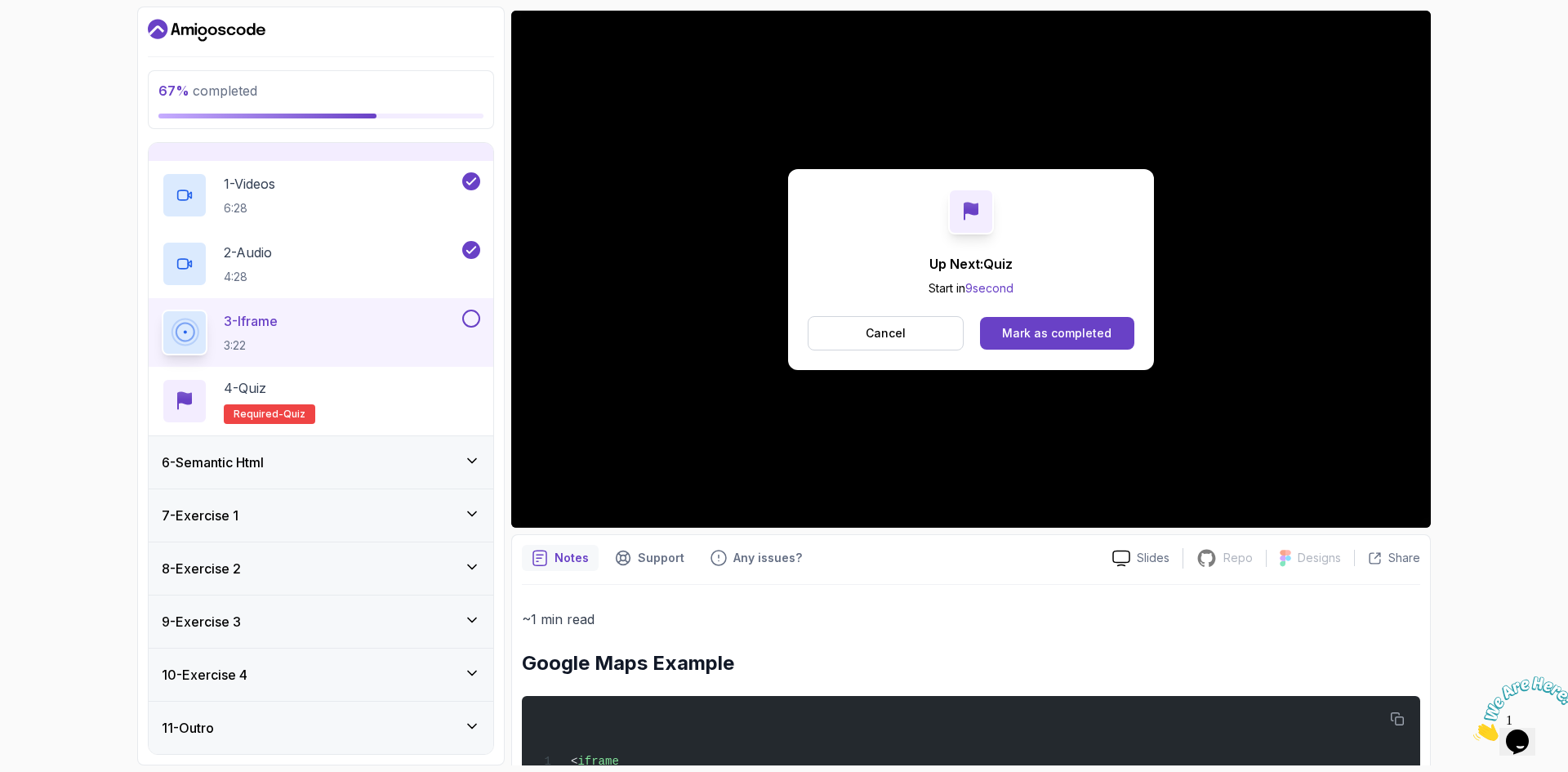
click at [1229, 209] on div "Up Next: Quiz Start in 9 second Cancel Mark as completed" at bounding box center [971, 269] width 920 height 517
click at [932, 332] on button "Cancel" at bounding box center [886, 333] width 156 height 35
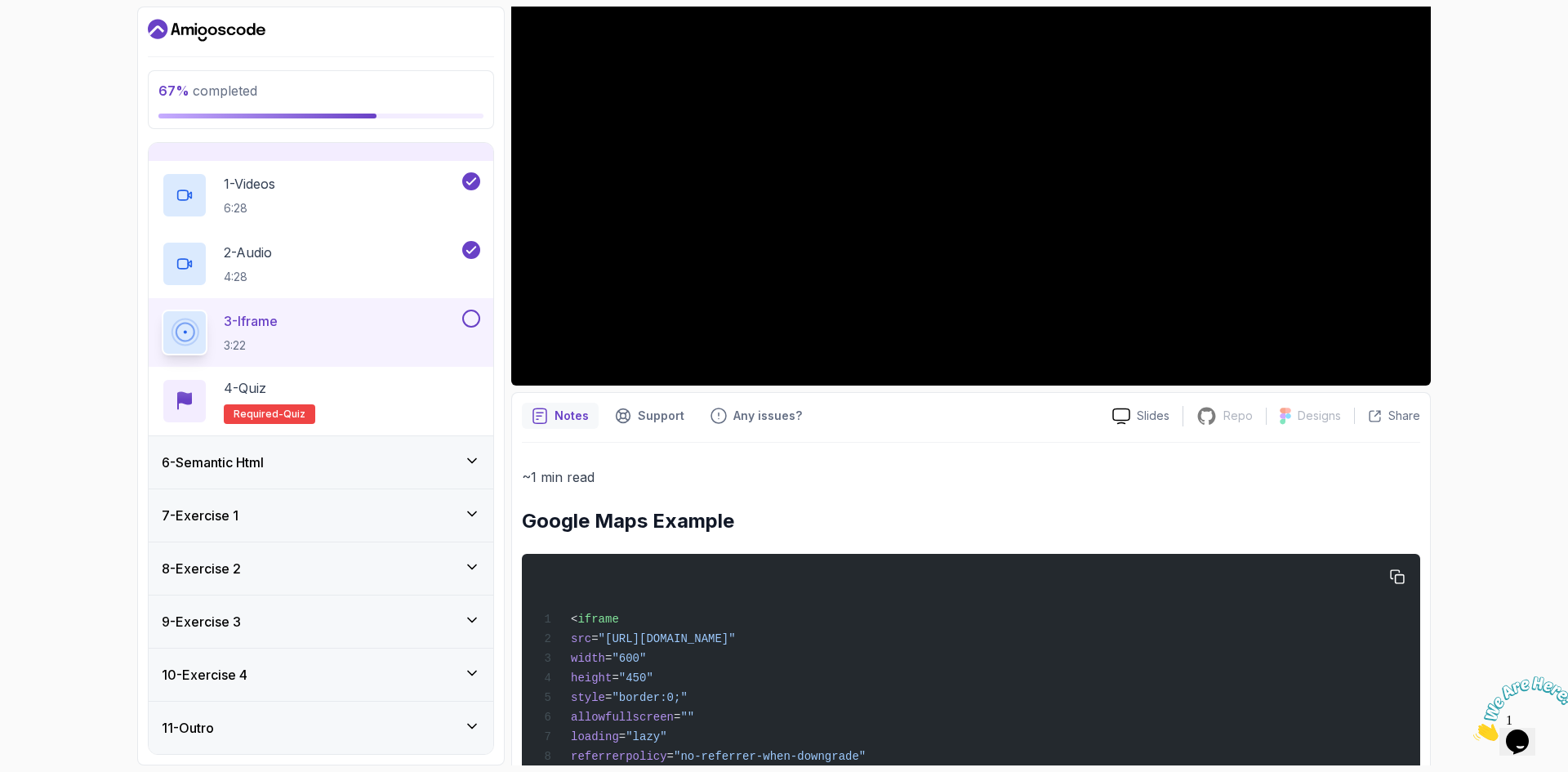
scroll to position [384, 0]
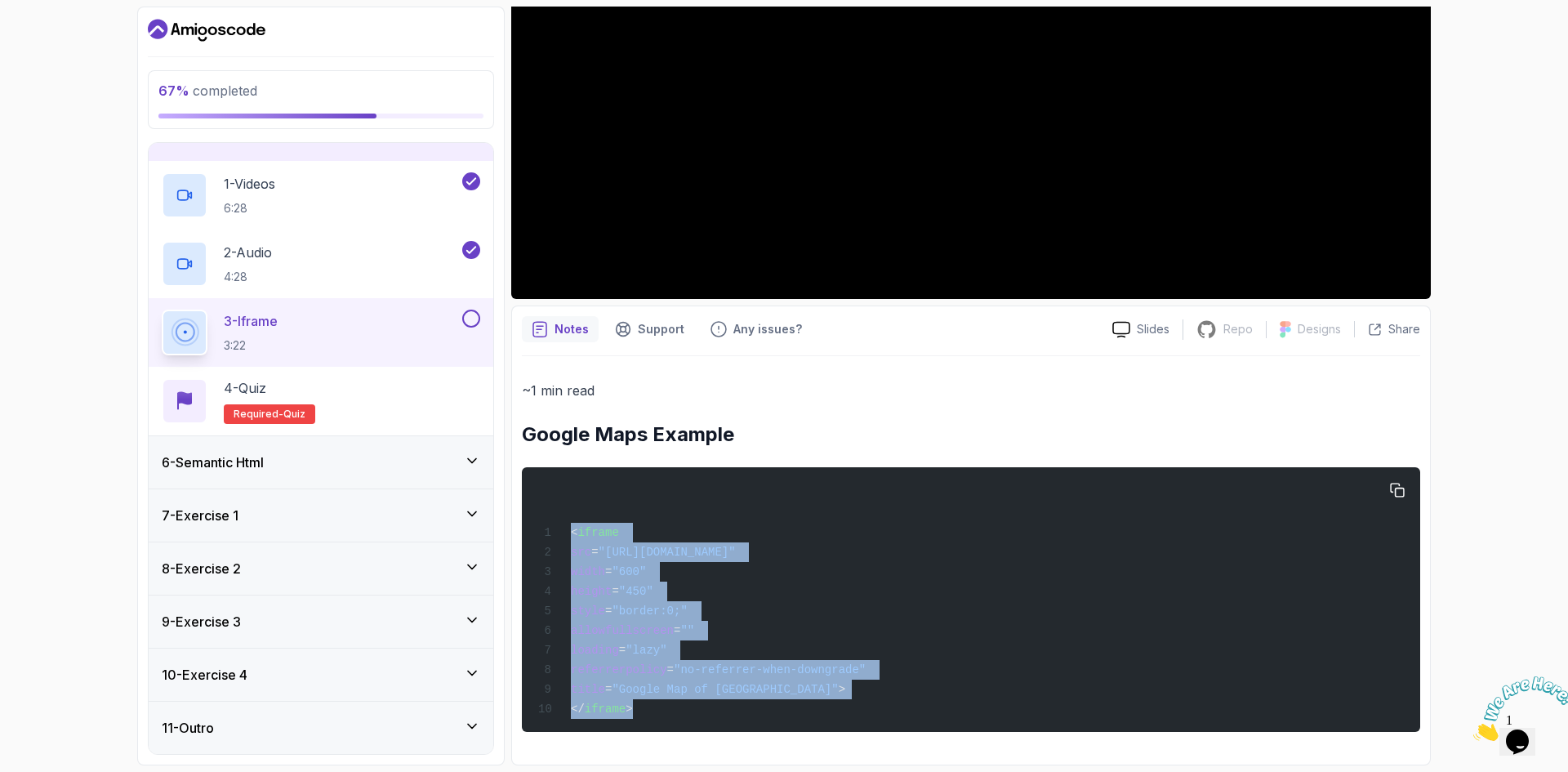
drag, startPoint x: 572, startPoint y: 512, endPoint x: 741, endPoint y: 688, distance: 244.0
click at [741, 688] on div "< iframe src = "[URL][DOMAIN_NAME]" width = "600" height = "450" style = "borde…" at bounding box center [971, 600] width 872 height 245
copy code "< iframe src = "[URL][DOMAIN_NAME]" width = "600" height = "450" style = "borde…"
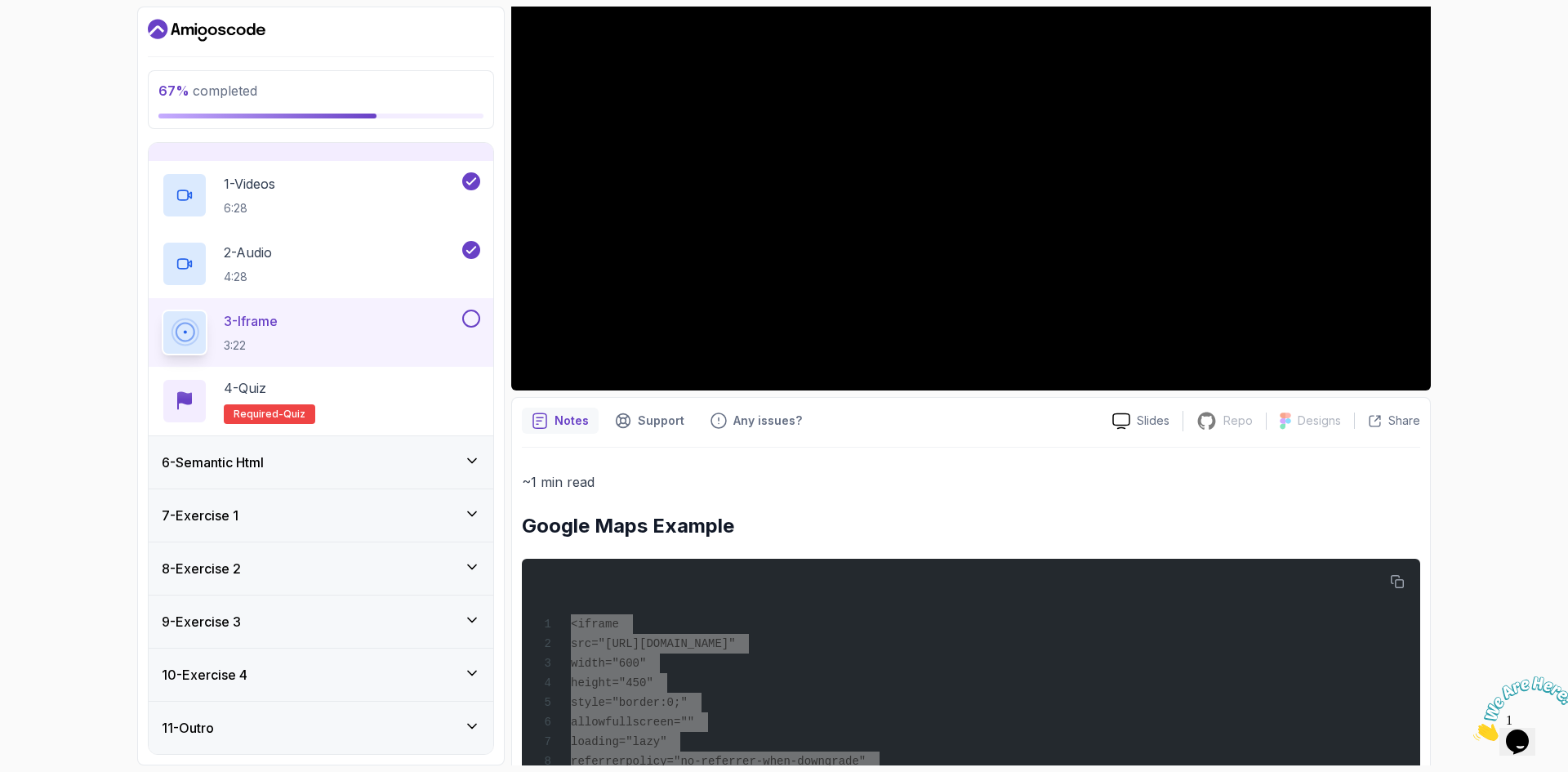
scroll to position [0, 0]
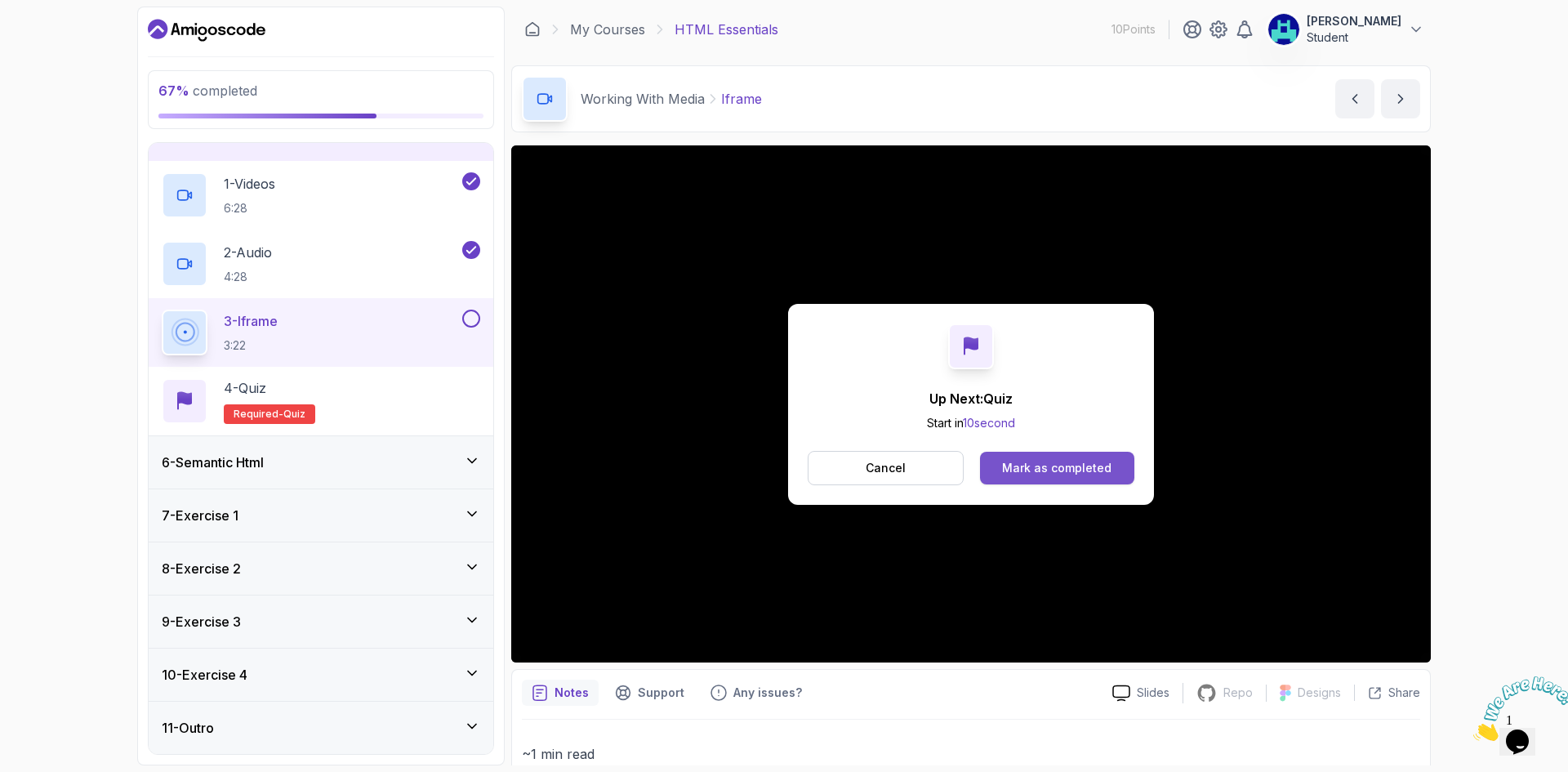
click at [1079, 472] on div "Mark as completed" at bounding box center [1057, 468] width 110 height 16
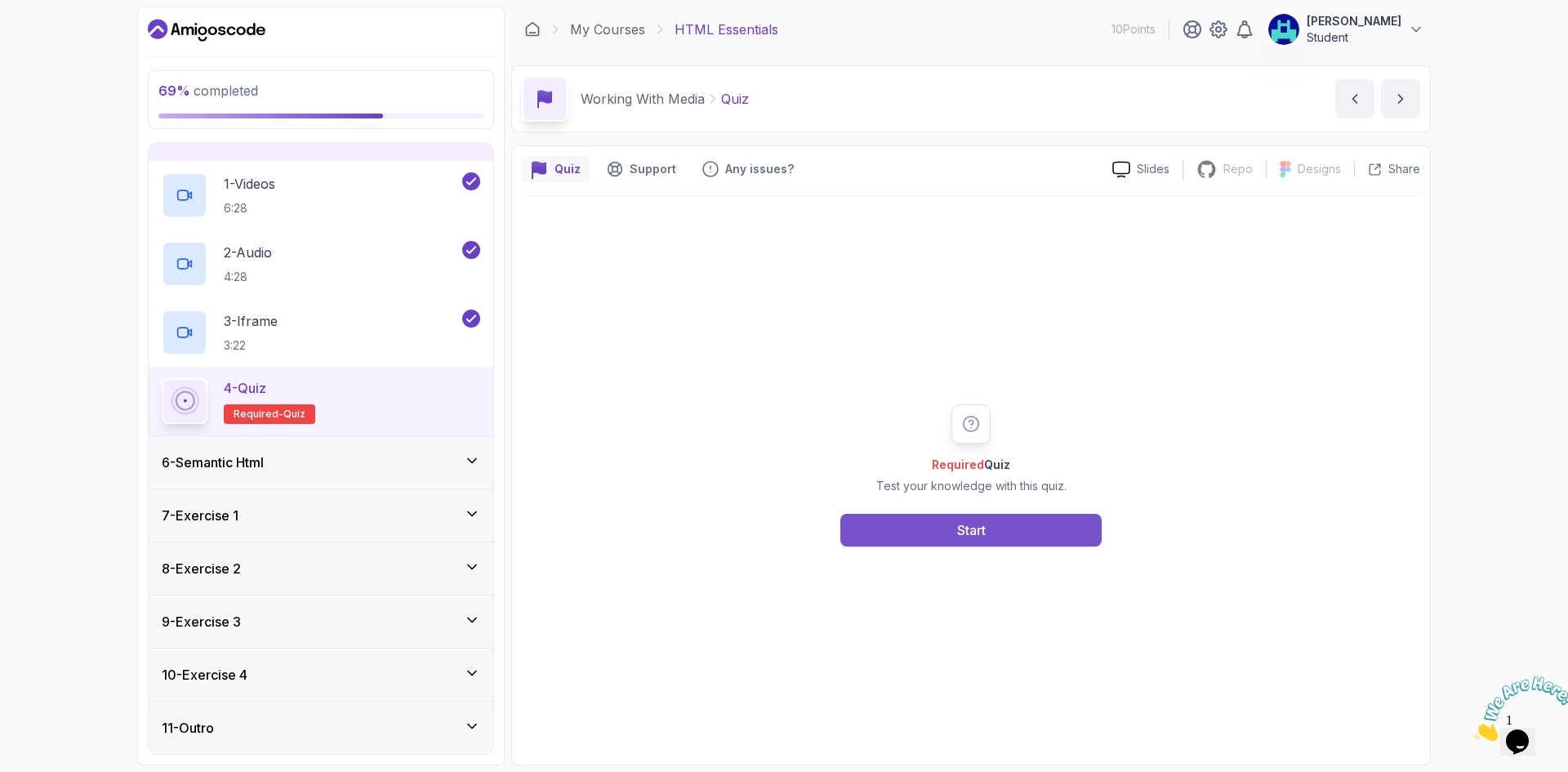
click at [1046, 525] on button "Start" at bounding box center [971, 530] width 262 height 33
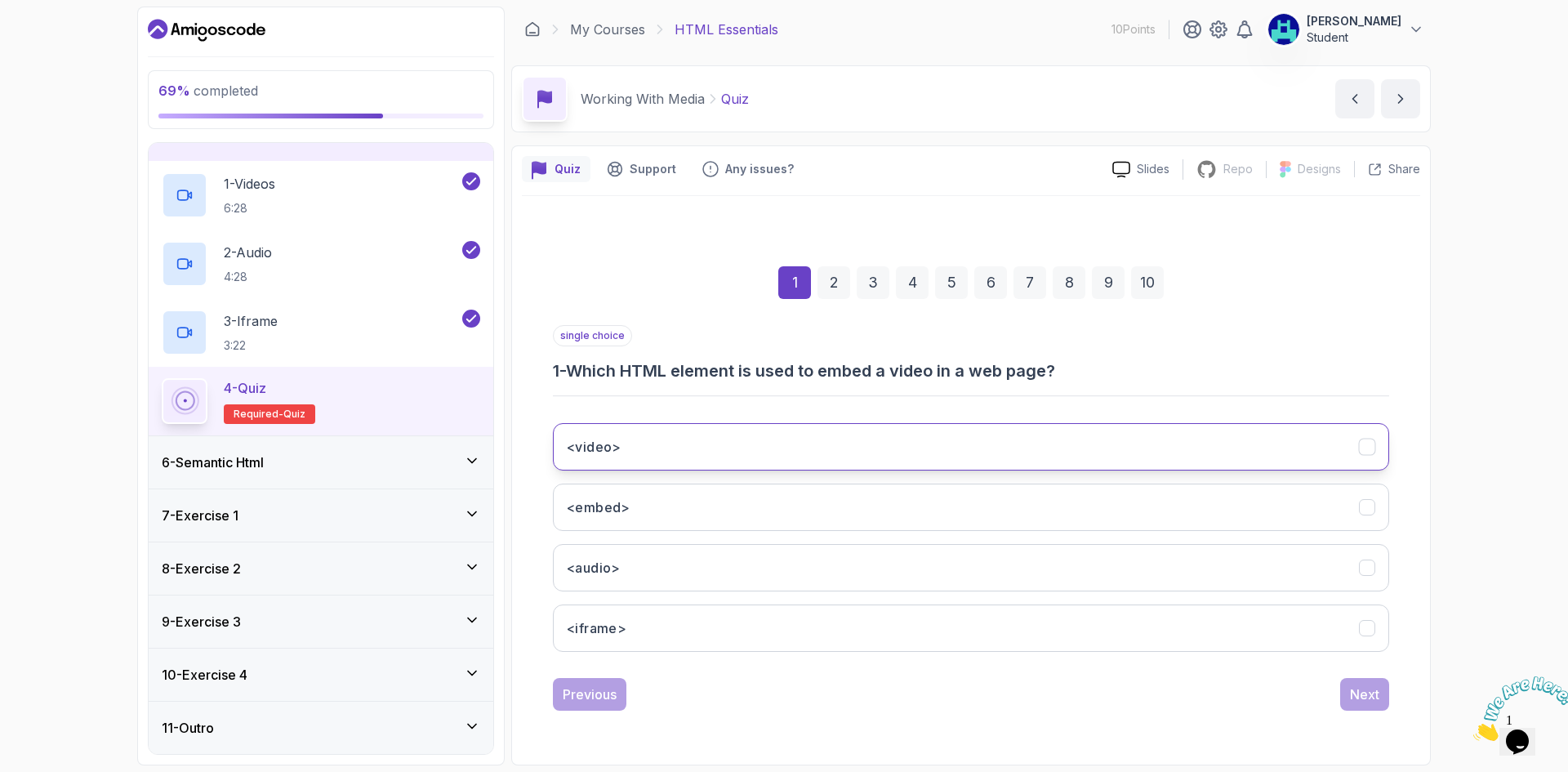
click at [684, 445] on button "<video>" at bounding box center [971, 447] width 837 height 47
click at [1371, 697] on div "Next" at bounding box center [1365, 694] width 30 height 19
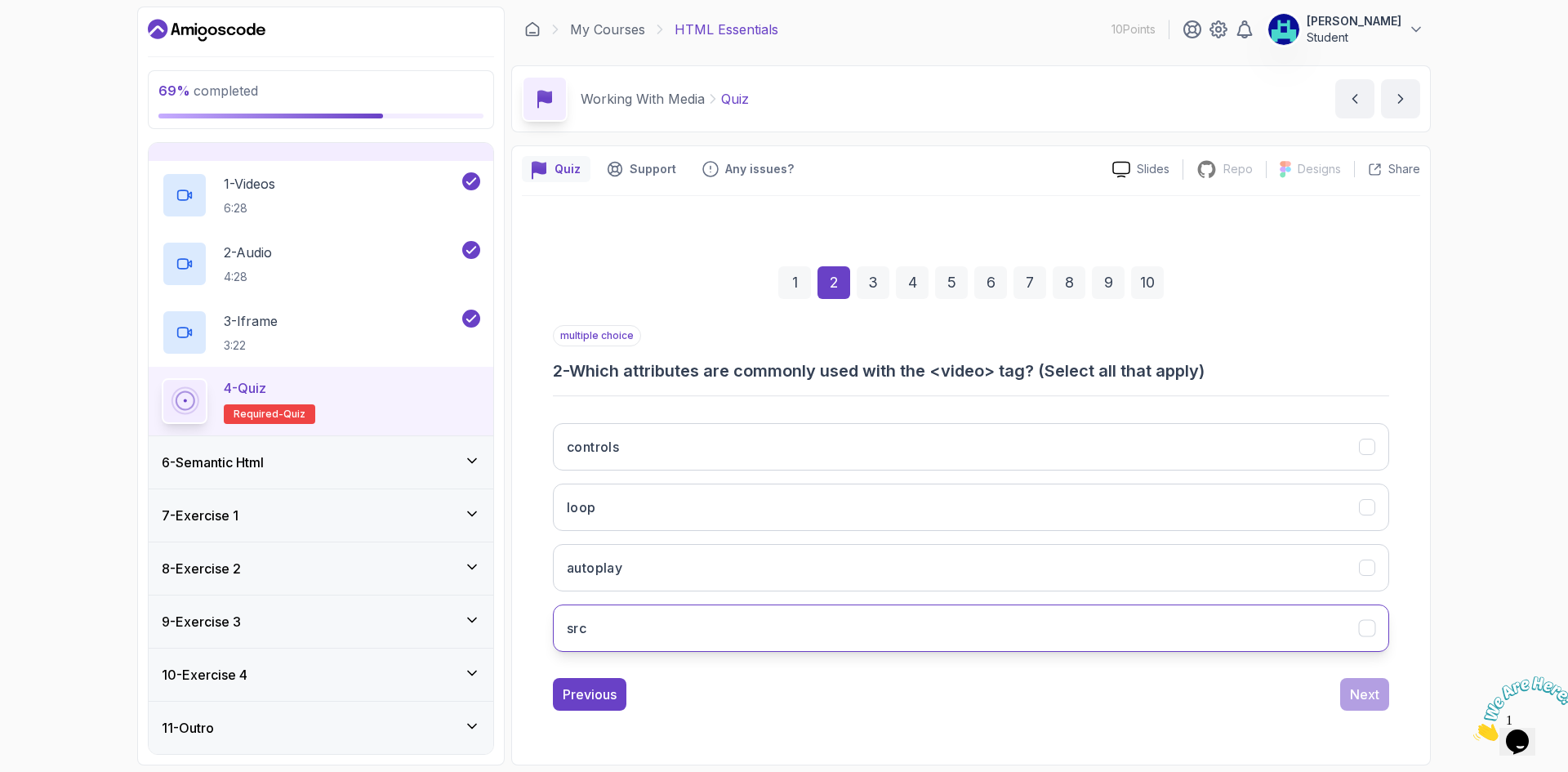
click at [642, 612] on button "src" at bounding box center [971, 628] width 837 height 47
click at [650, 565] on button "autoplay" at bounding box center [971, 568] width 837 height 47
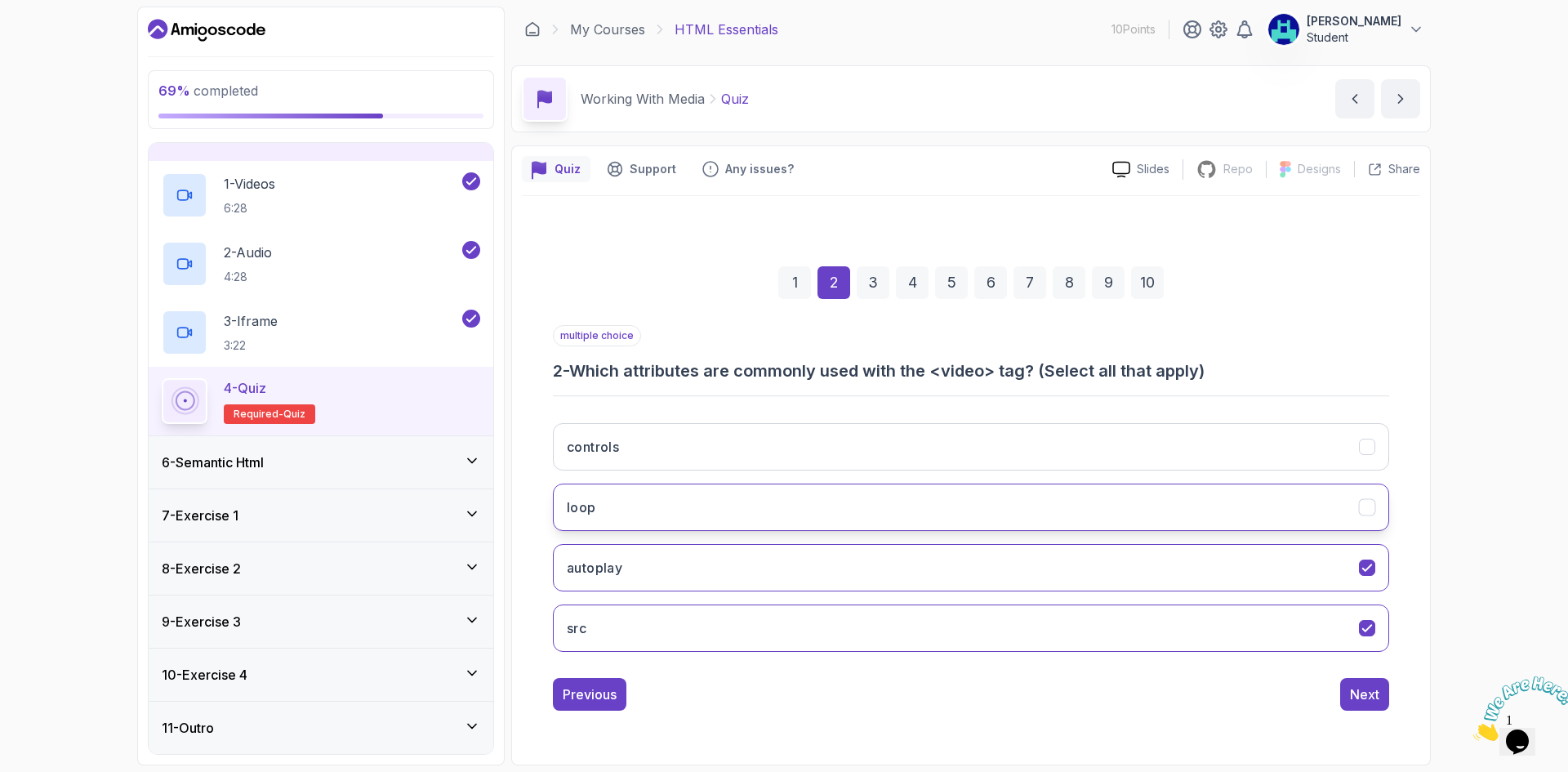
click at [656, 524] on button "loop" at bounding box center [971, 508] width 837 height 47
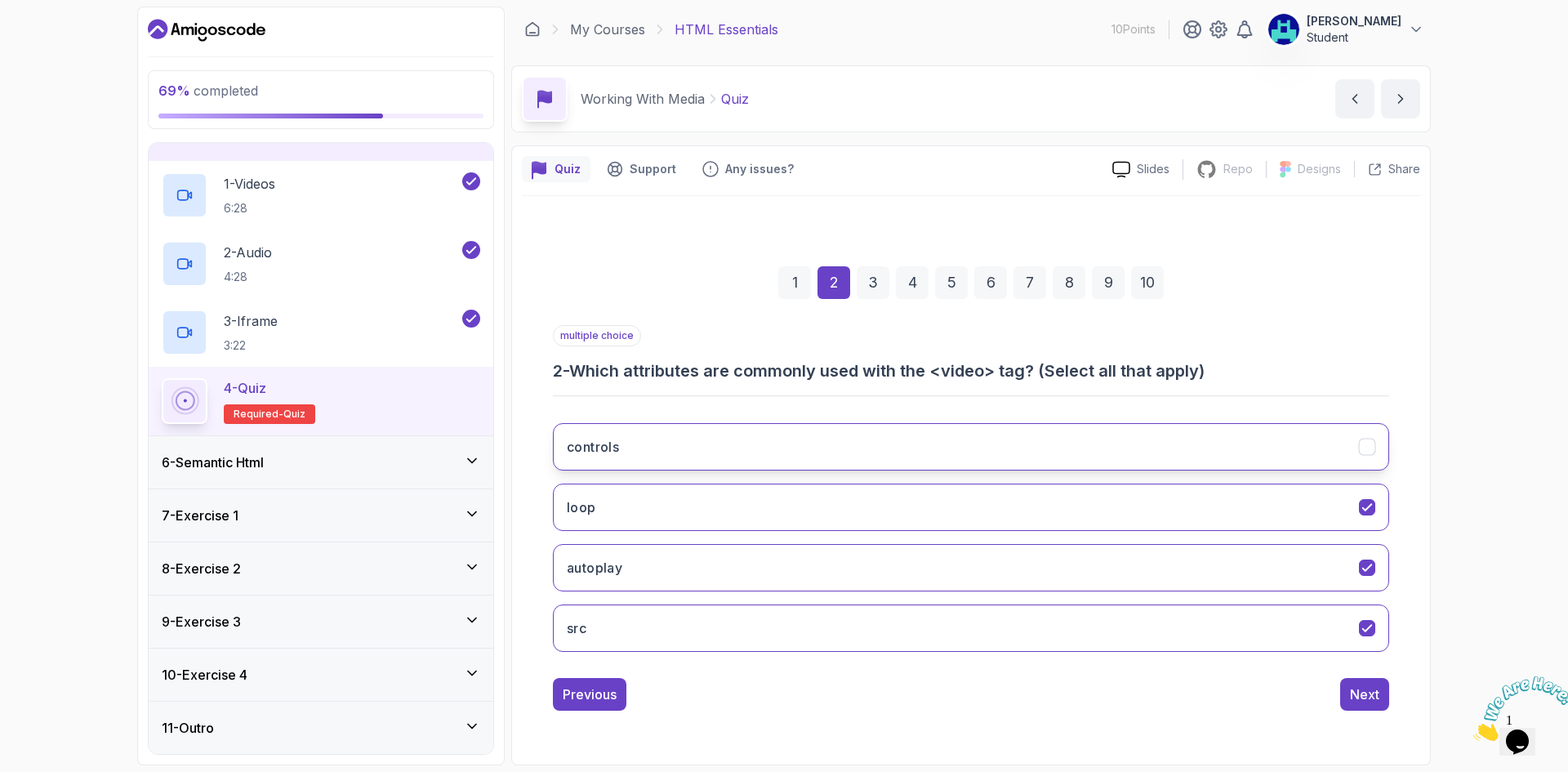
click at [685, 456] on button "controls" at bounding box center [971, 447] width 837 height 47
click at [1359, 691] on div "Next" at bounding box center [1365, 694] width 30 height 19
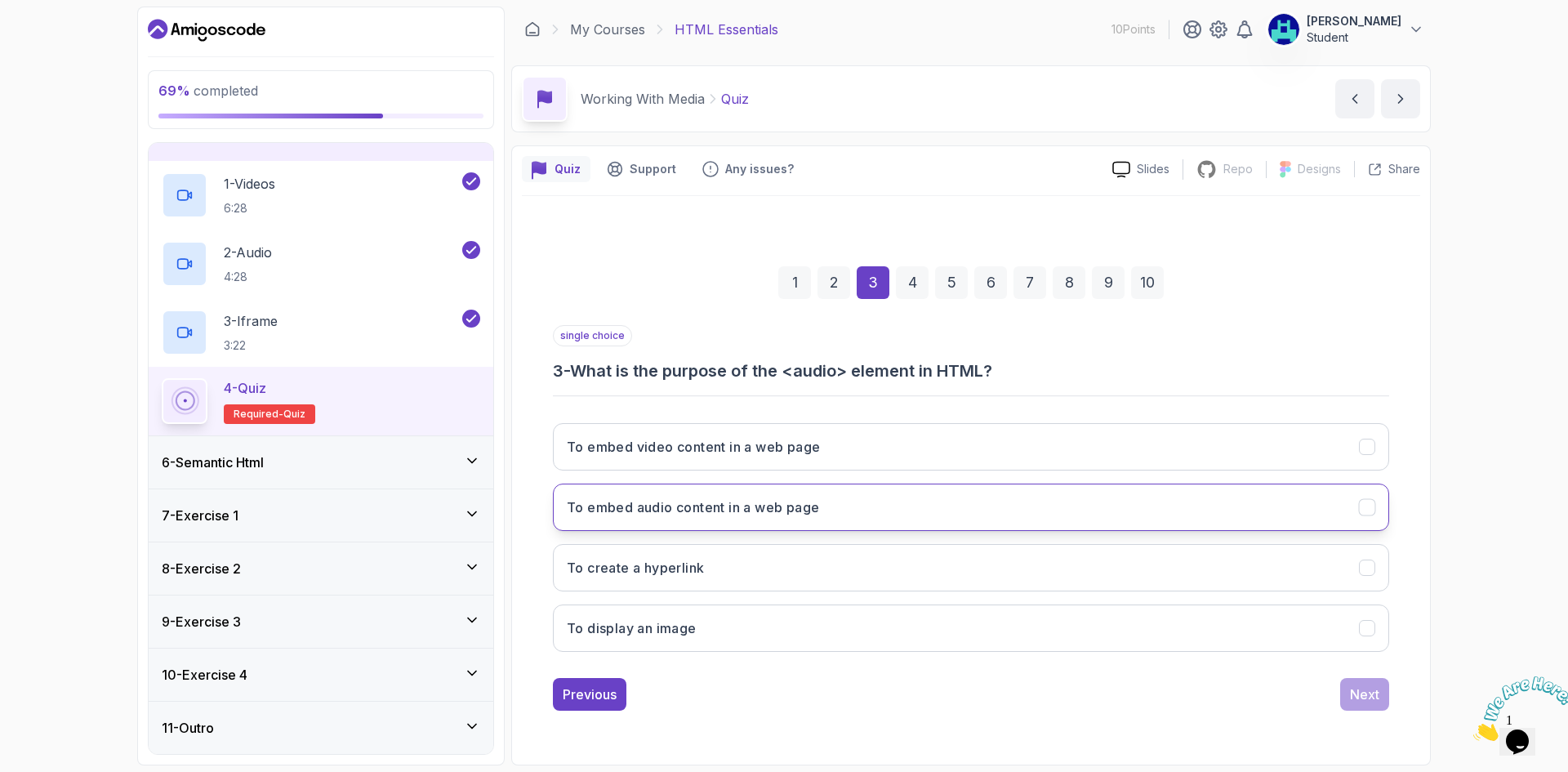
click at [710, 516] on h3 "To embed audio content in a web page" at bounding box center [692, 507] width 252 height 19
click at [1365, 696] on div "Next" at bounding box center [1365, 694] width 30 height 19
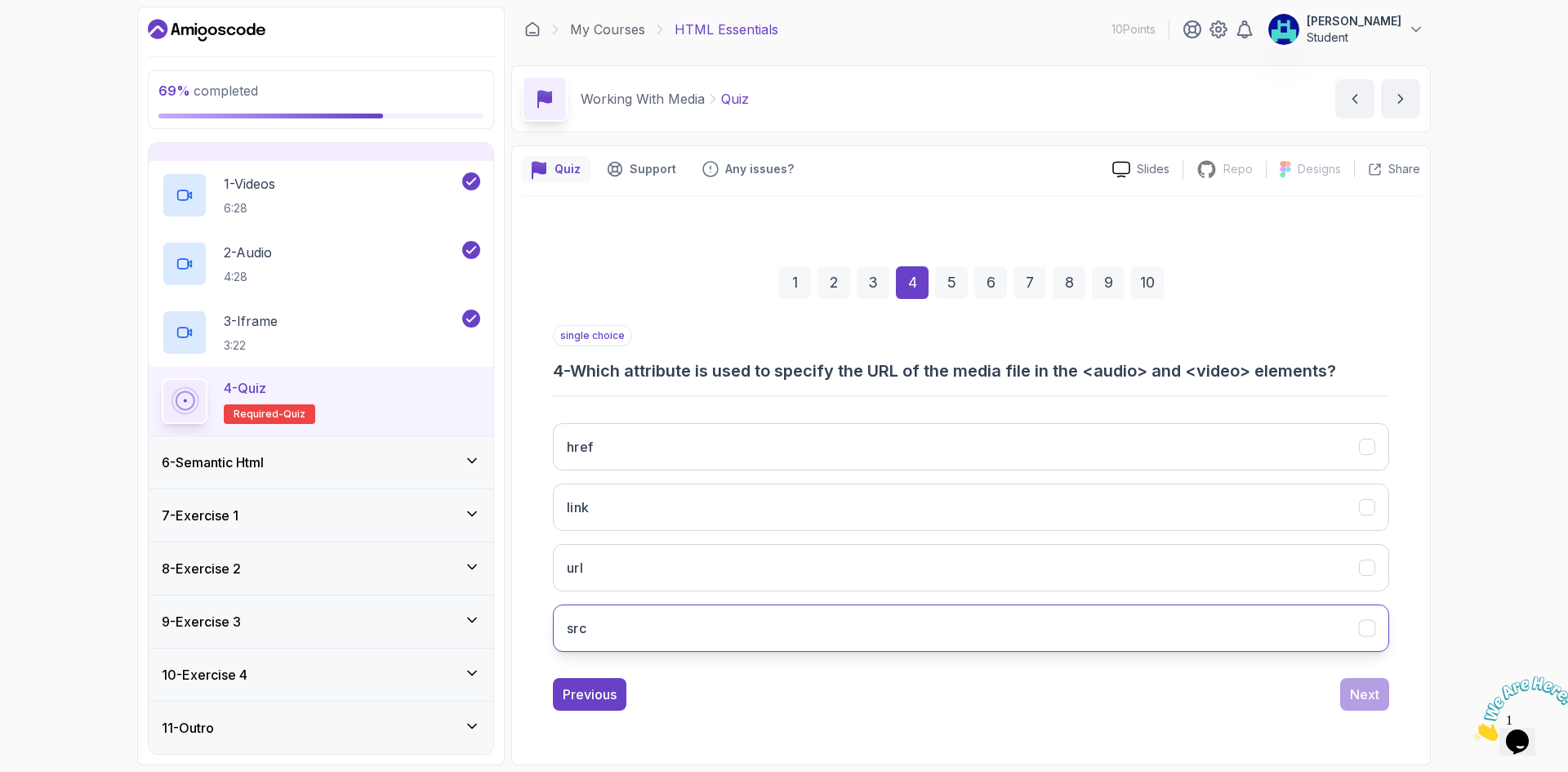
click at [658, 630] on button "src" at bounding box center [971, 628] width 837 height 47
click at [1363, 696] on div "Next" at bounding box center [1365, 694] width 30 height 19
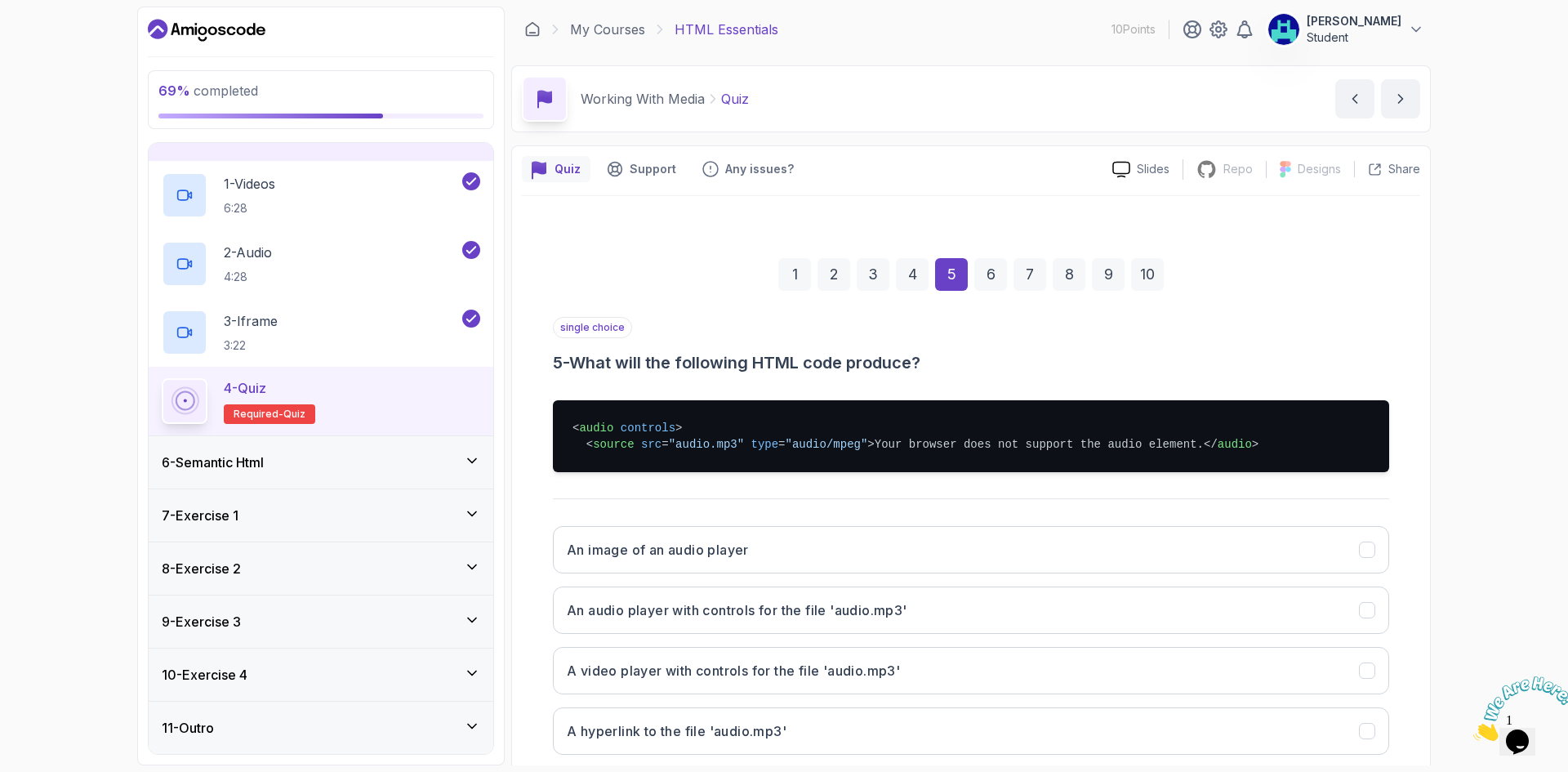
click at [919, 274] on div "4" at bounding box center [912, 275] width 33 height 33
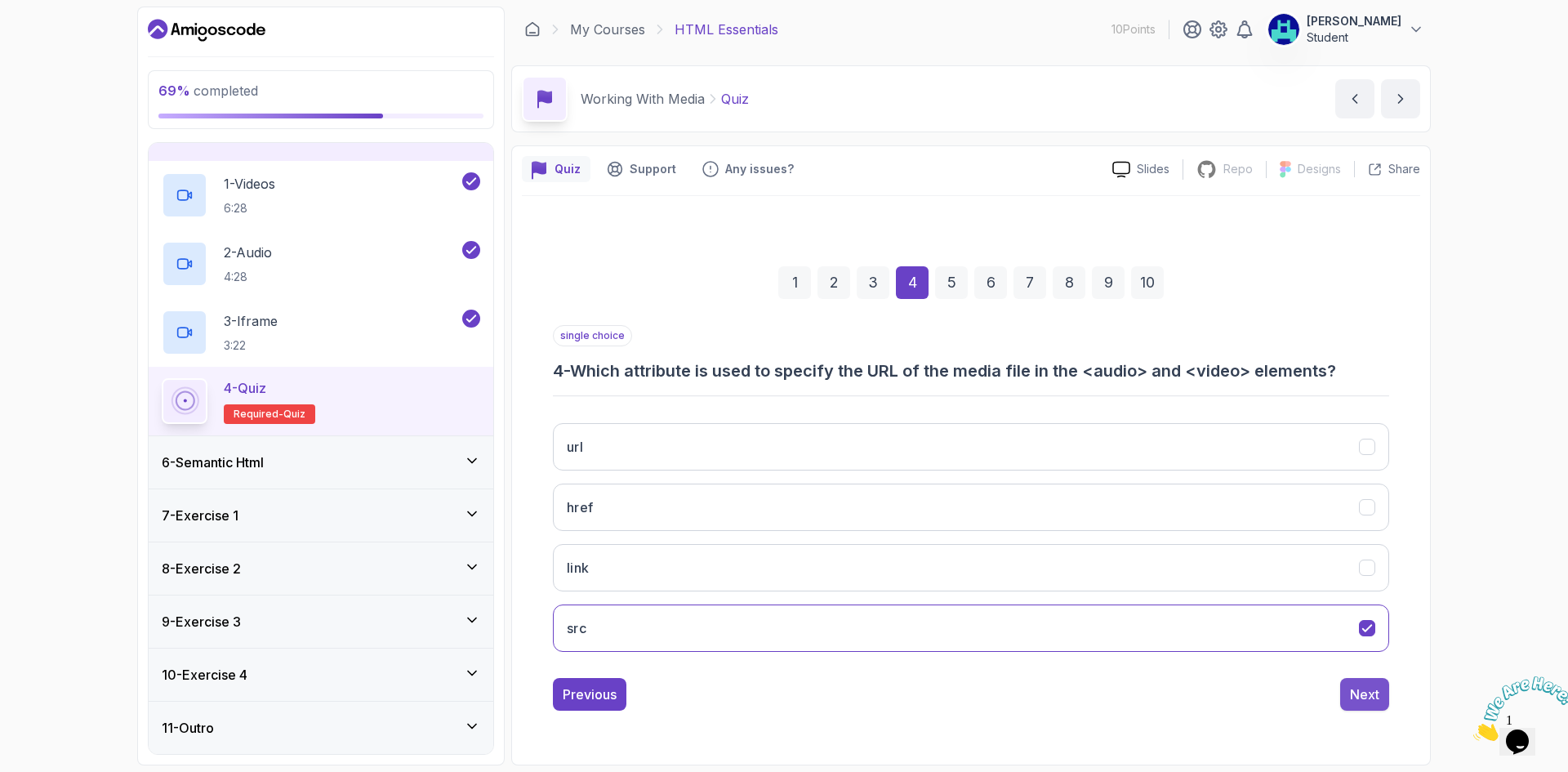
click at [1357, 693] on div "Next" at bounding box center [1365, 694] width 30 height 19
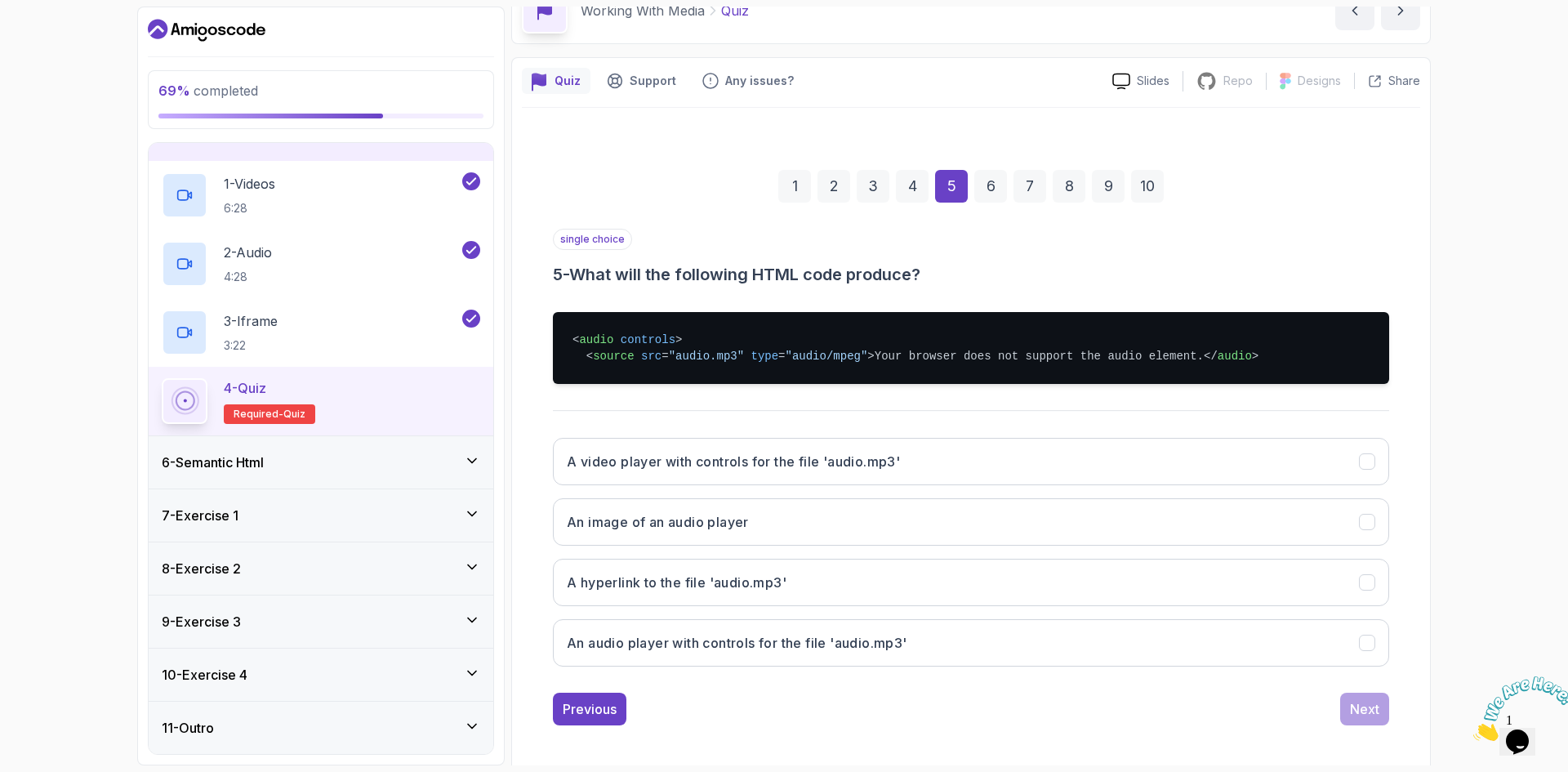
scroll to position [128, 0]
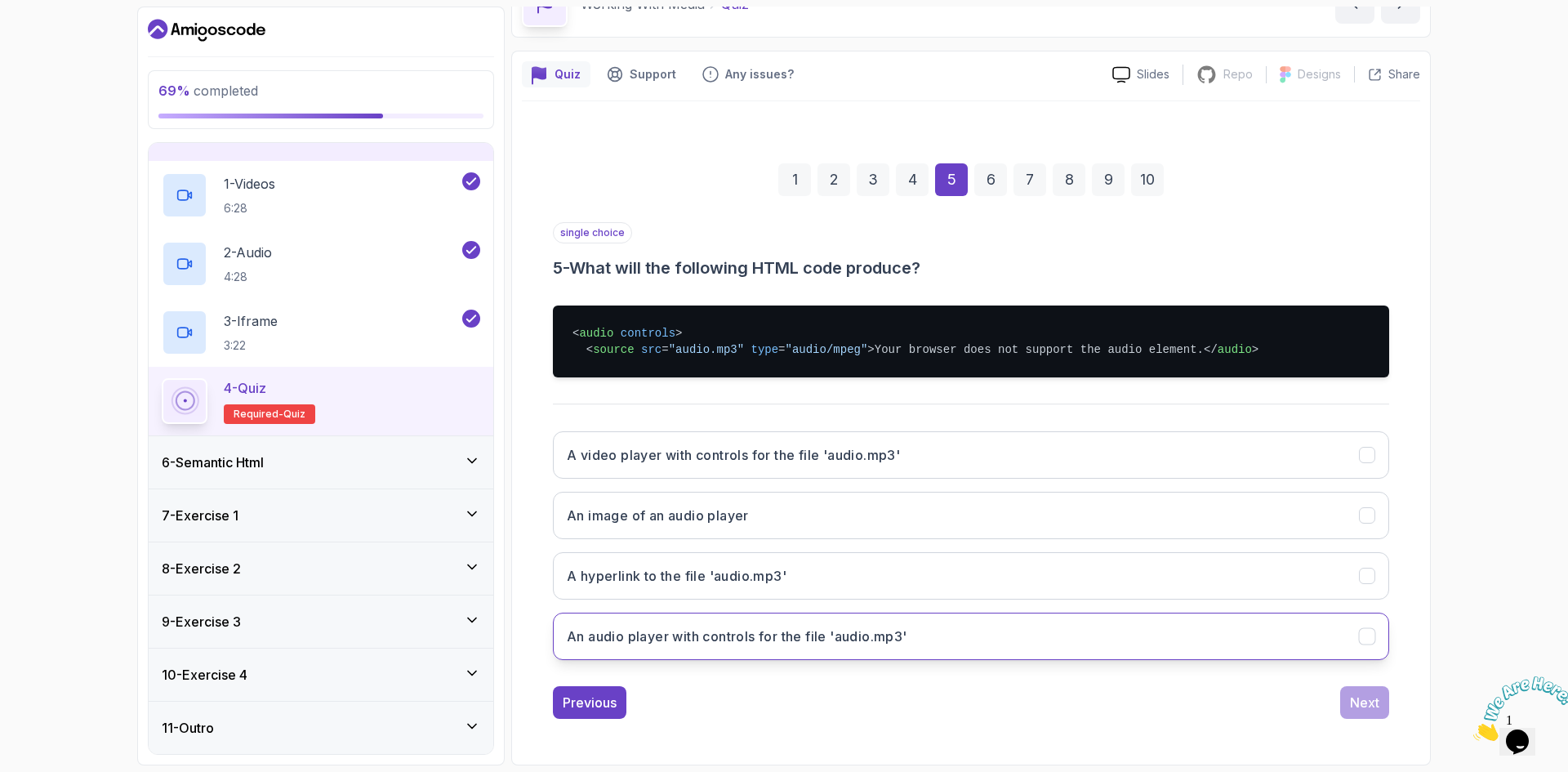
click at [741, 639] on h3 "An audio player with controls for the file 'audio.mp3'" at bounding box center [736, 636] width 340 height 19
click at [1380, 707] on button "Next" at bounding box center [1365, 703] width 49 height 33
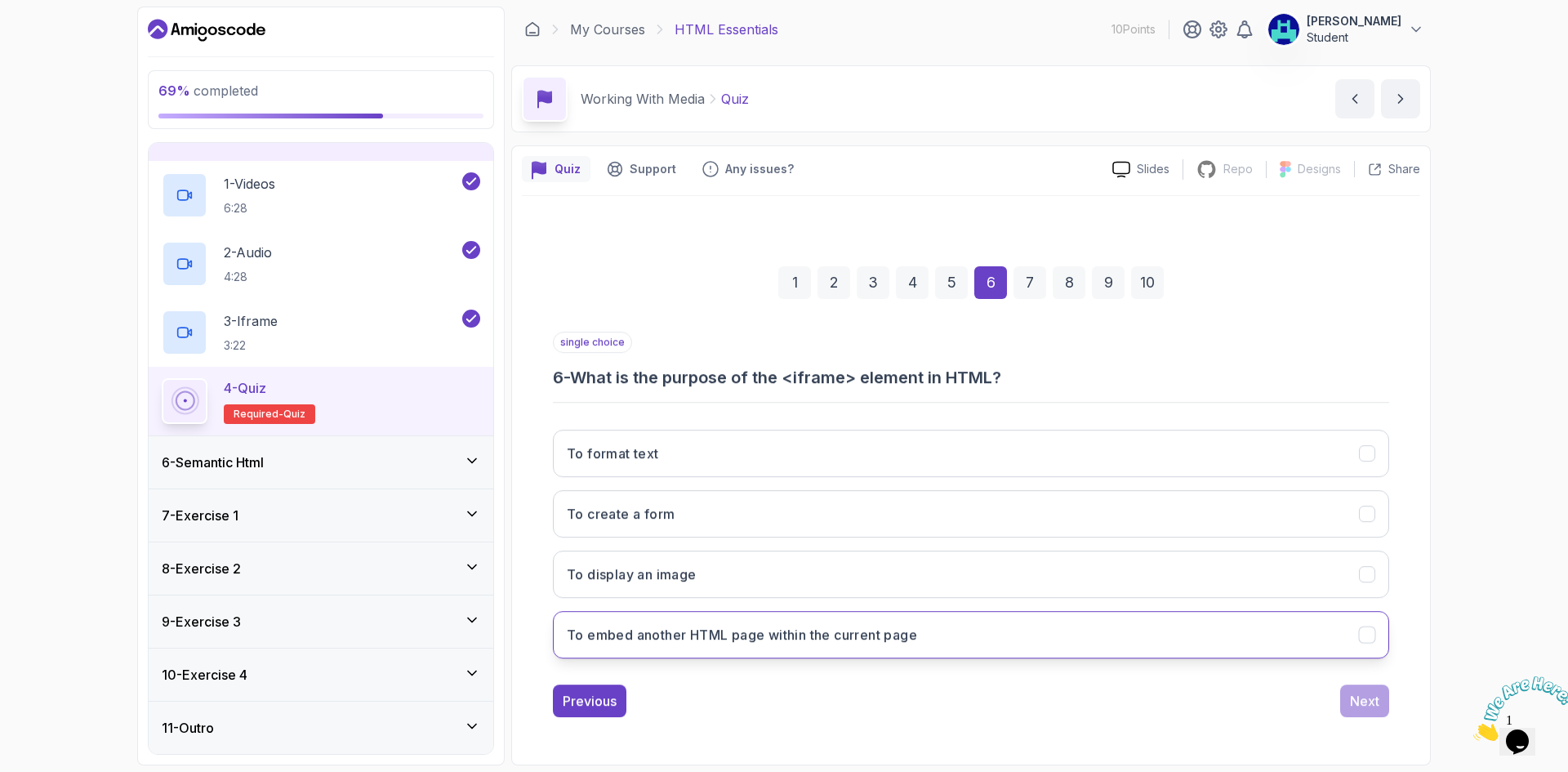
scroll to position [0, 0]
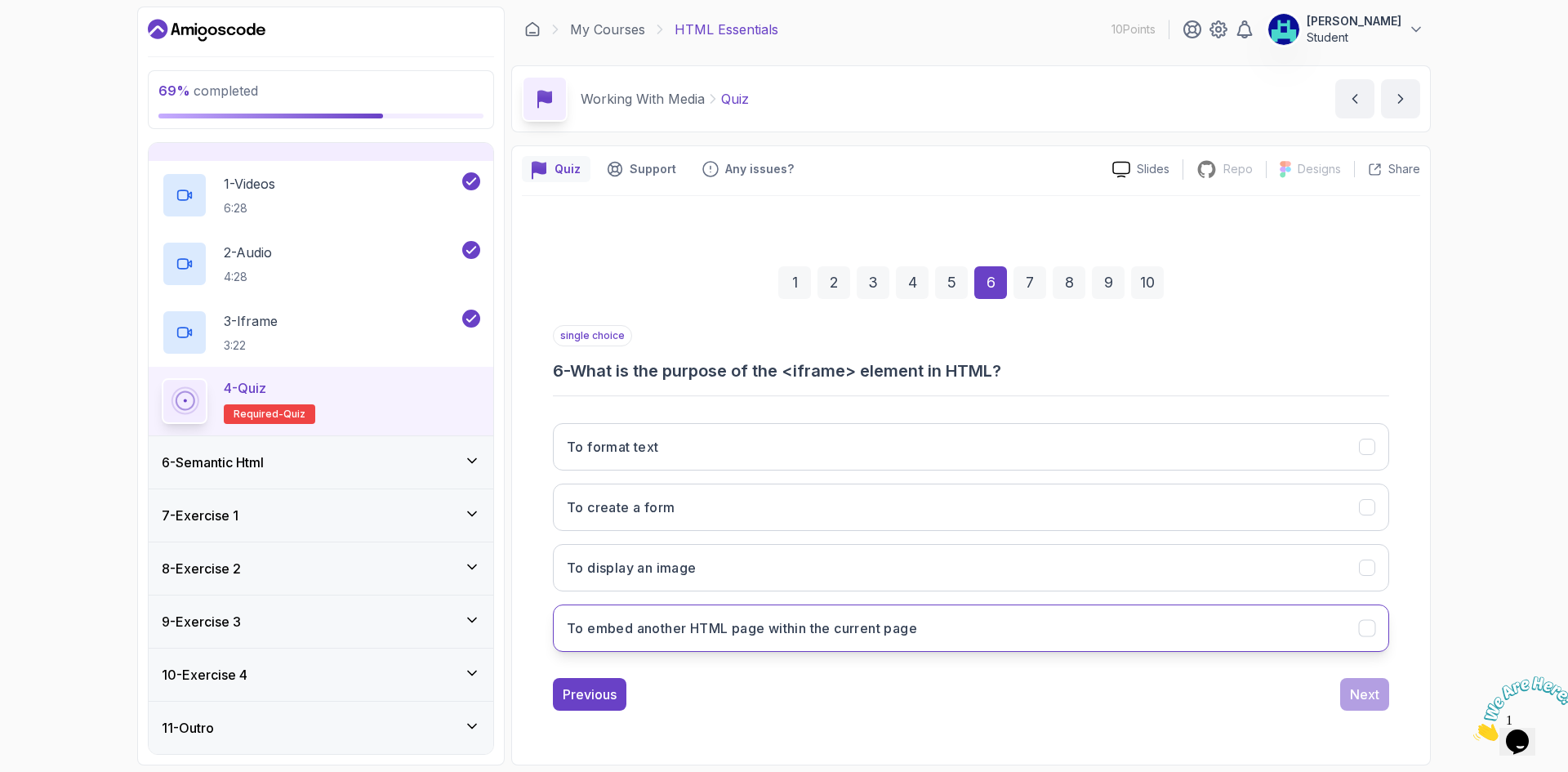
click at [745, 636] on h3 "To embed another HTML page within the current page" at bounding box center [741, 628] width 350 height 19
click at [1354, 688] on div "Next" at bounding box center [1365, 694] width 30 height 19
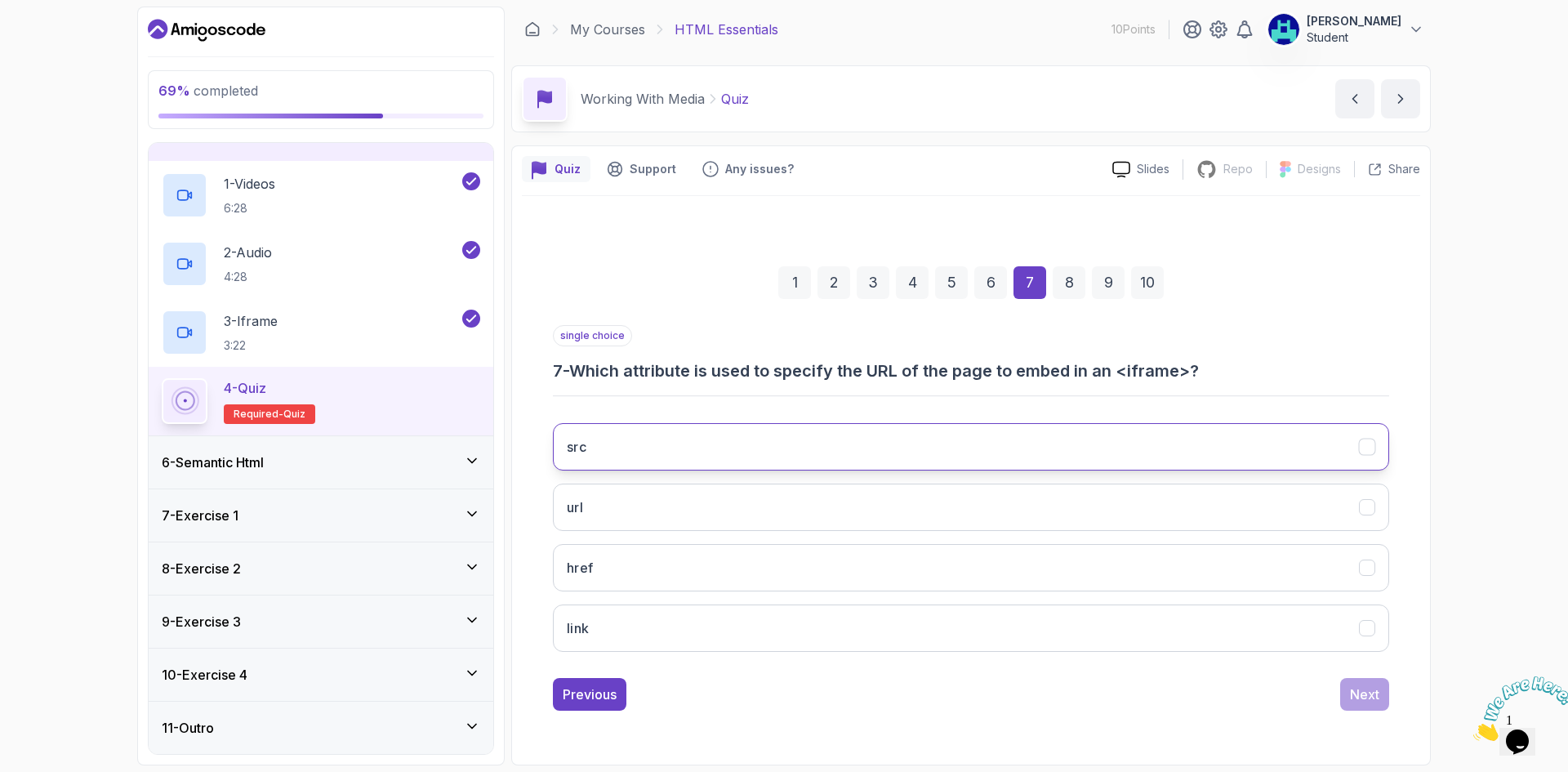
click at [644, 455] on button "src" at bounding box center [971, 447] width 837 height 47
click at [767, 493] on button "url" at bounding box center [971, 508] width 837 height 47
click at [801, 443] on button "src" at bounding box center [971, 447] width 837 height 47
click at [1108, 637] on button "link" at bounding box center [971, 628] width 837 height 47
click at [1370, 696] on div "Next" at bounding box center [1365, 694] width 30 height 19
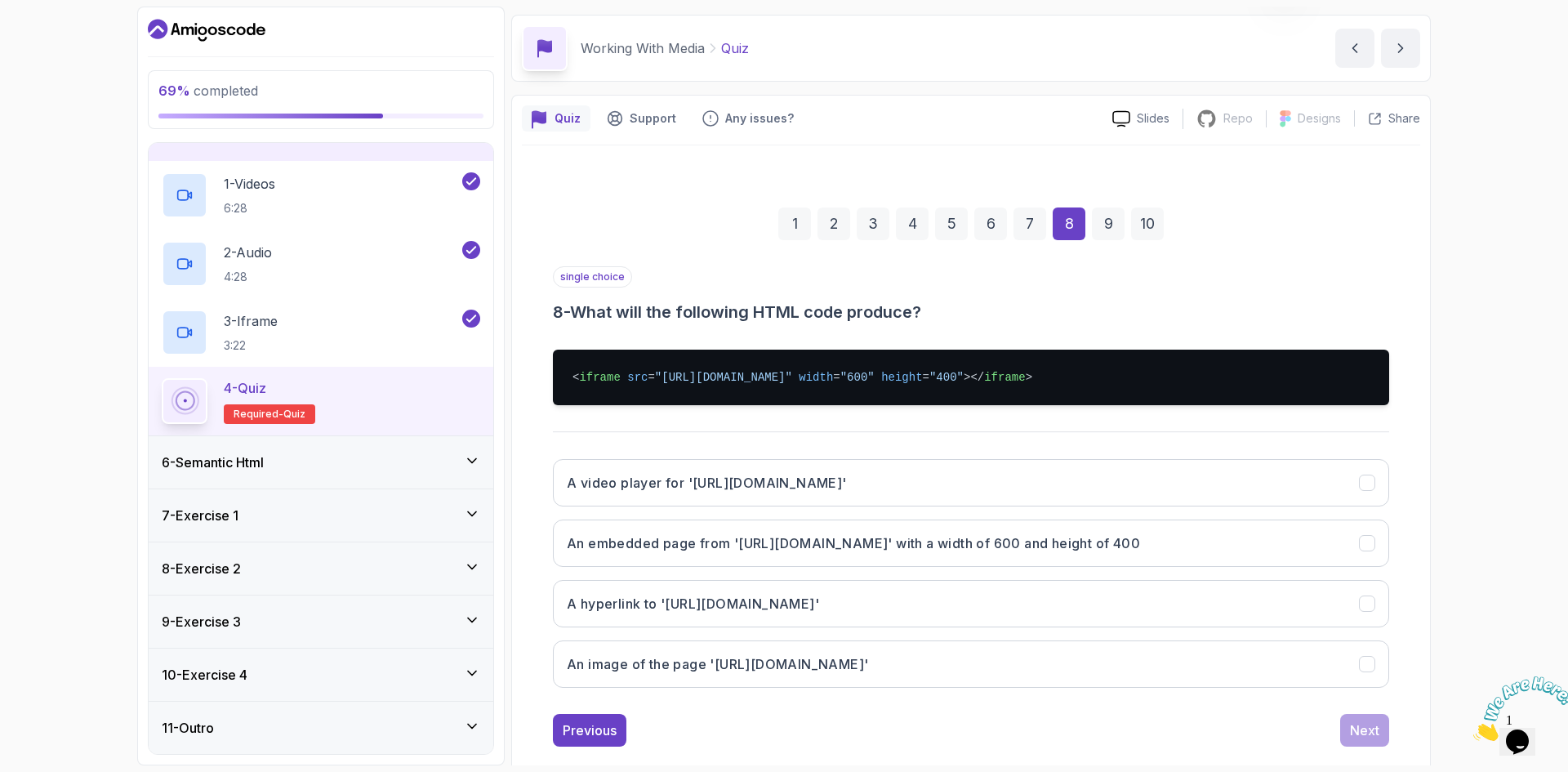
scroll to position [79, 0]
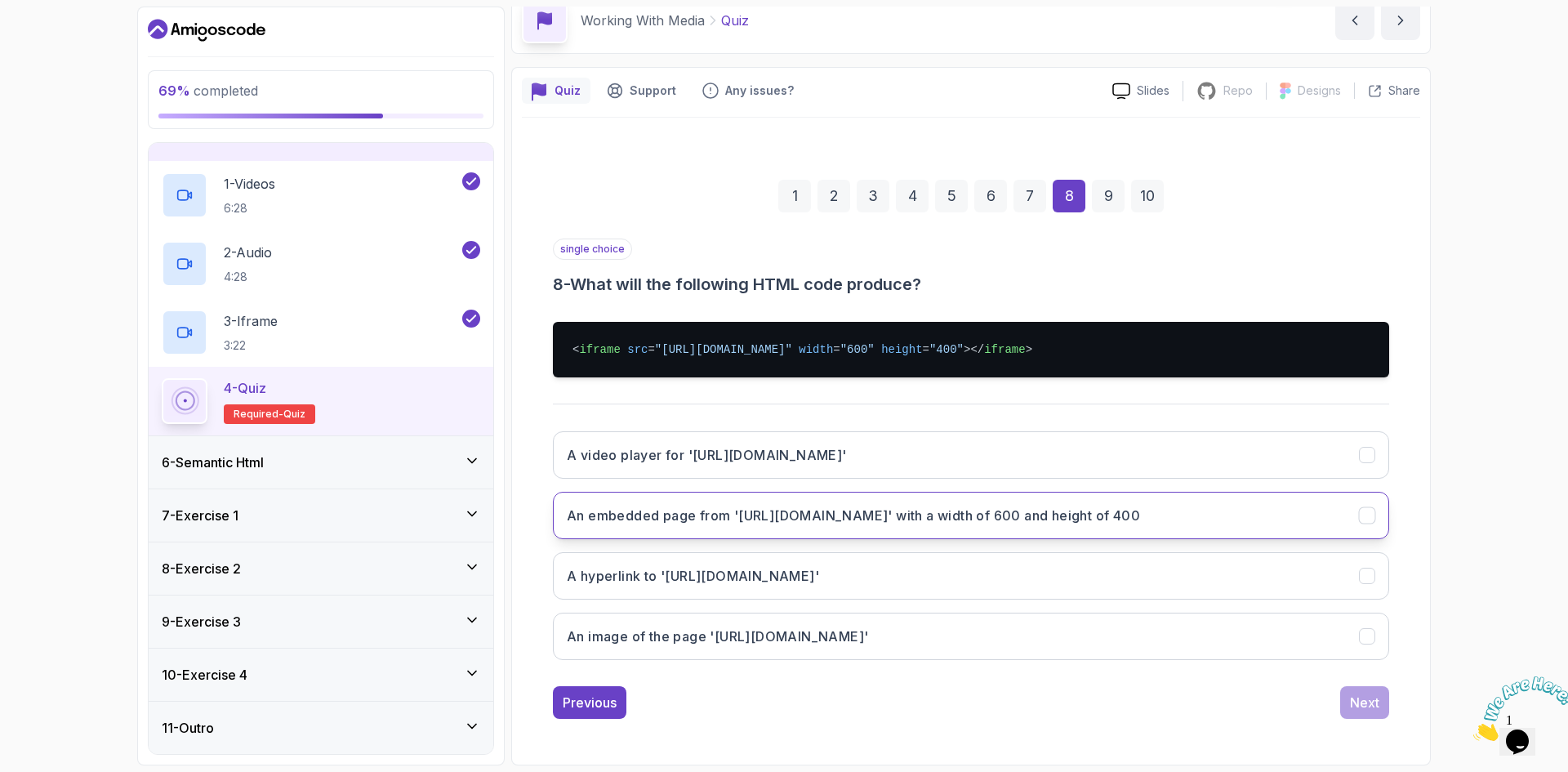
click at [800, 510] on h3 "An embedded page from '[URL][DOMAIN_NAME]' with a width of 600 and height of 400" at bounding box center [853, 515] width 573 height 19
click at [1362, 701] on div "Next" at bounding box center [1365, 702] width 30 height 19
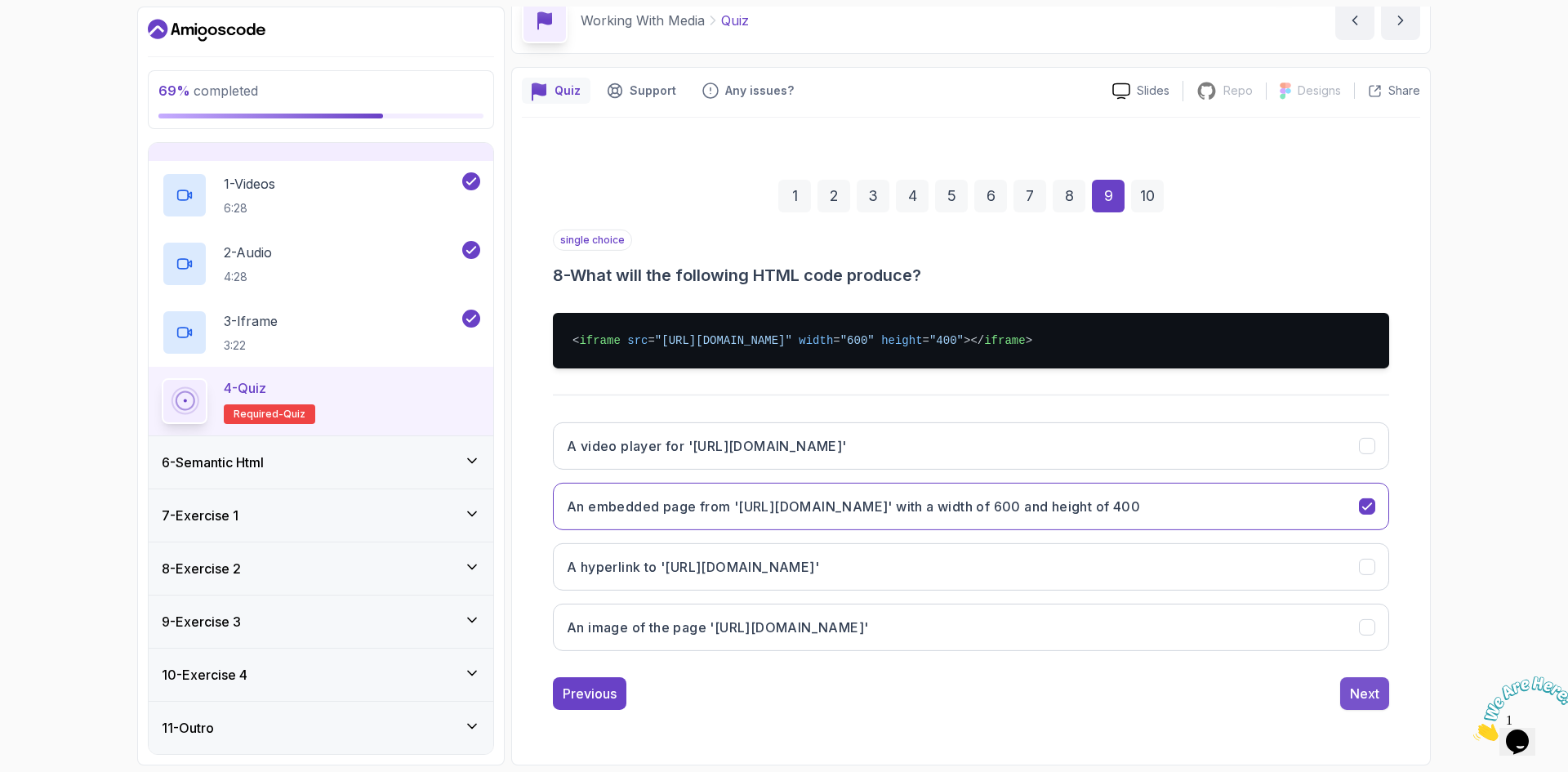
scroll to position [0, 0]
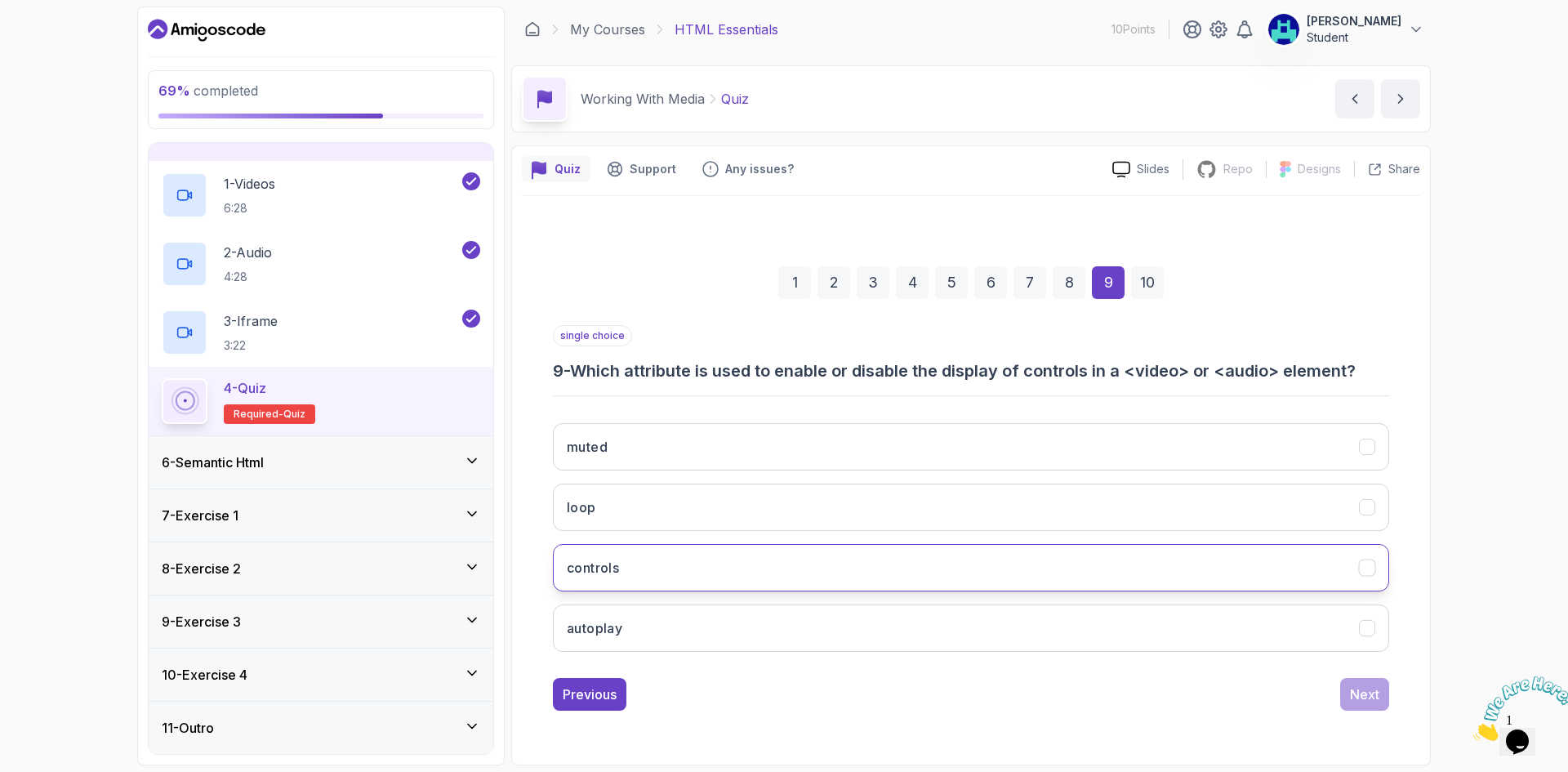
click at [659, 588] on button "controls" at bounding box center [971, 568] width 837 height 47
click at [1365, 683] on button "Next" at bounding box center [1365, 694] width 49 height 33
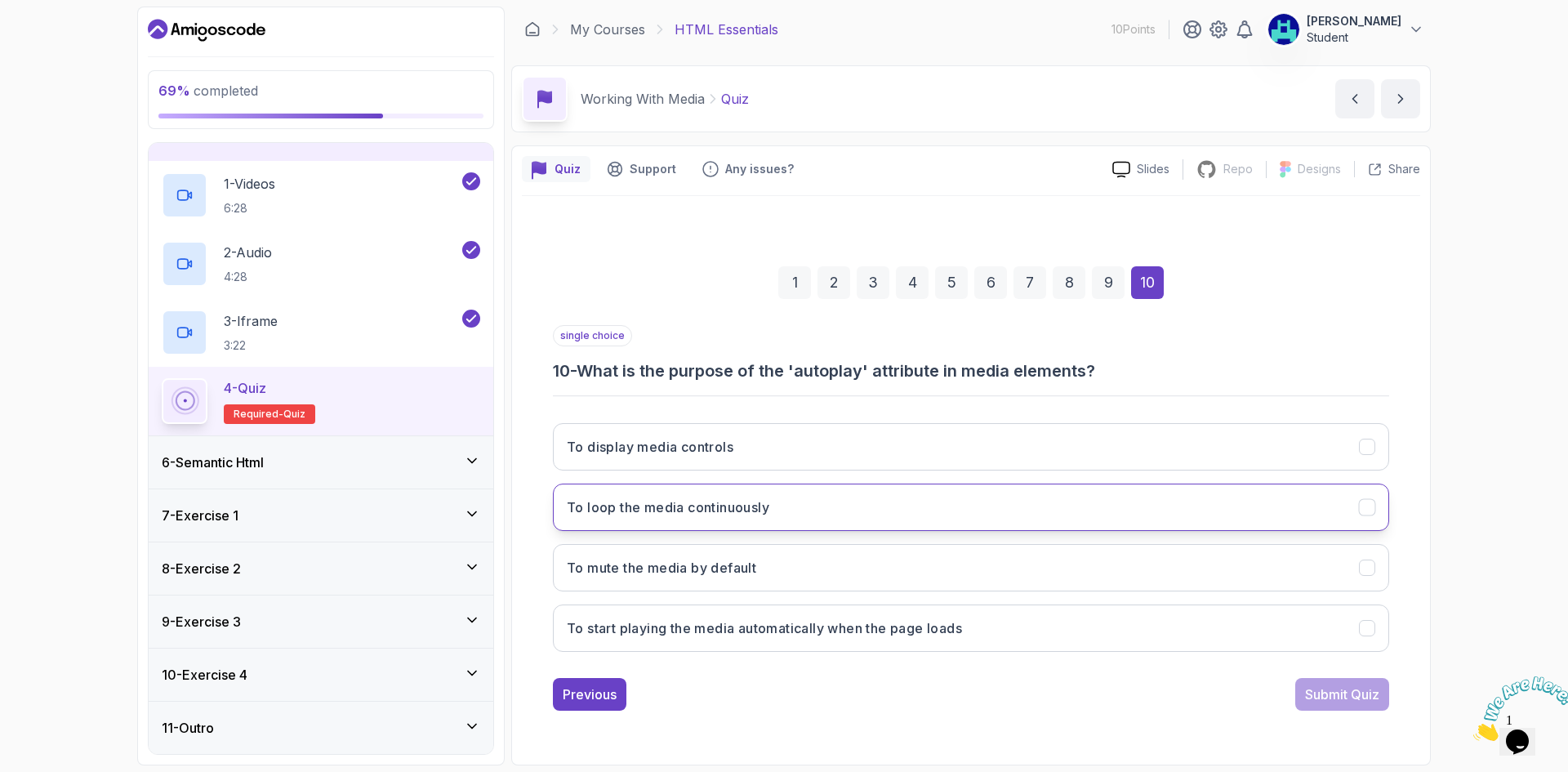
click at [739, 516] on h3 "To loop the media continuously" at bounding box center [668, 507] width 203 height 19
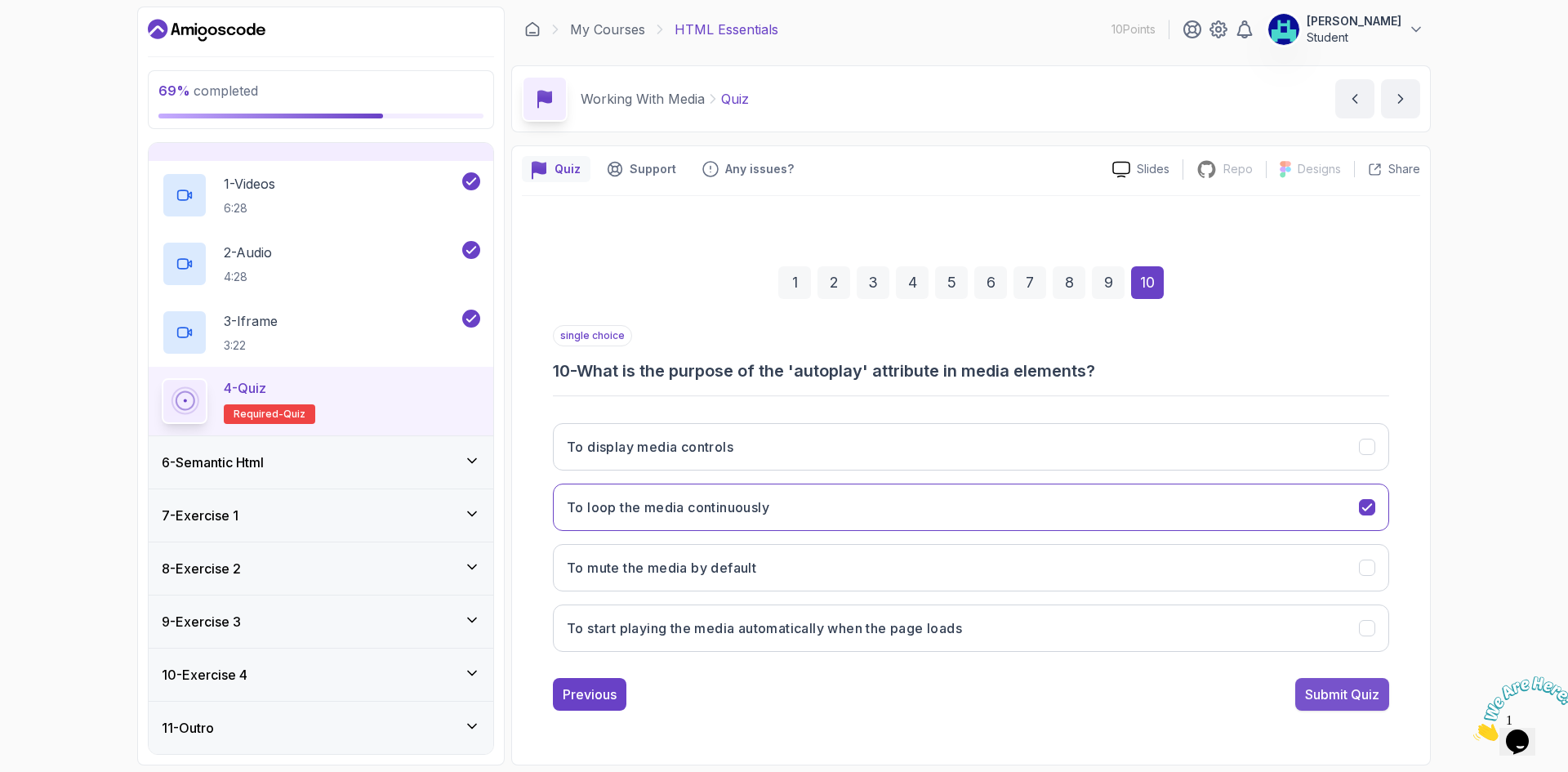
click at [1348, 709] on button "Submit Quiz" at bounding box center [1342, 694] width 94 height 33
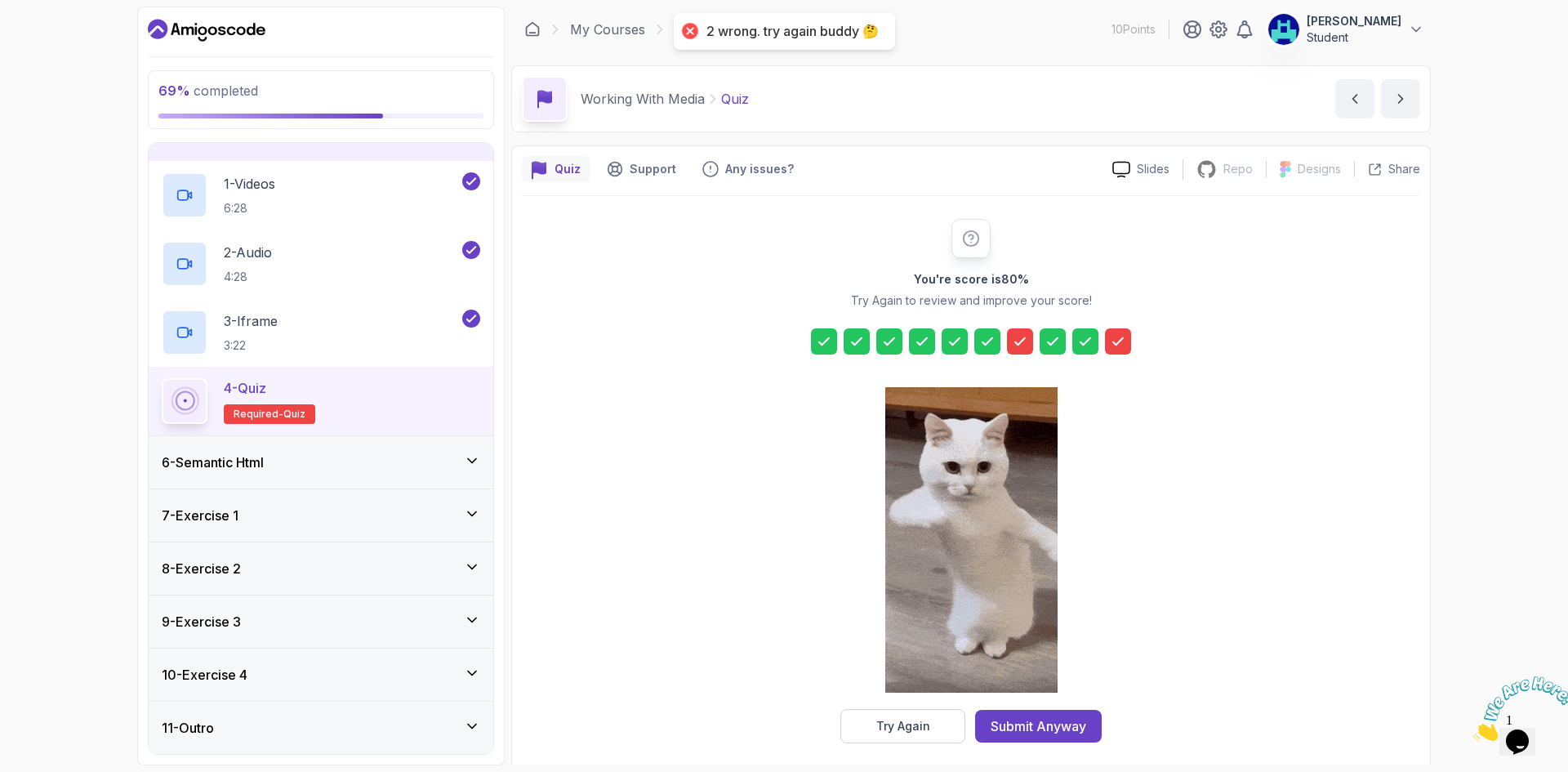
click at [1133, 340] on div "You're score is 80 % Try Again to review and improve your score! Try Again Subm…" at bounding box center [971, 481] width 898 height 525
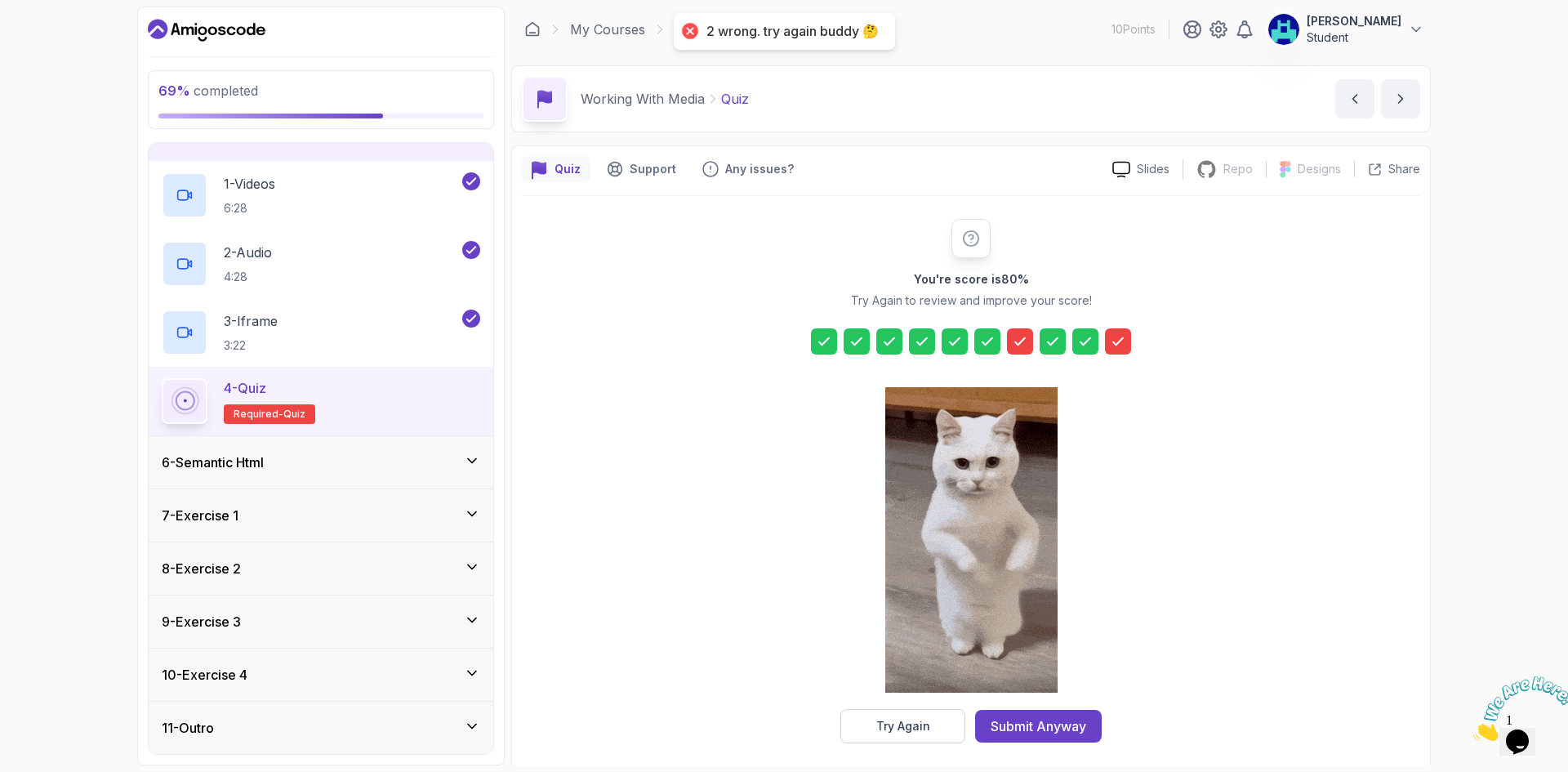
click at [1121, 340] on icon at bounding box center [1118, 341] width 10 height 7
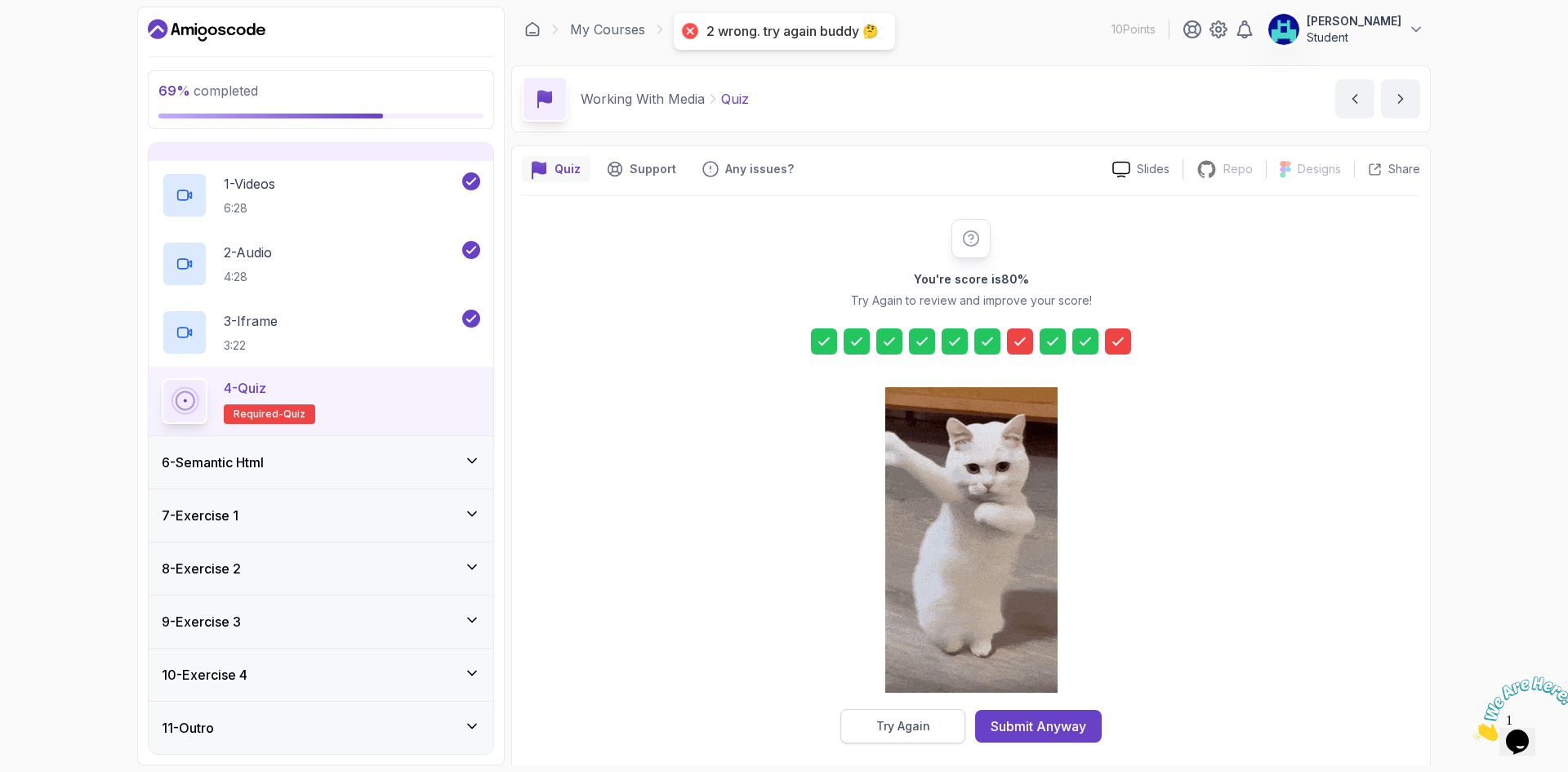
click at [929, 727] on div "Try Again" at bounding box center [903, 726] width 54 height 16
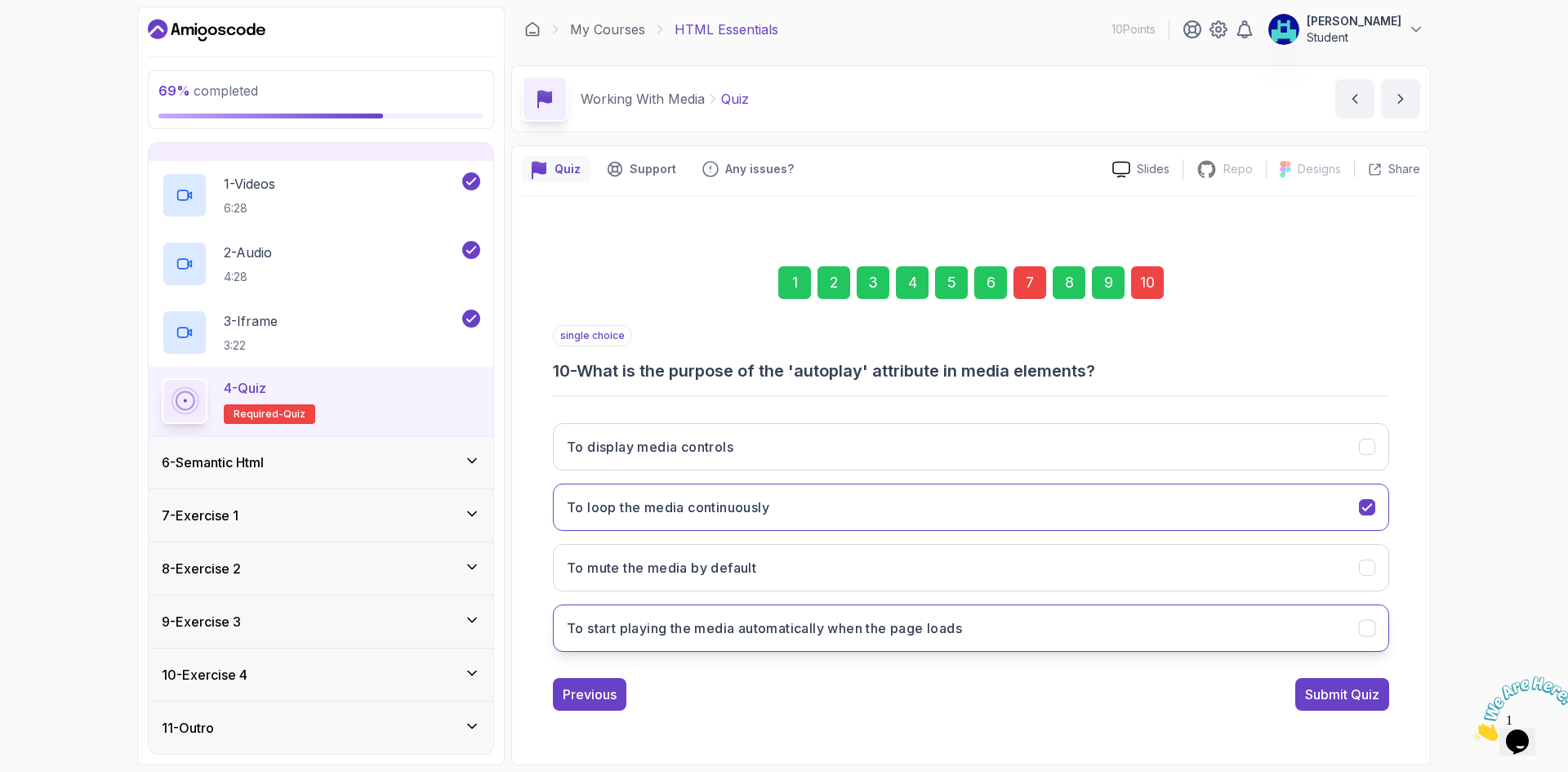
click at [760, 638] on h3 "To start playing the media automatically when the page loads" at bounding box center [764, 628] width 395 height 19
click at [1035, 288] on div "7" at bounding box center [1029, 282] width 33 height 33
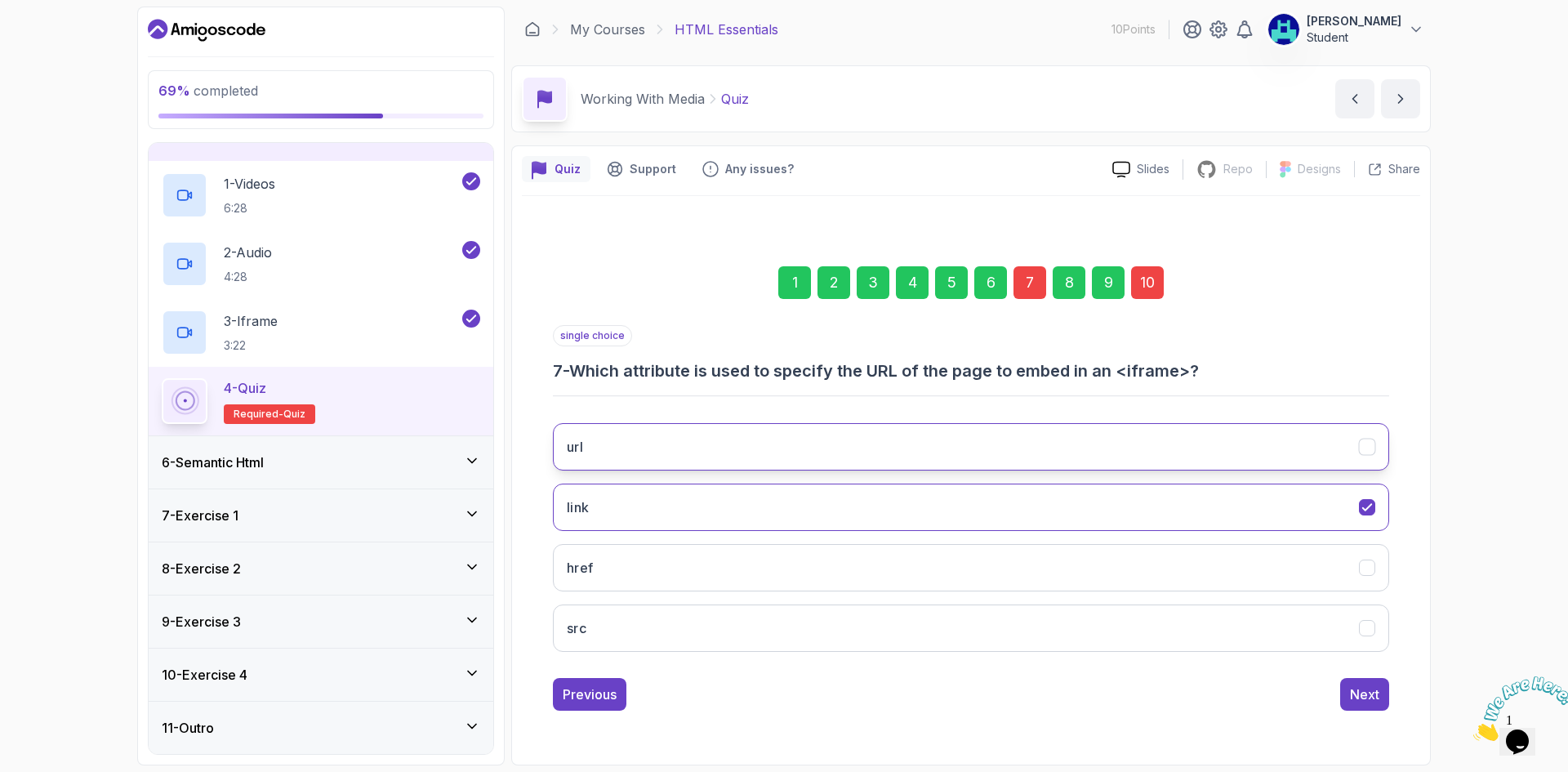
click at [730, 455] on button "url" at bounding box center [971, 447] width 837 height 47
click at [1347, 693] on button "Next" at bounding box center [1365, 694] width 49 height 33
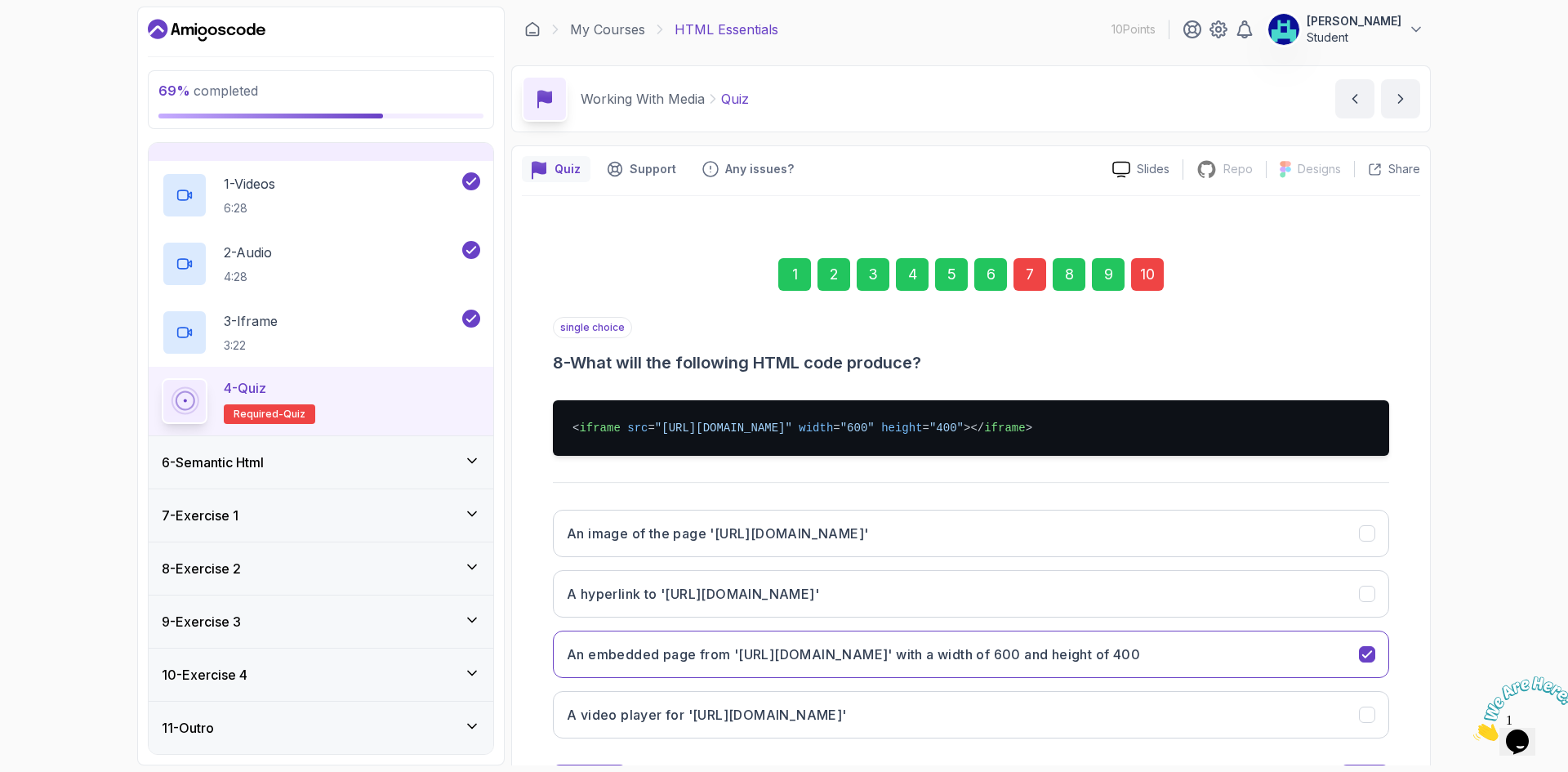
click at [1143, 278] on div "10" at bounding box center [1148, 275] width 33 height 33
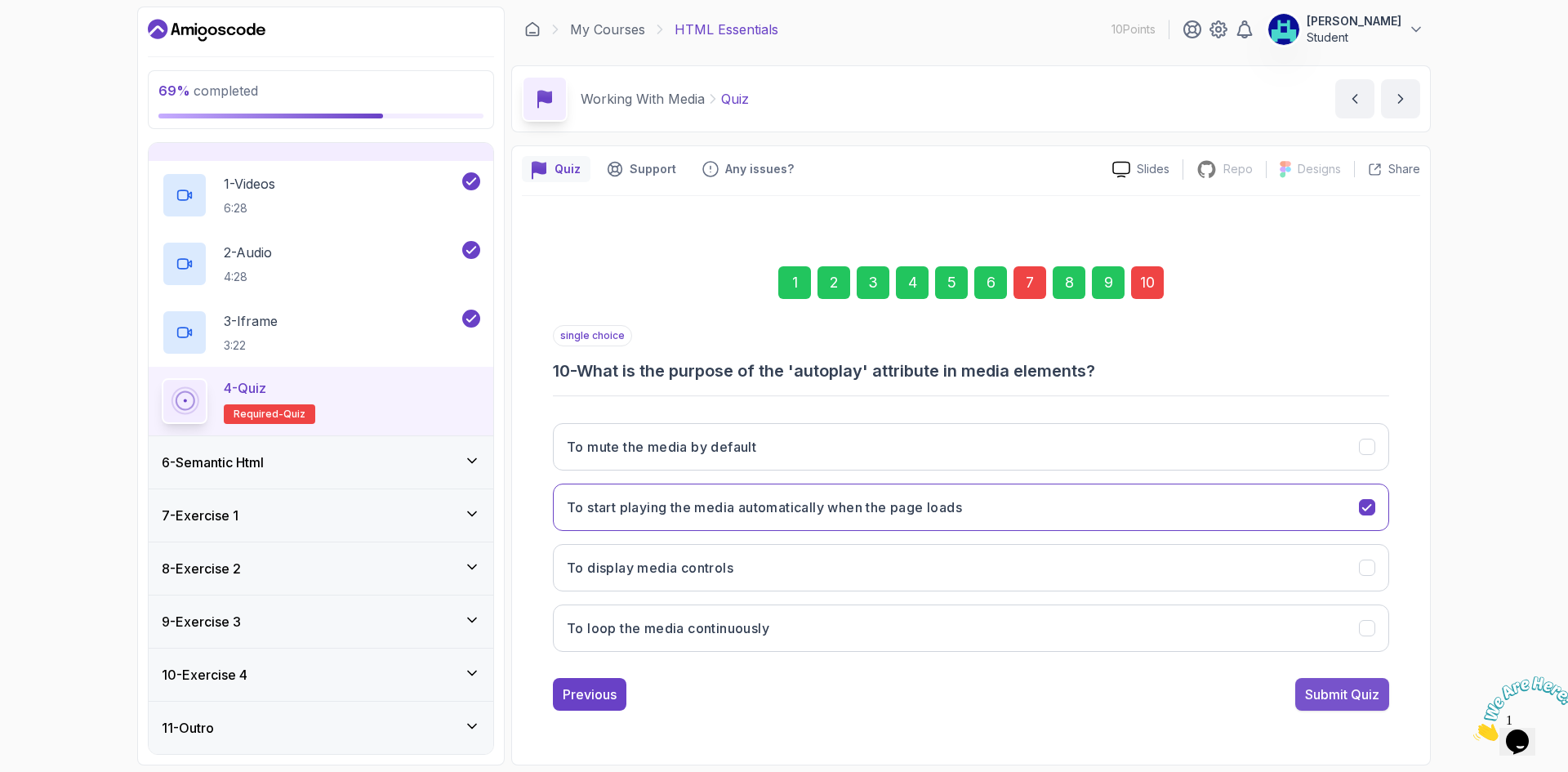
click at [1345, 692] on div "Submit Quiz" at bounding box center [1343, 694] width 74 height 19
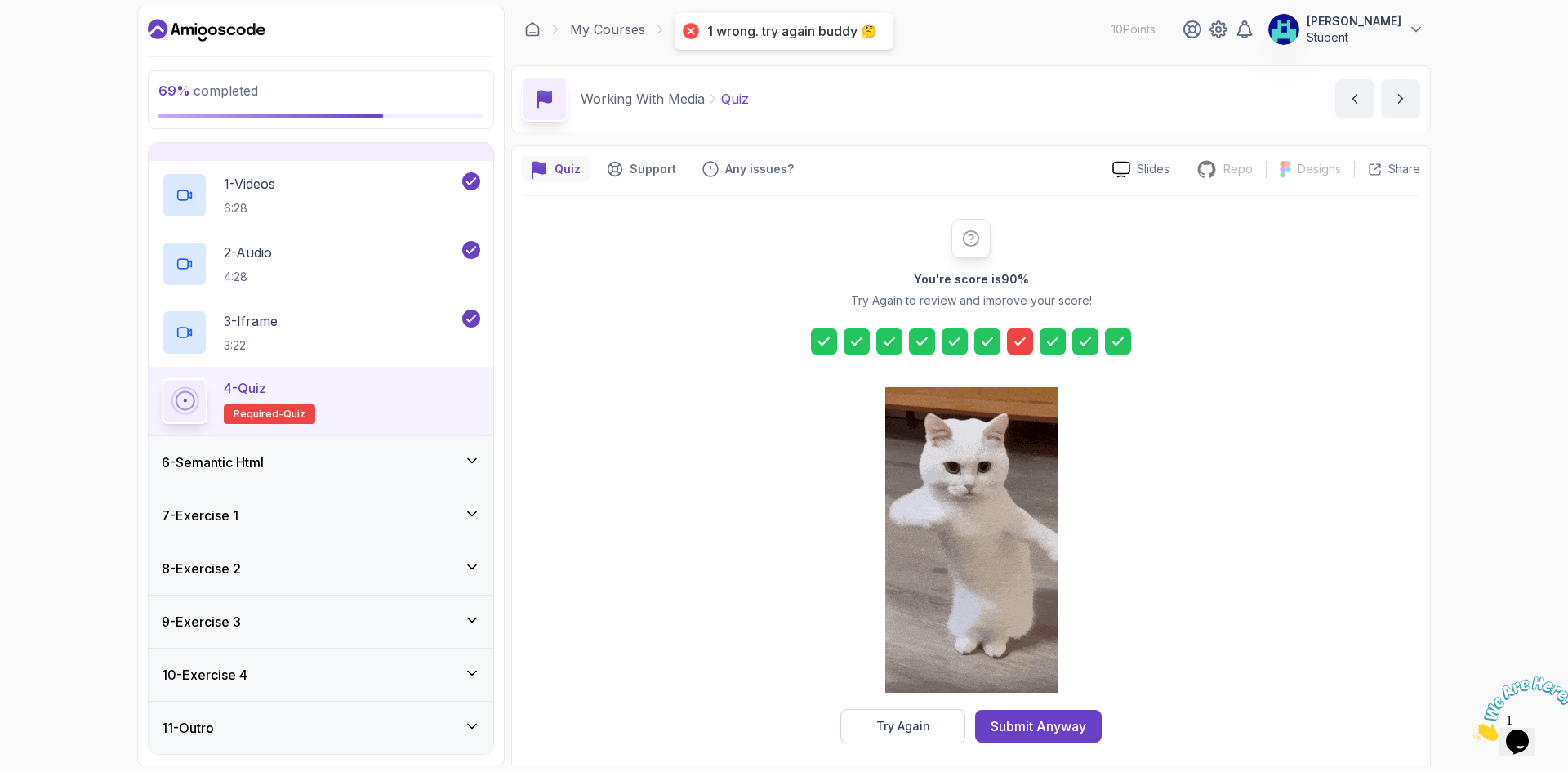
click at [1023, 331] on div at bounding box center [1020, 341] width 26 height 26
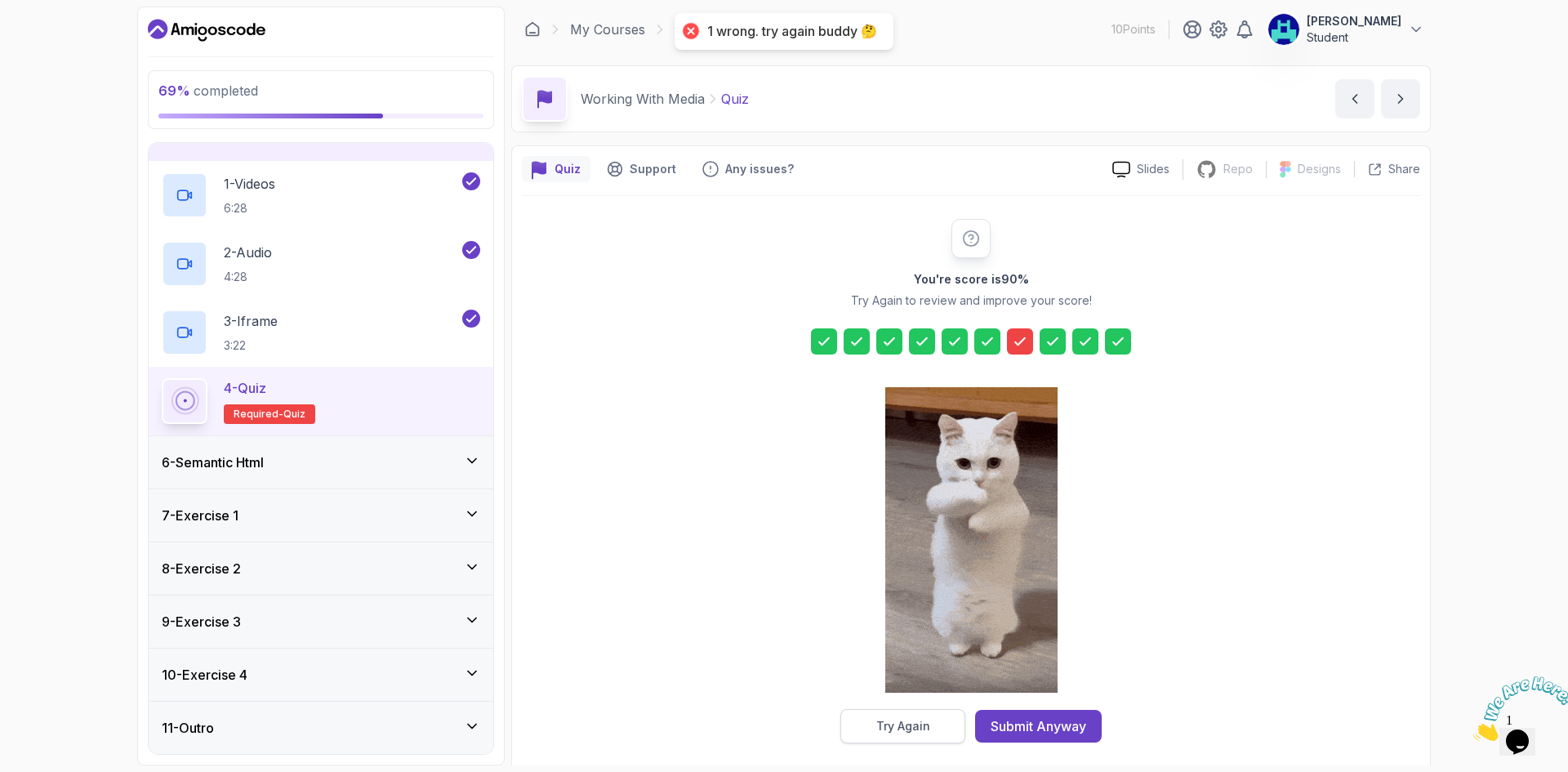
click at [901, 736] on button "Try Again" at bounding box center [903, 726] width 125 height 35
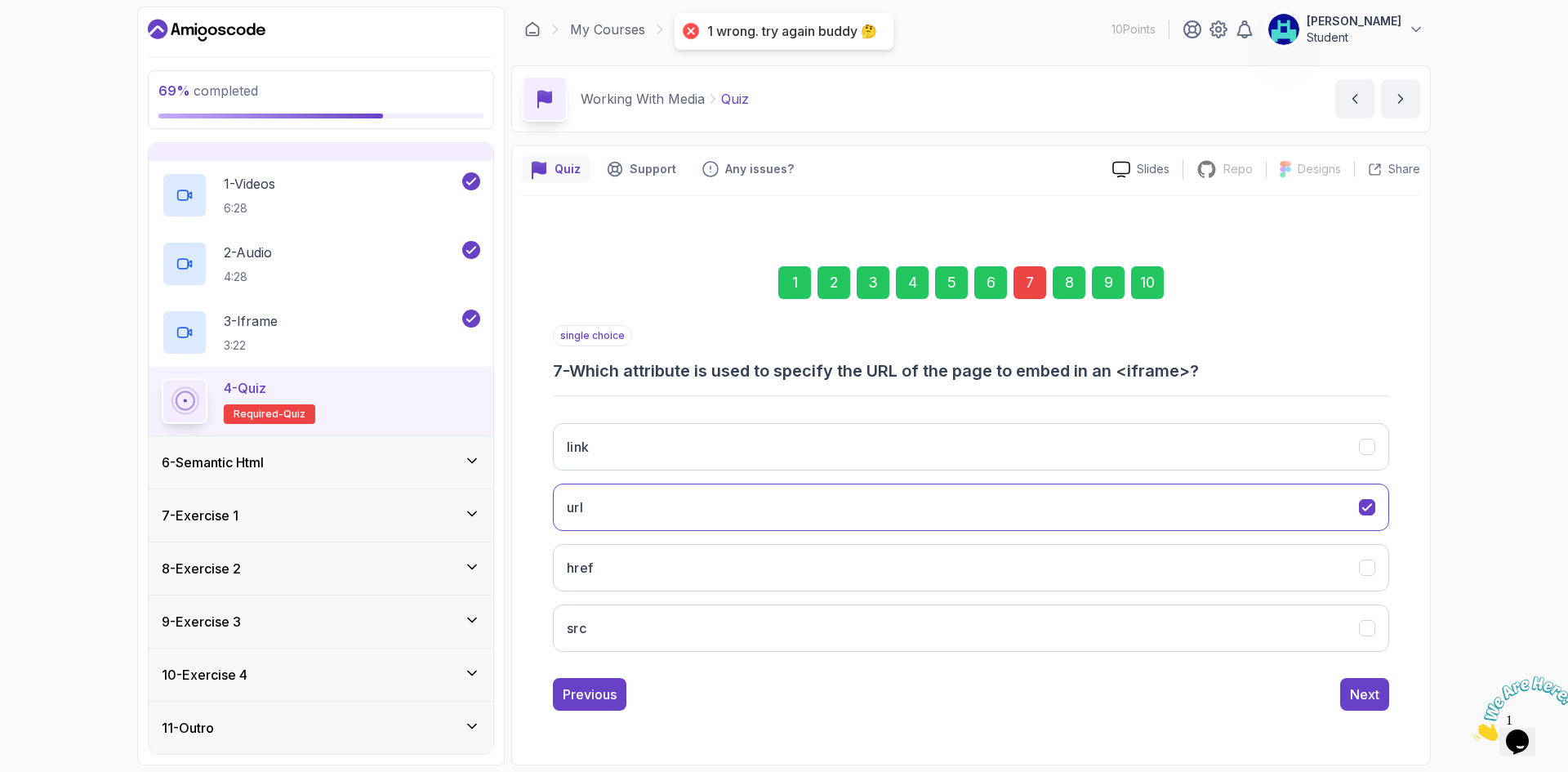
click at [1015, 291] on div "7" at bounding box center [1029, 282] width 33 height 33
click at [759, 623] on button "src" at bounding box center [971, 628] width 837 height 47
click at [1350, 687] on div "Next" at bounding box center [1365, 694] width 30 height 19
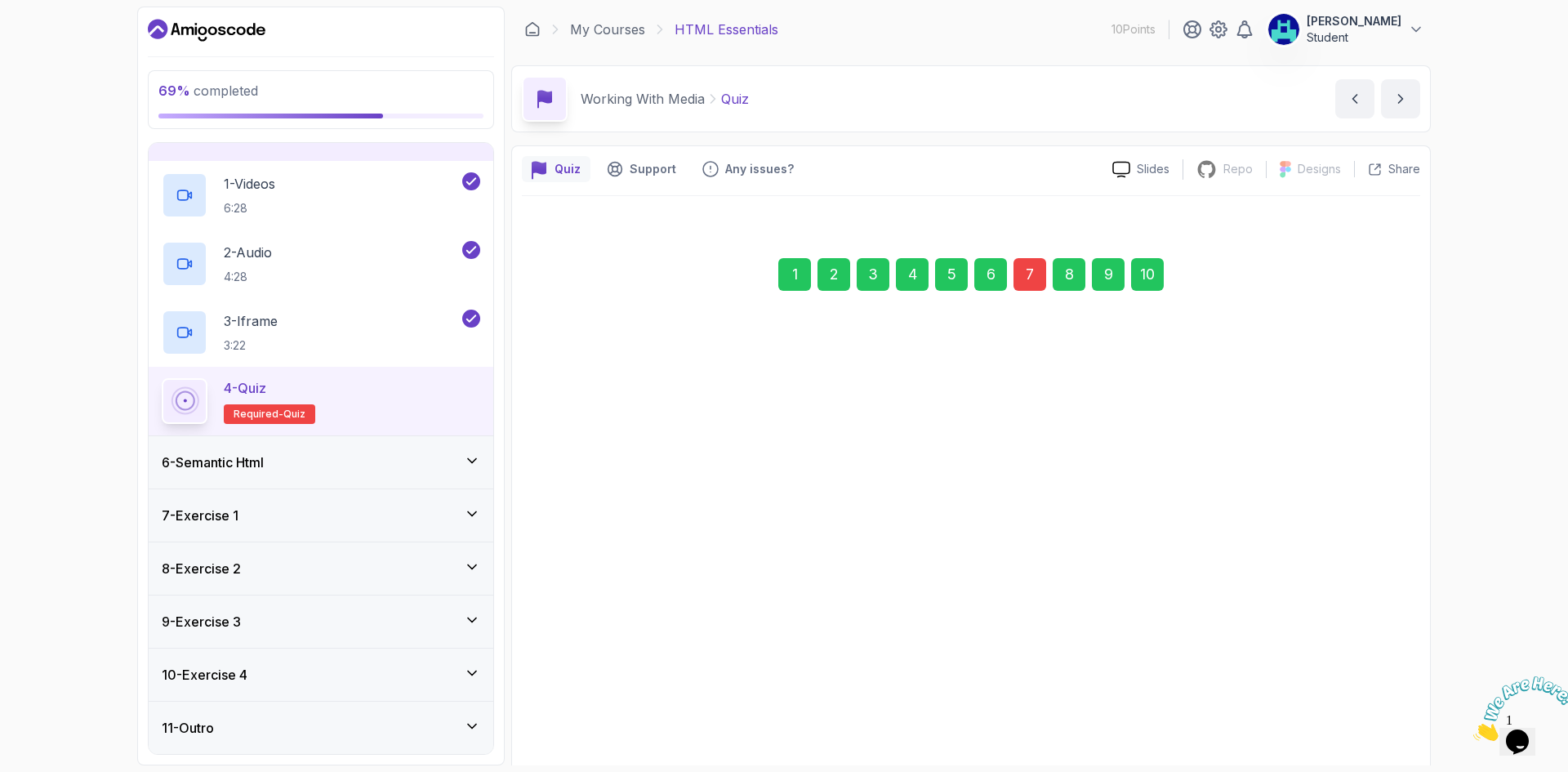
click at [1155, 275] on div "10" at bounding box center [1148, 275] width 33 height 33
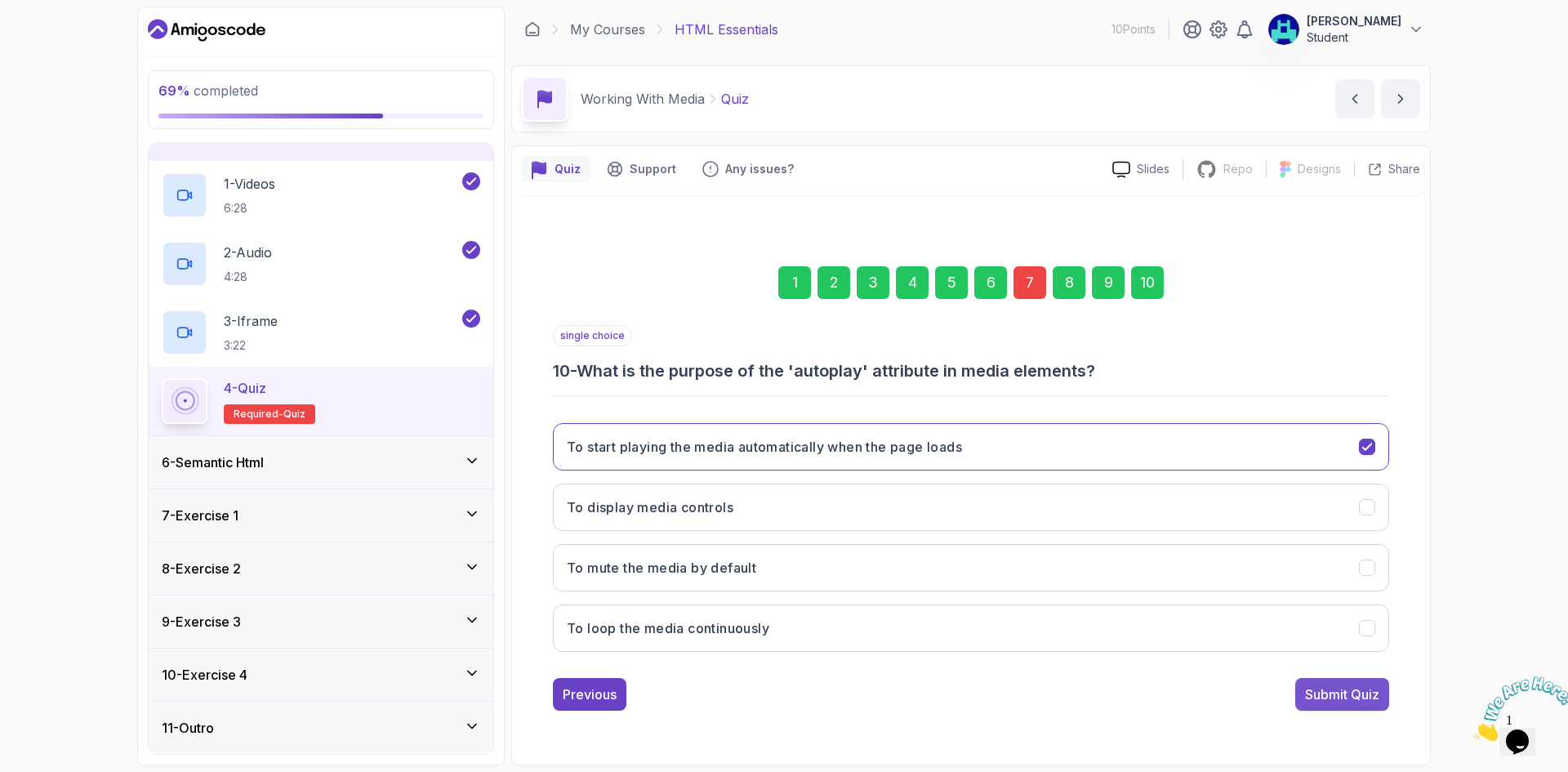
click at [1343, 694] on div "Submit Quiz" at bounding box center [1343, 694] width 74 height 19
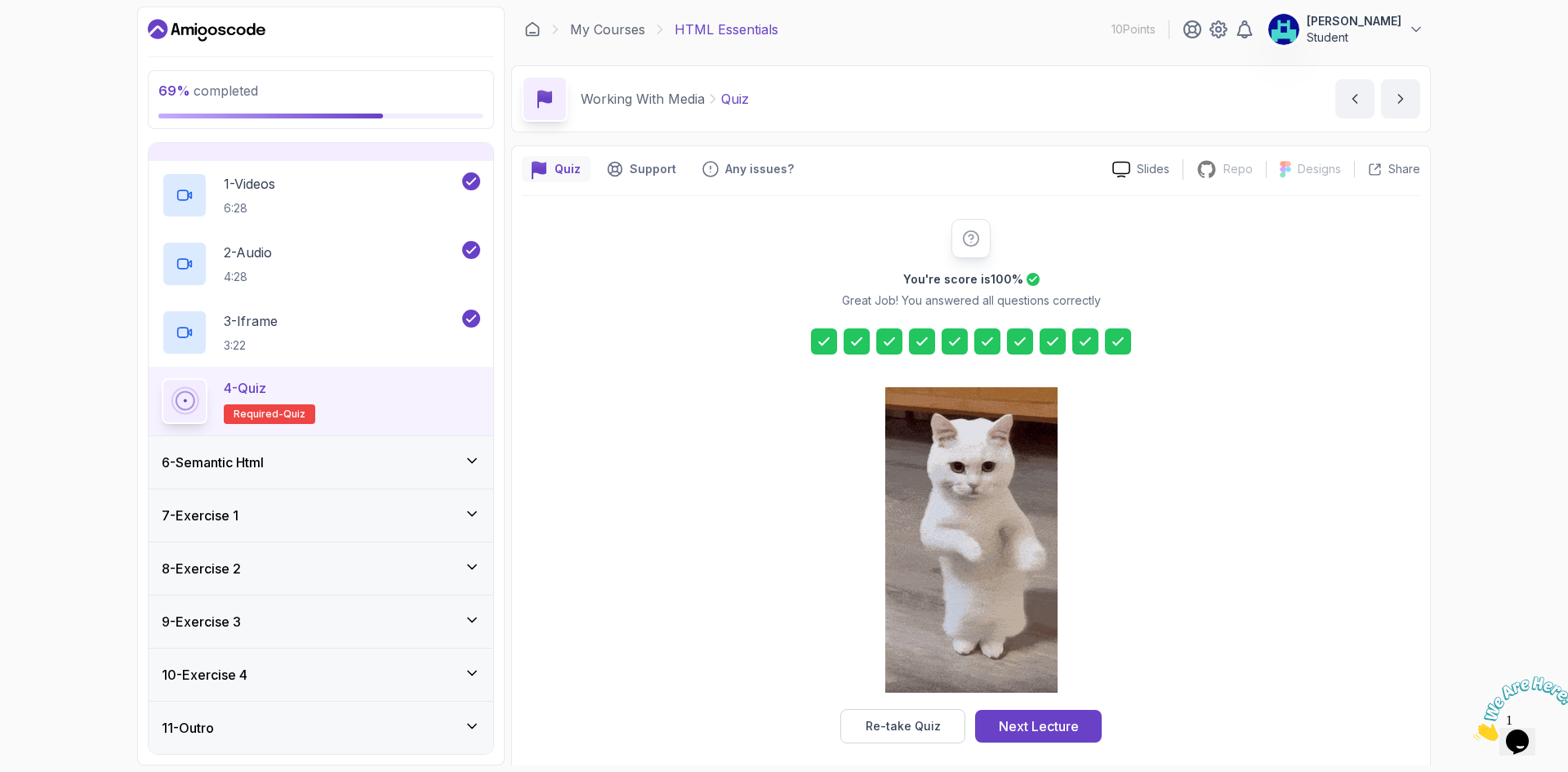
scroll to position [12, 0]
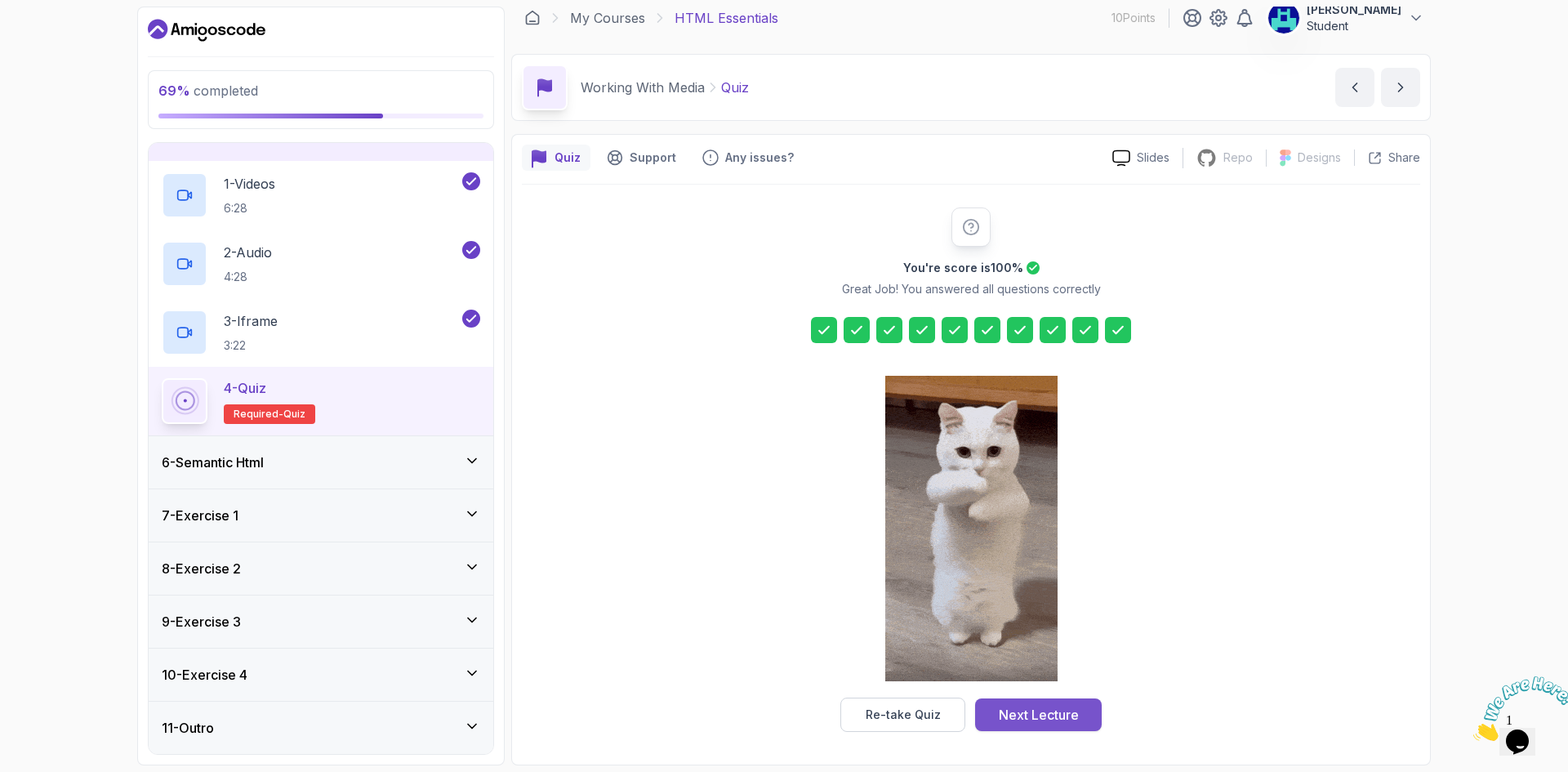
click at [1061, 720] on div "Next Lecture" at bounding box center [1039, 715] width 80 height 19
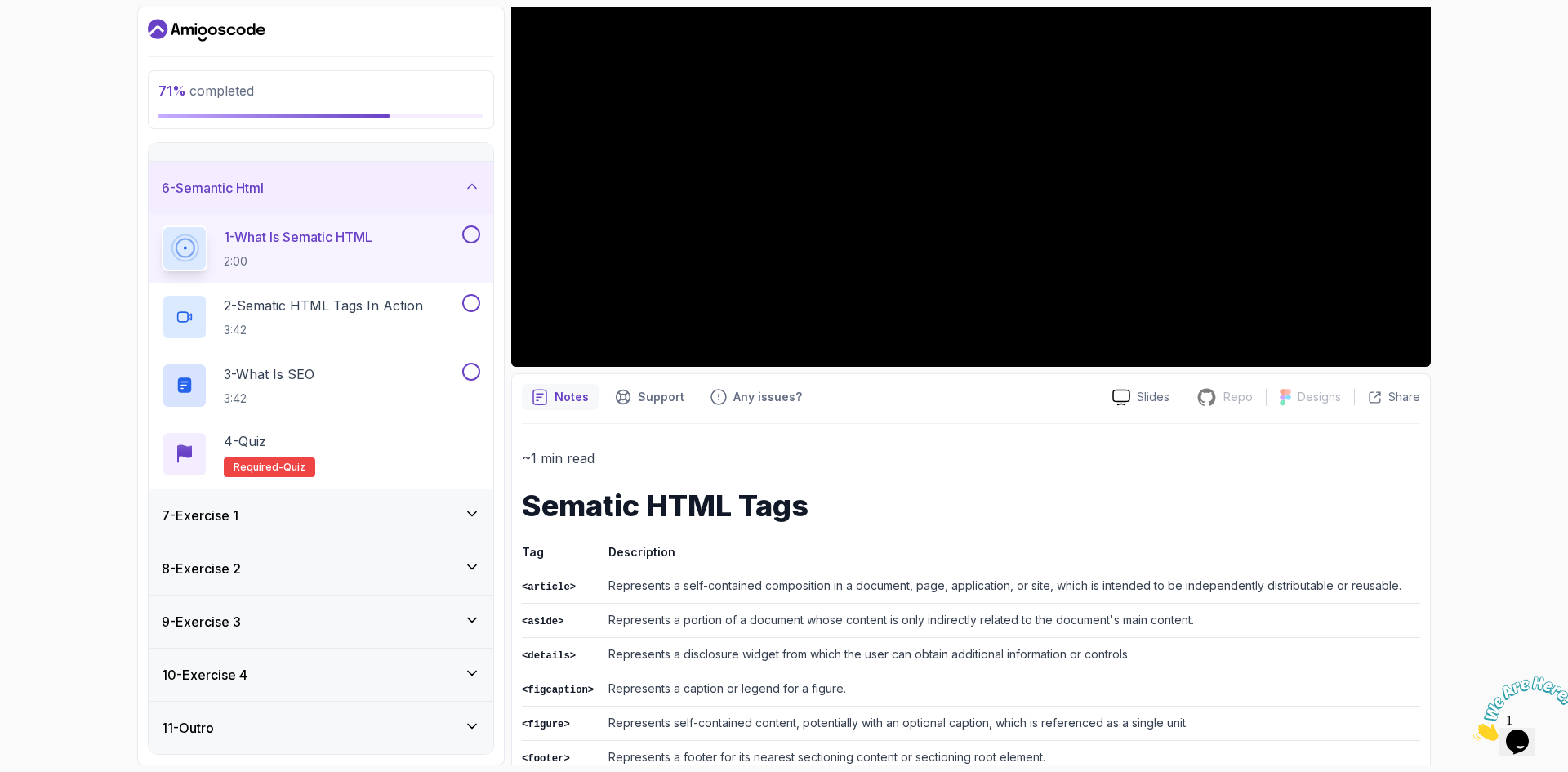
scroll to position [160, 0]
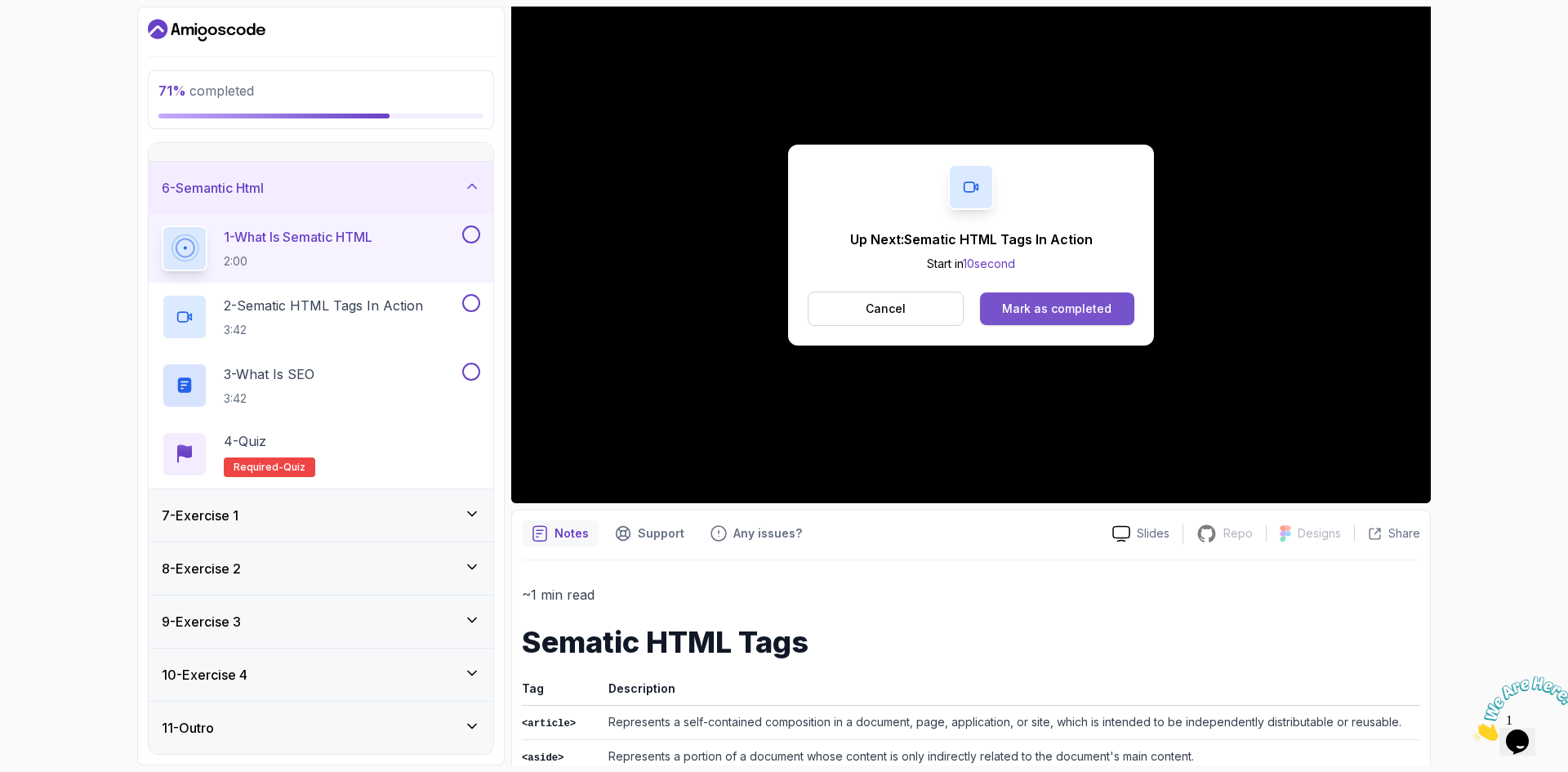
click at [1039, 319] on button "Mark as completed" at bounding box center [1057, 308] width 155 height 33
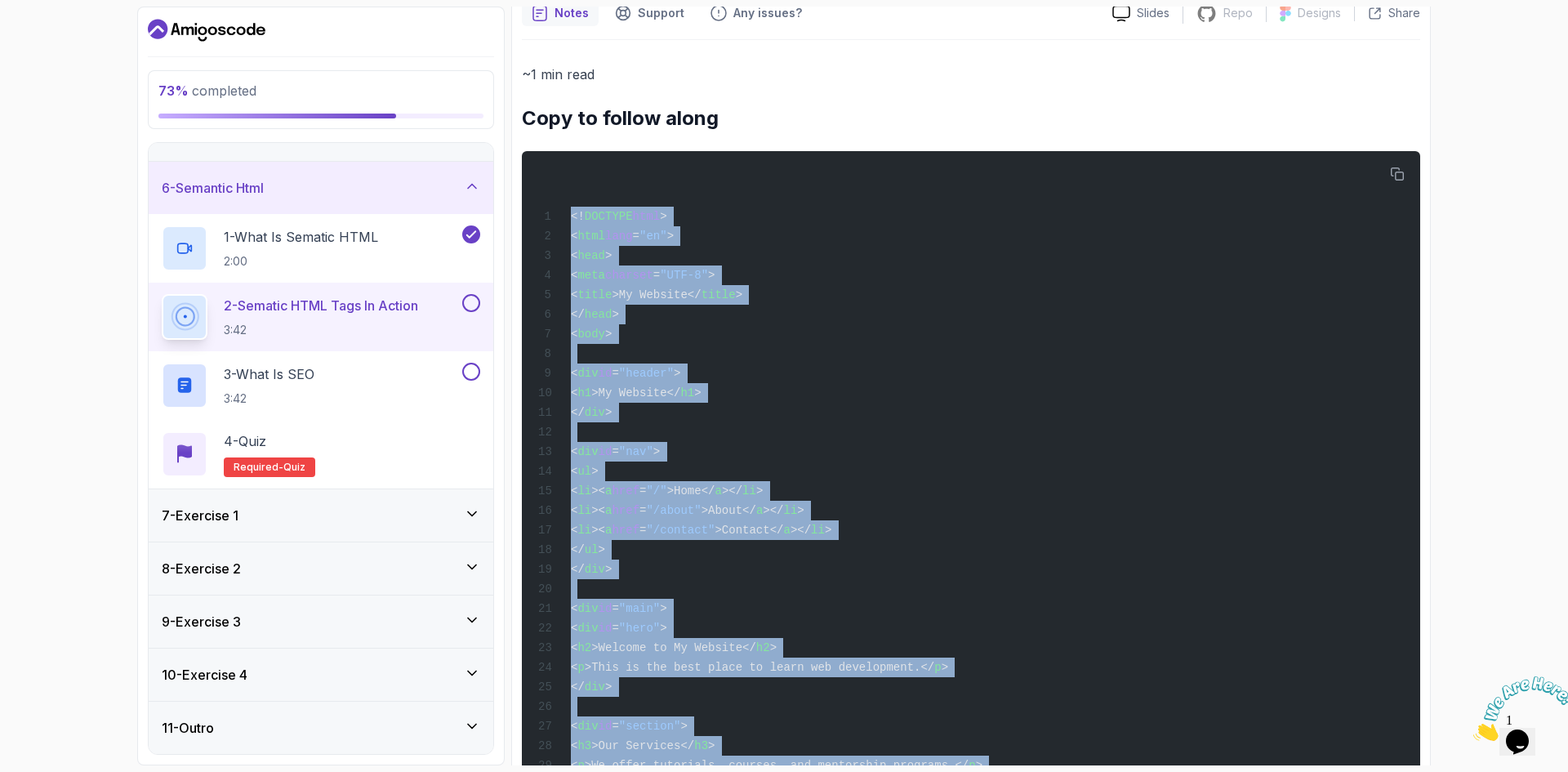
scroll to position [943, 0]
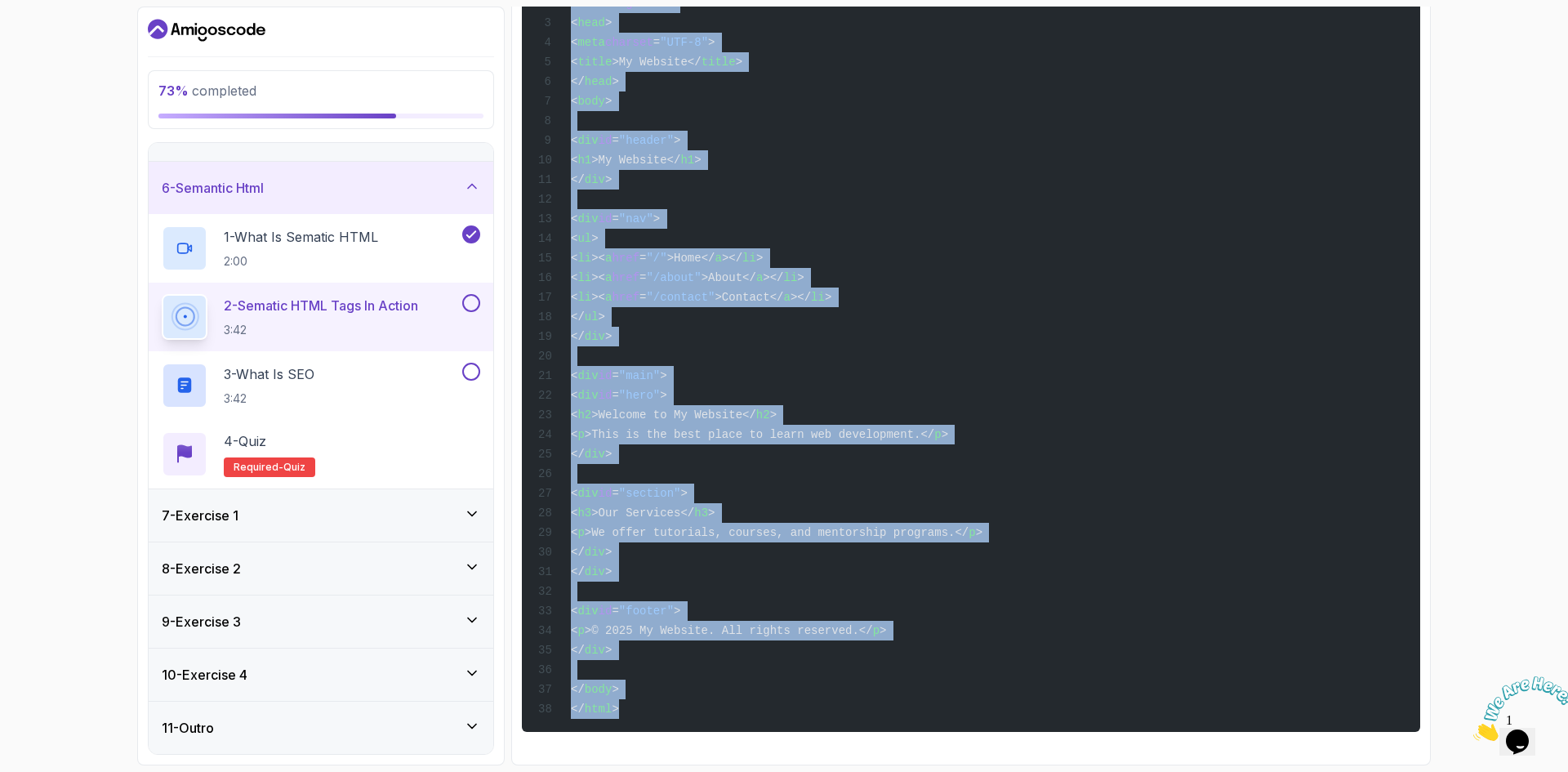
drag, startPoint x: 567, startPoint y: 347, endPoint x: 865, endPoint y: 711, distance: 470.4
click at [865, 711] on div "<! DOCTYPE html > < html lang = "en" > < head > < meta charset = "UTF-8" > < ti…" at bounding box center [971, 325] width 872 height 794
copy code "<! DOCTYPE html > < html lang = "en" > < head > < meta charset = "UTF-8" > < ti…"
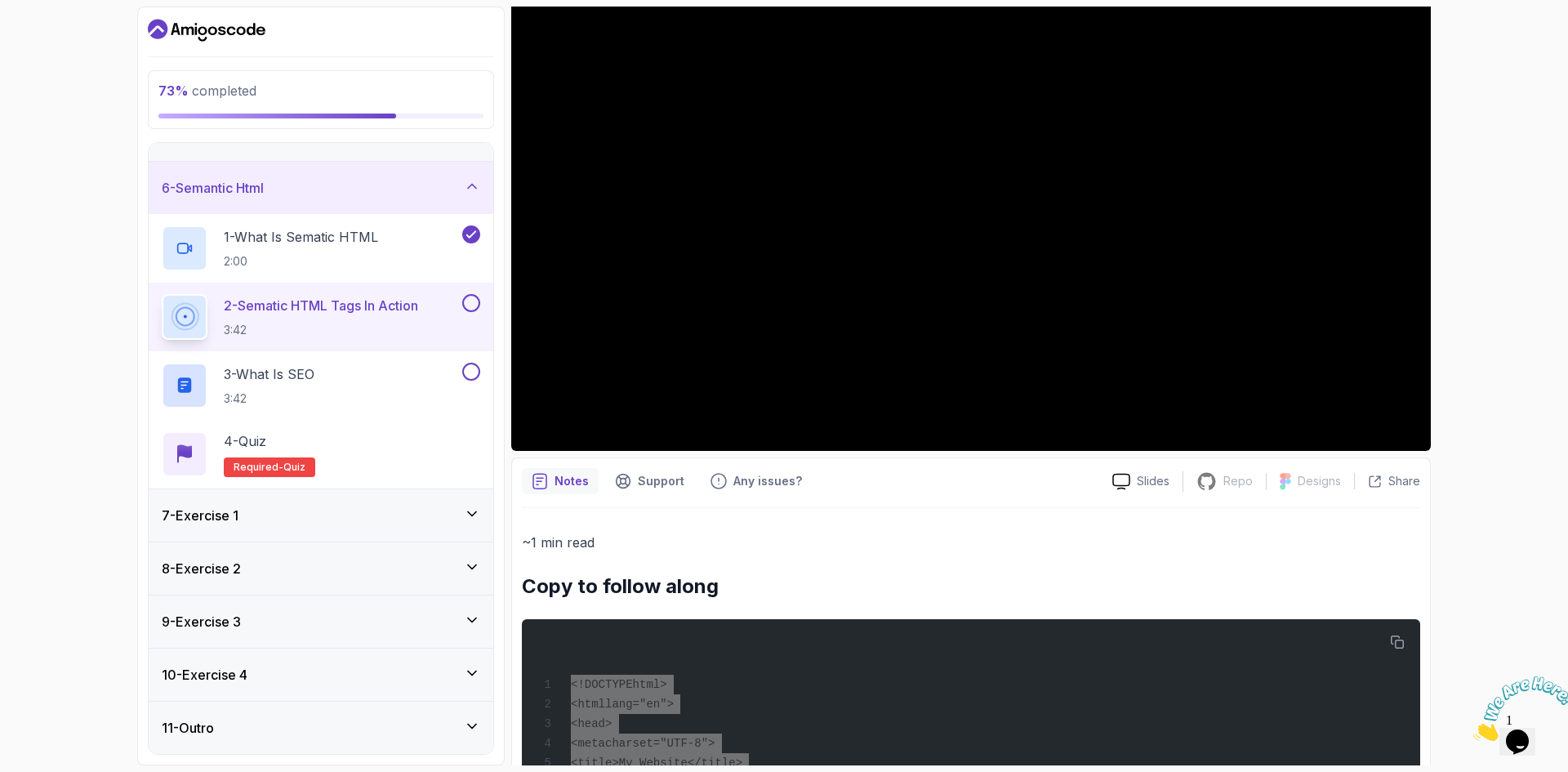
scroll to position [0, 0]
